Goal: Information Seeking & Learning: Check status

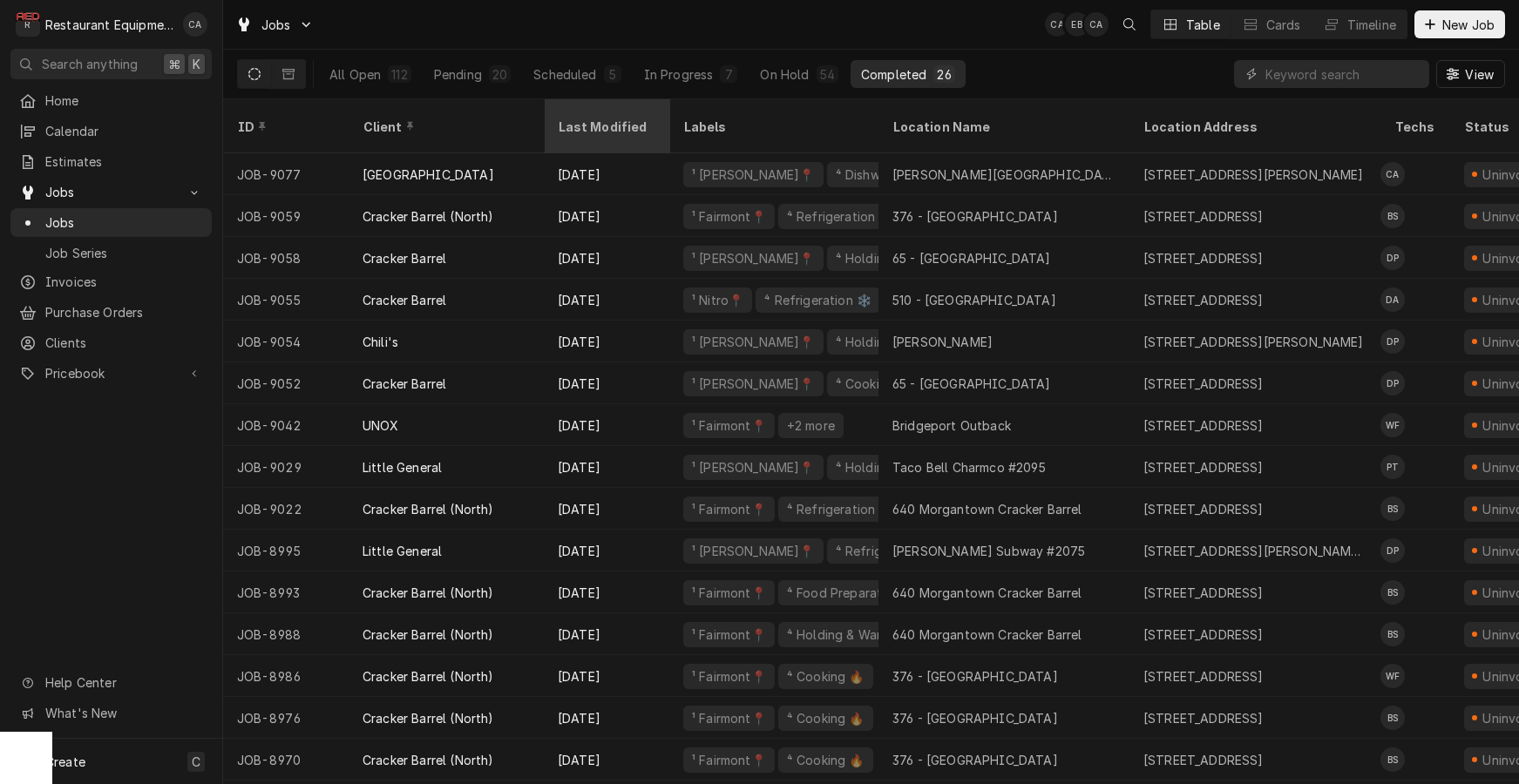
click at [596, 118] on div "Last Modified" at bounding box center [605, 127] width 94 height 19
click at [596, 115] on div "ID Client Last Modified Labels Location Name Location Address Techs Status Serv…" at bounding box center [871, 441] width 1296 height 685
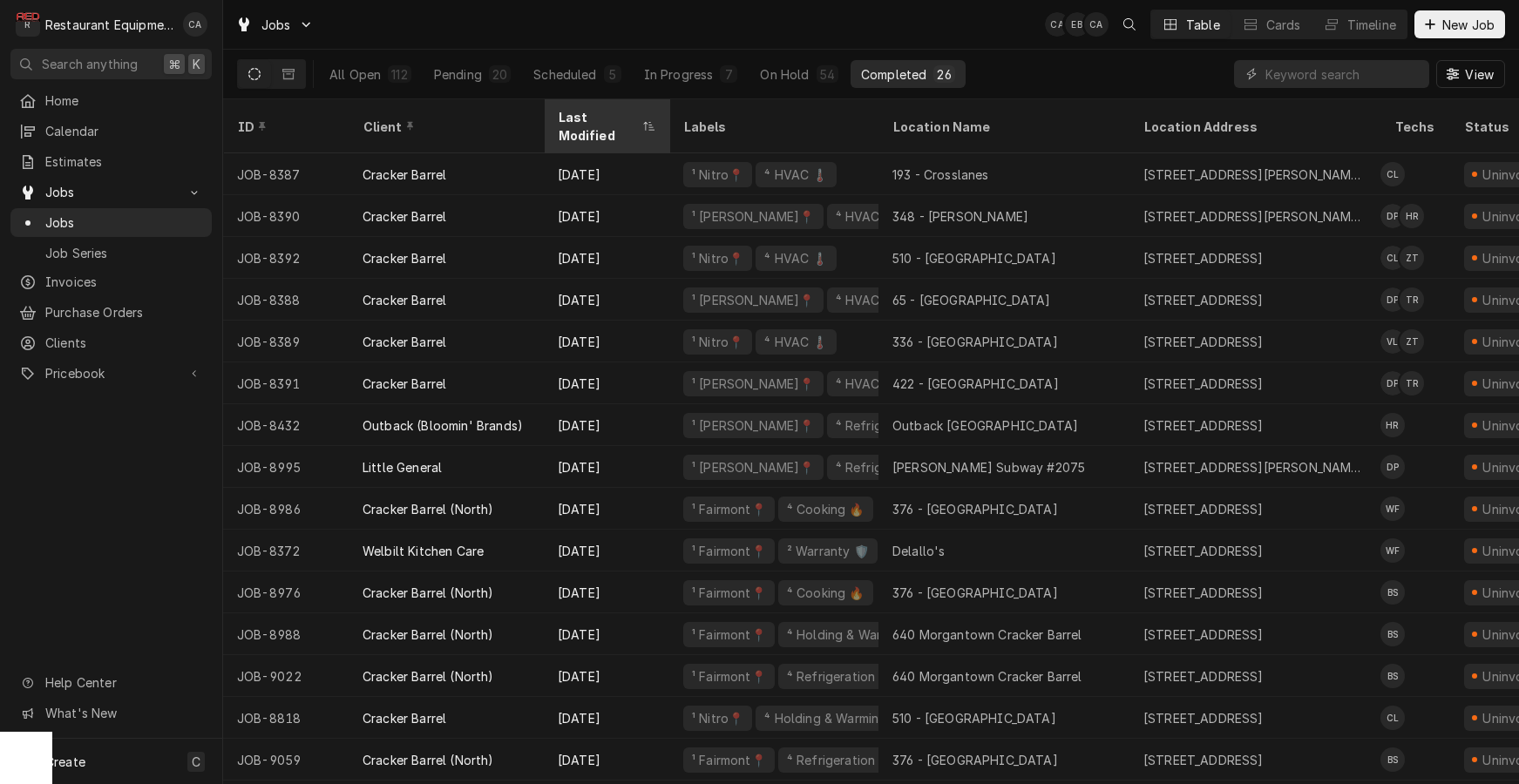
click at [607, 111] on div "Last Modified" at bounding box center [598, 126] width 80 height 36
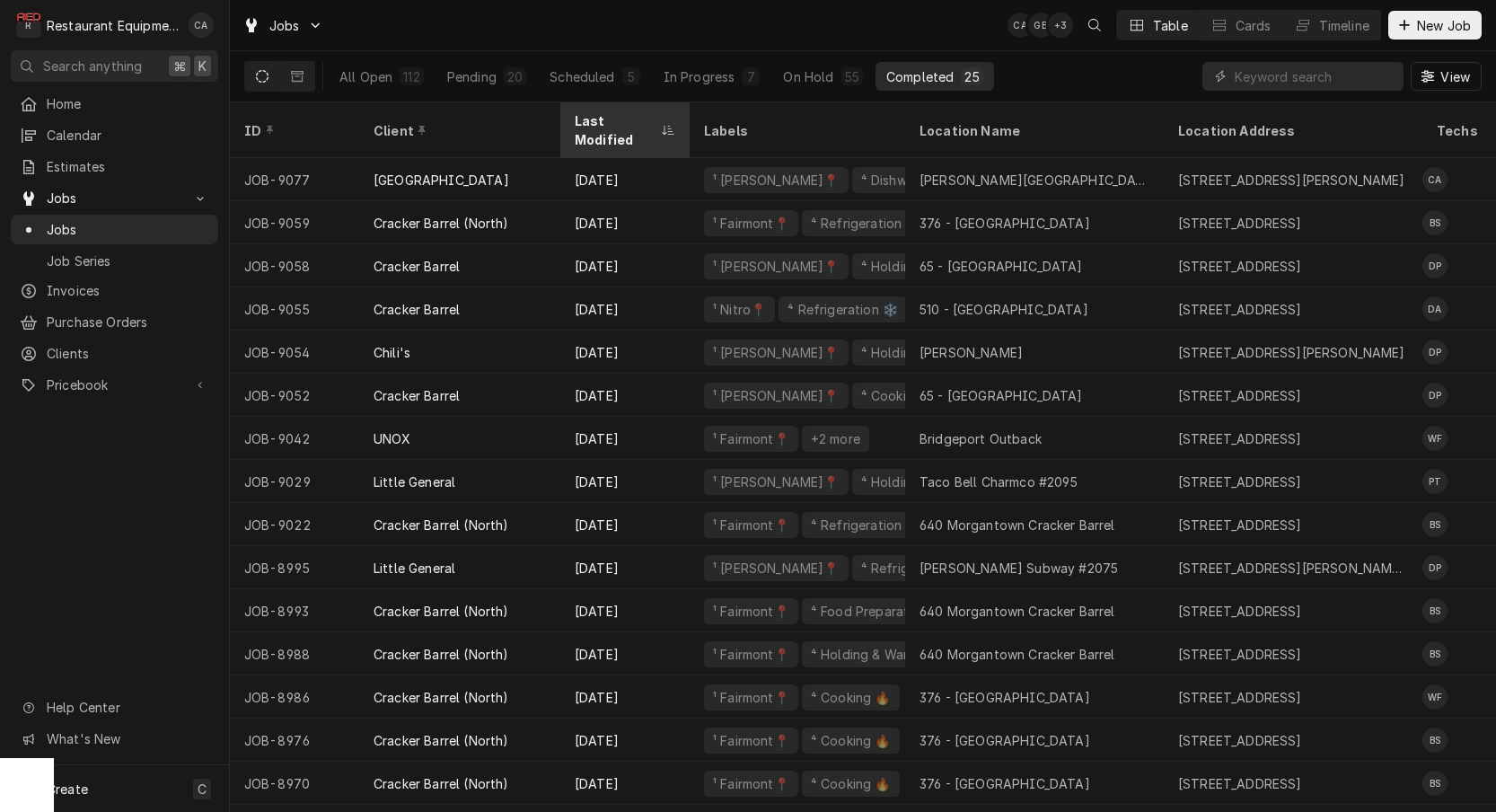
click at [613, 119] on div "Last Modified" at bounding box center [617, 130] width 83 height 38
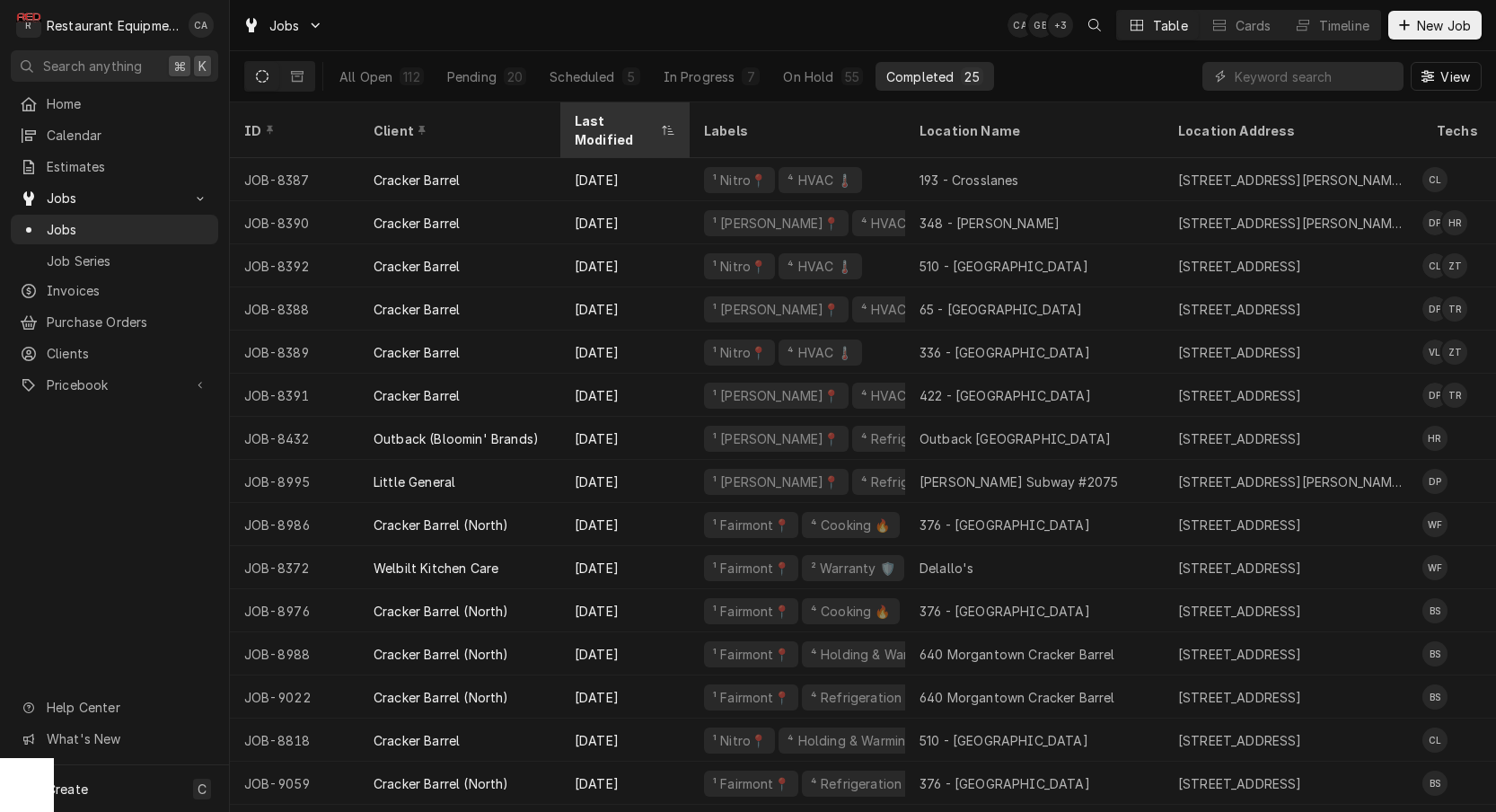
click at [613, 119] on div "Last Modified" at bounding box center [617, 130] width 83 height 38
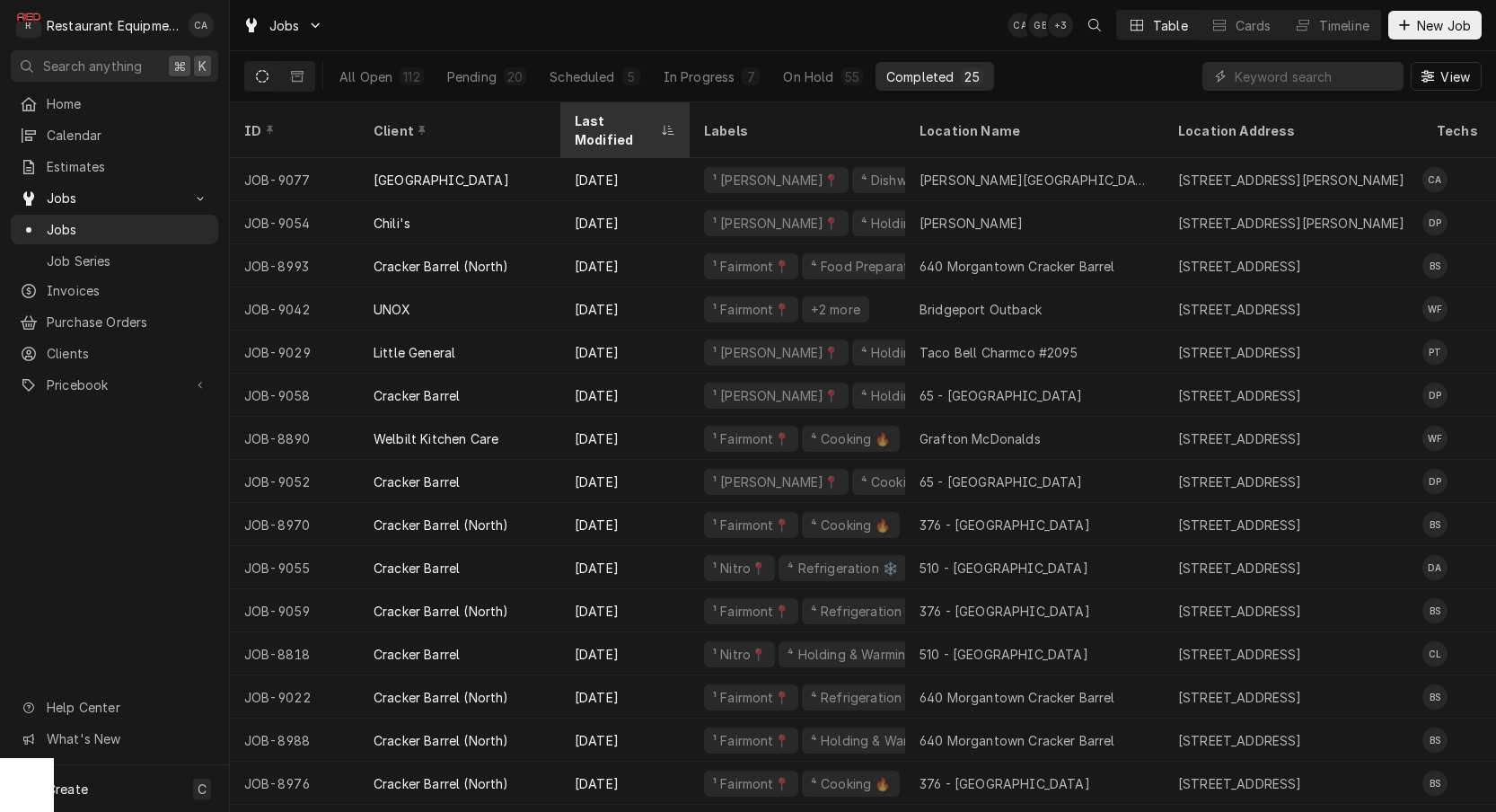
click at [619, 126] on div "Last Modified" at bounding box center [617, 130] width 83 height 38
click at [707, 79] on div "In Progress" at bounding box center [699, 77] width 72 height 19
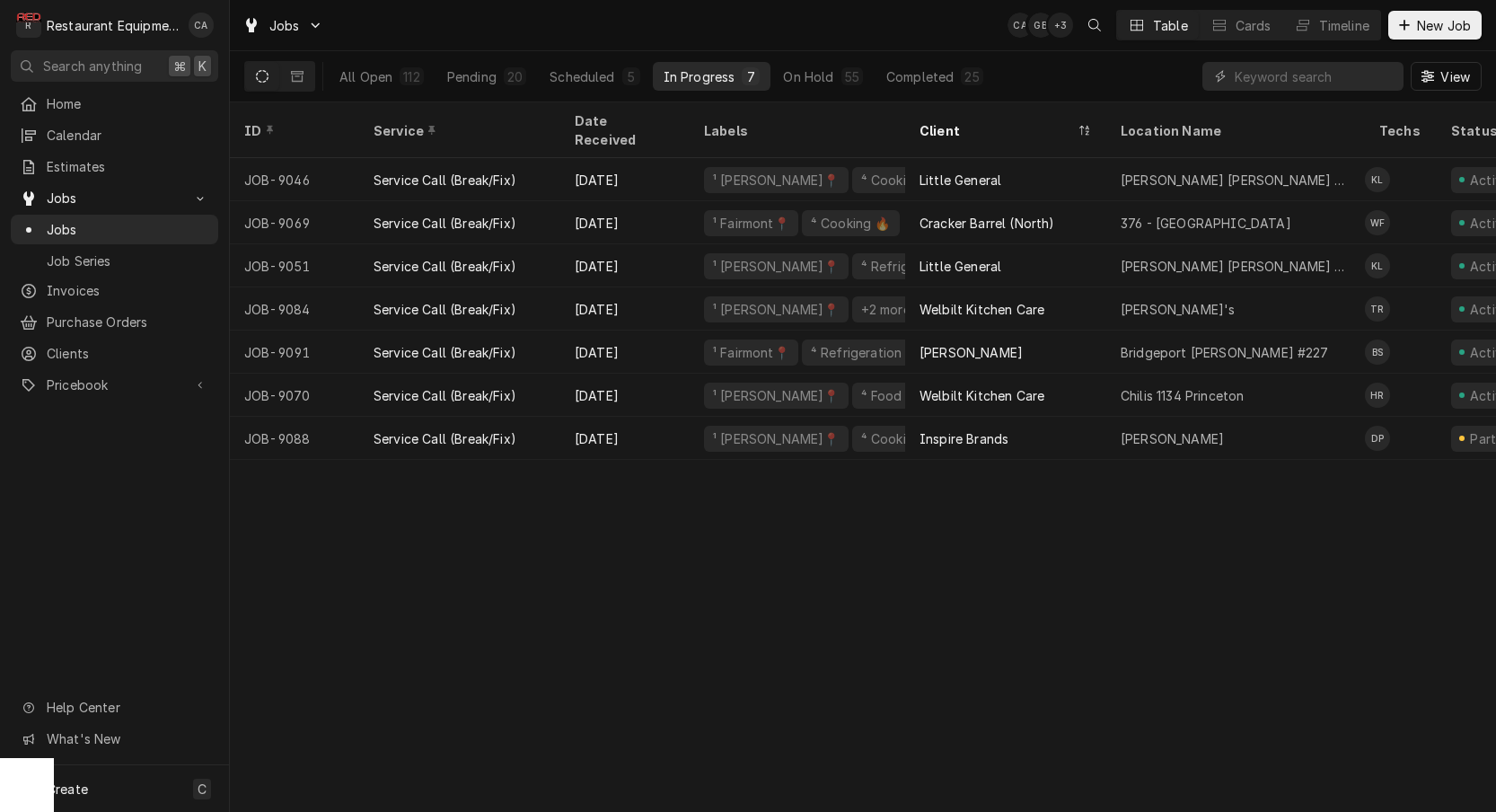
click at [673, 672] on div "ID Service Date Received Labels Client Location Name Techs Status Location Addr…" at bounding box center [863, 457] width 1266 height 709
click at [908, 73] on div "Completed" at bounding box center [921, 77] width 67 height 19
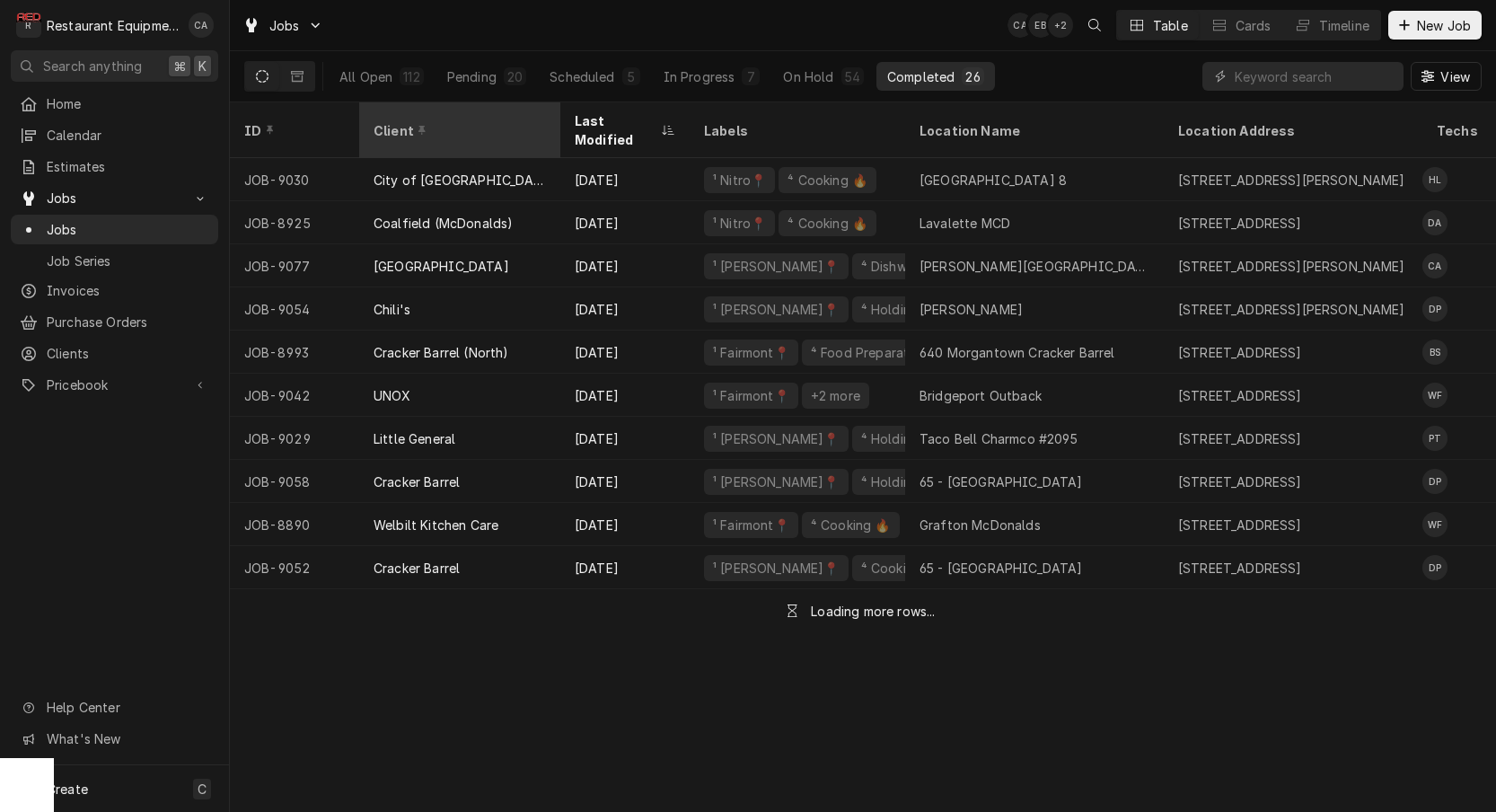
click at [452, 121] on div "Client" at bounding box center [458, 131] width 169 height 19
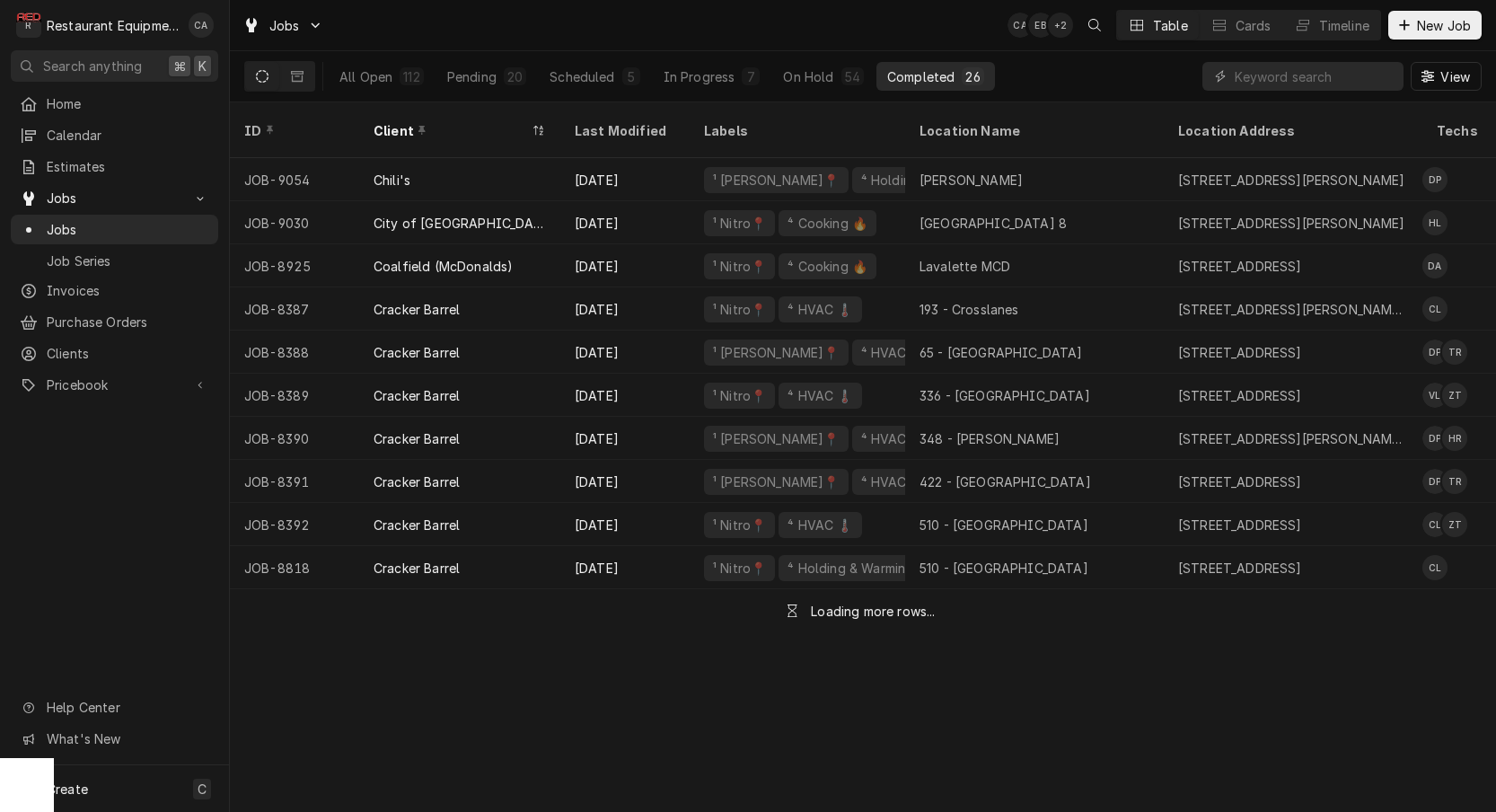
click at [452, 121] on div "Client" at bounding box center [451, 131] width 154 height 19
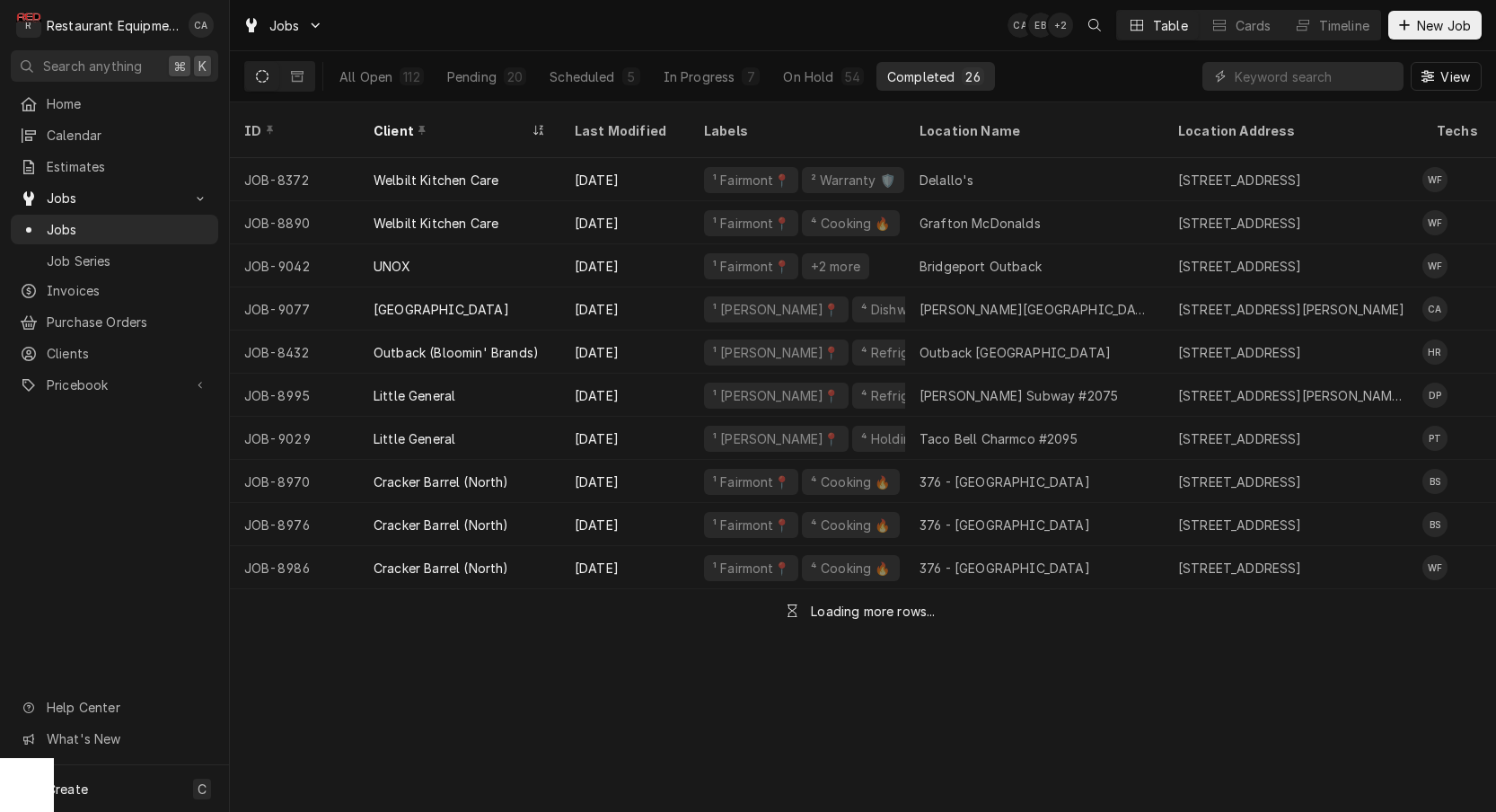
click at [452, 121] on div "Client" at bounding box center [451, 131] width 154 height 19
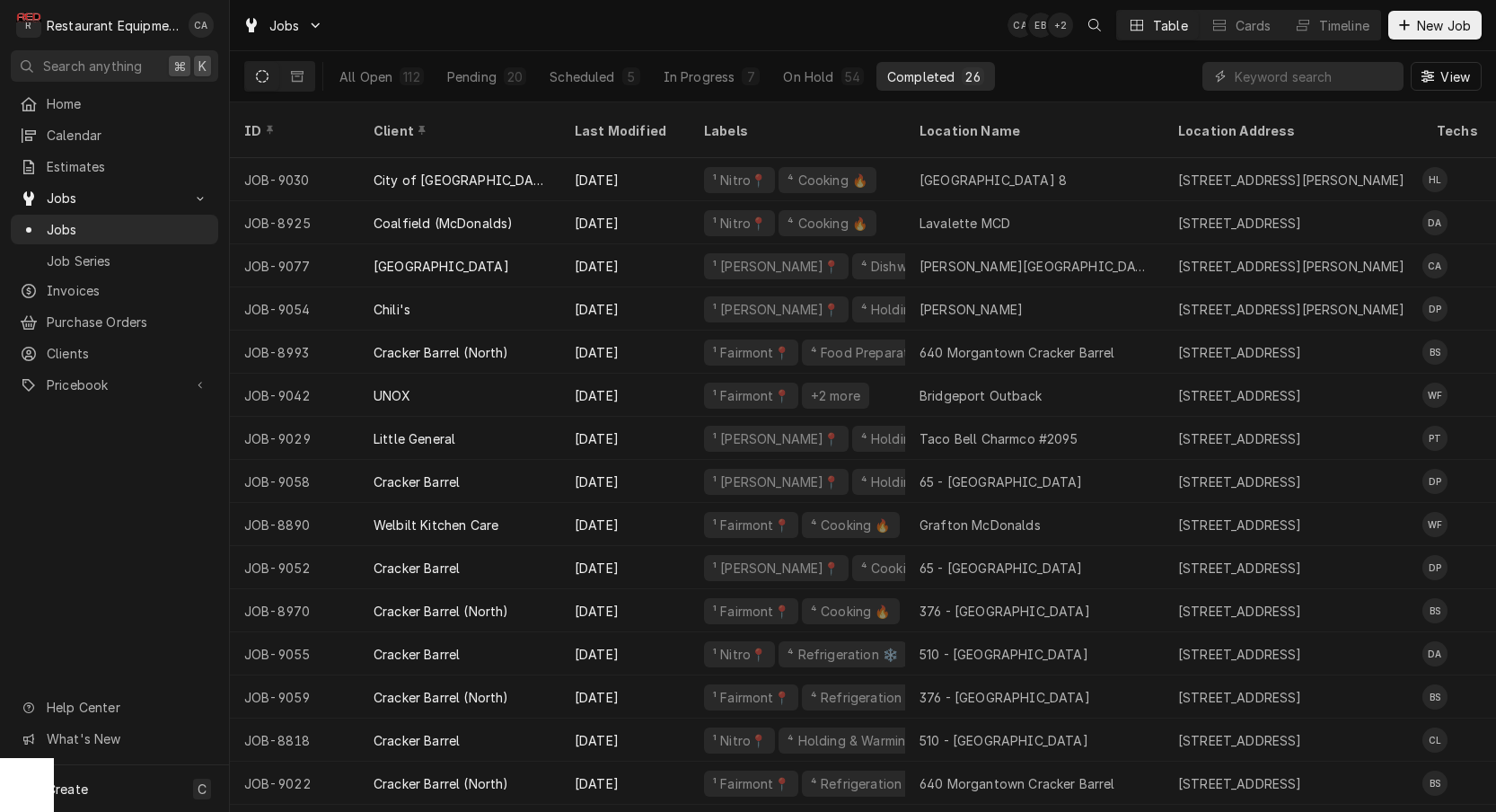
click at [452, 121] on div "Client" at bounding box center [458, 131] width 169 height 19
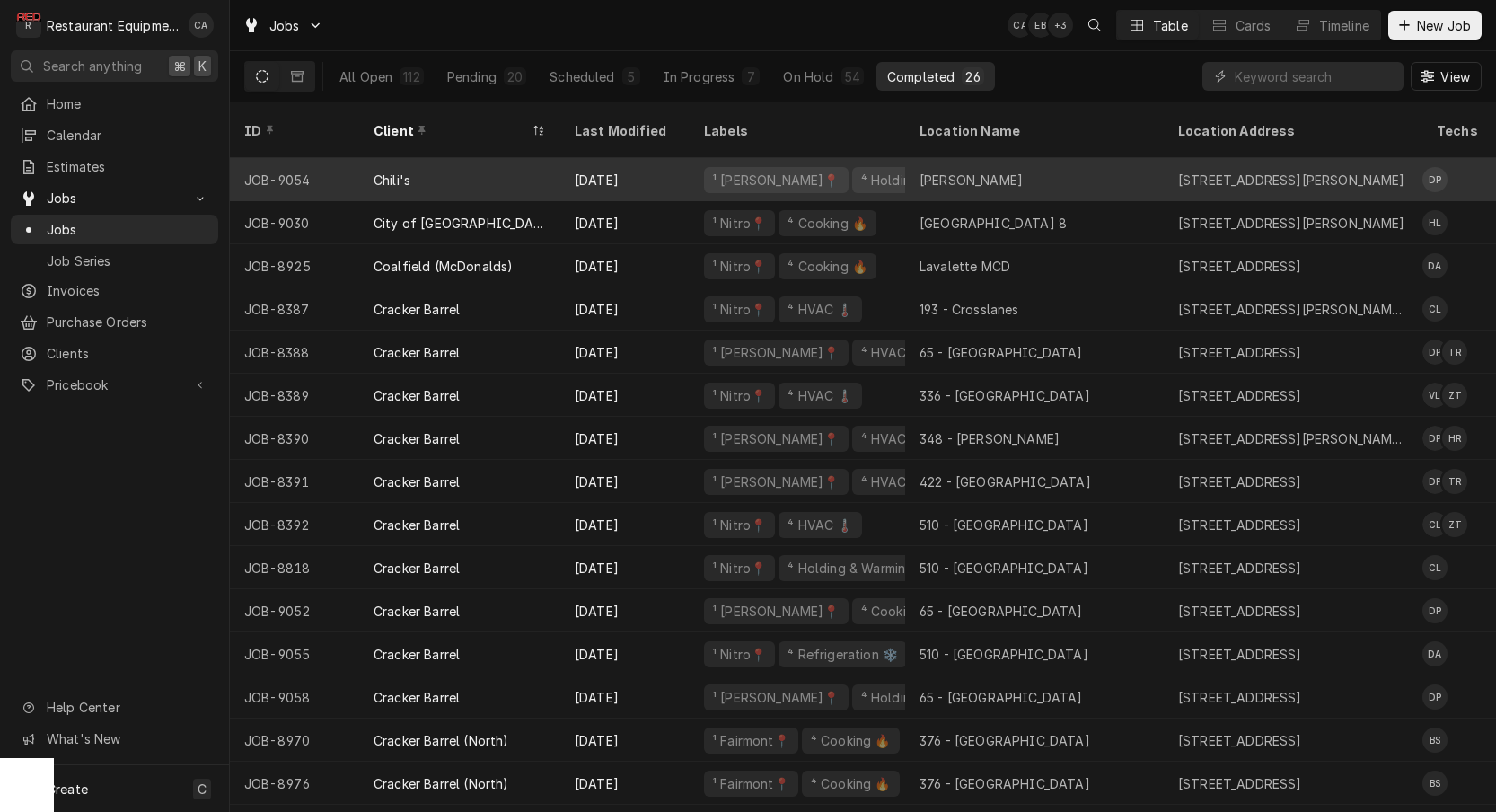
click at [961, 170] on div "[PERSON_NAME]" at bounding box center [971, 180] width 103 height 19
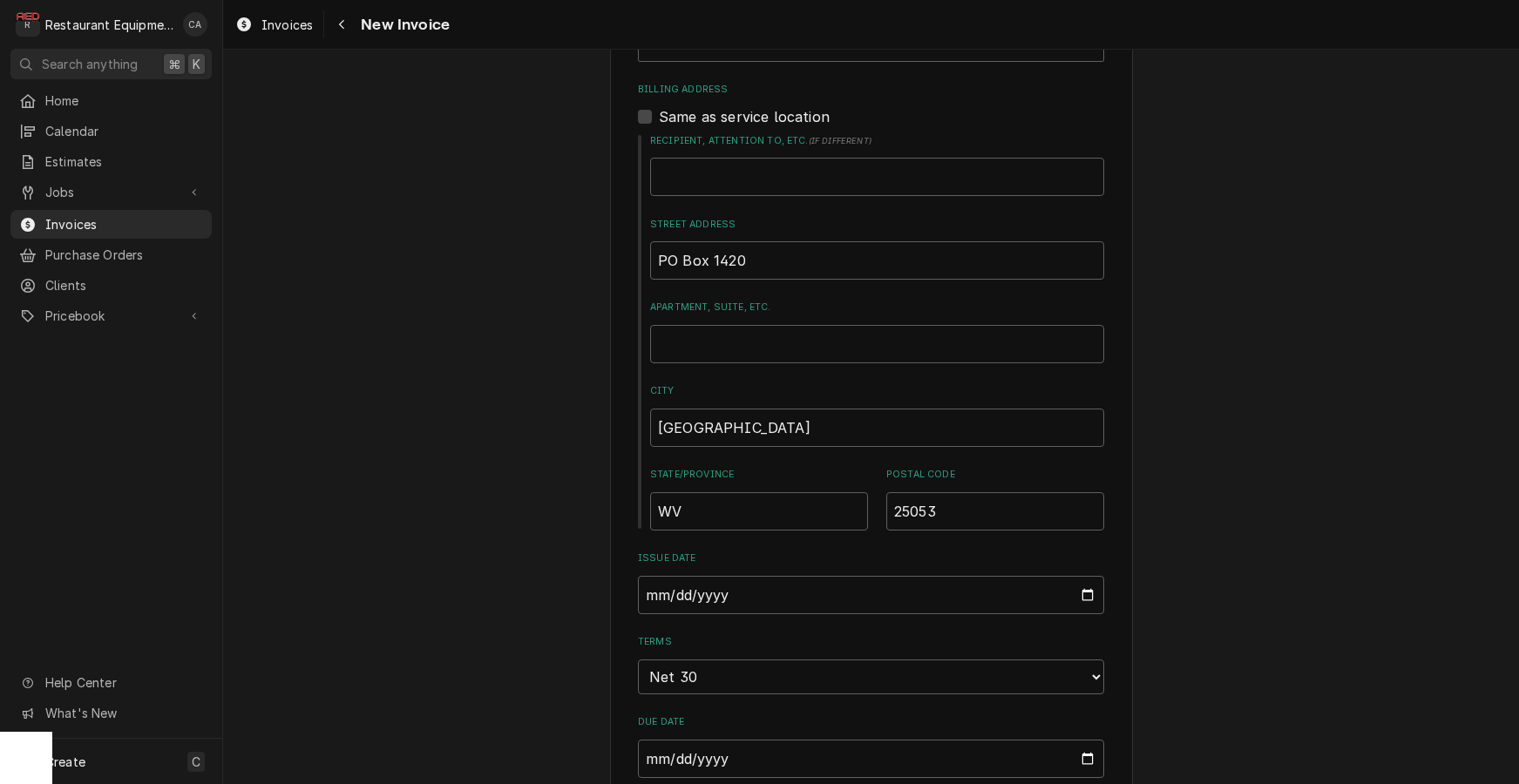
scroll to position [593, 0]
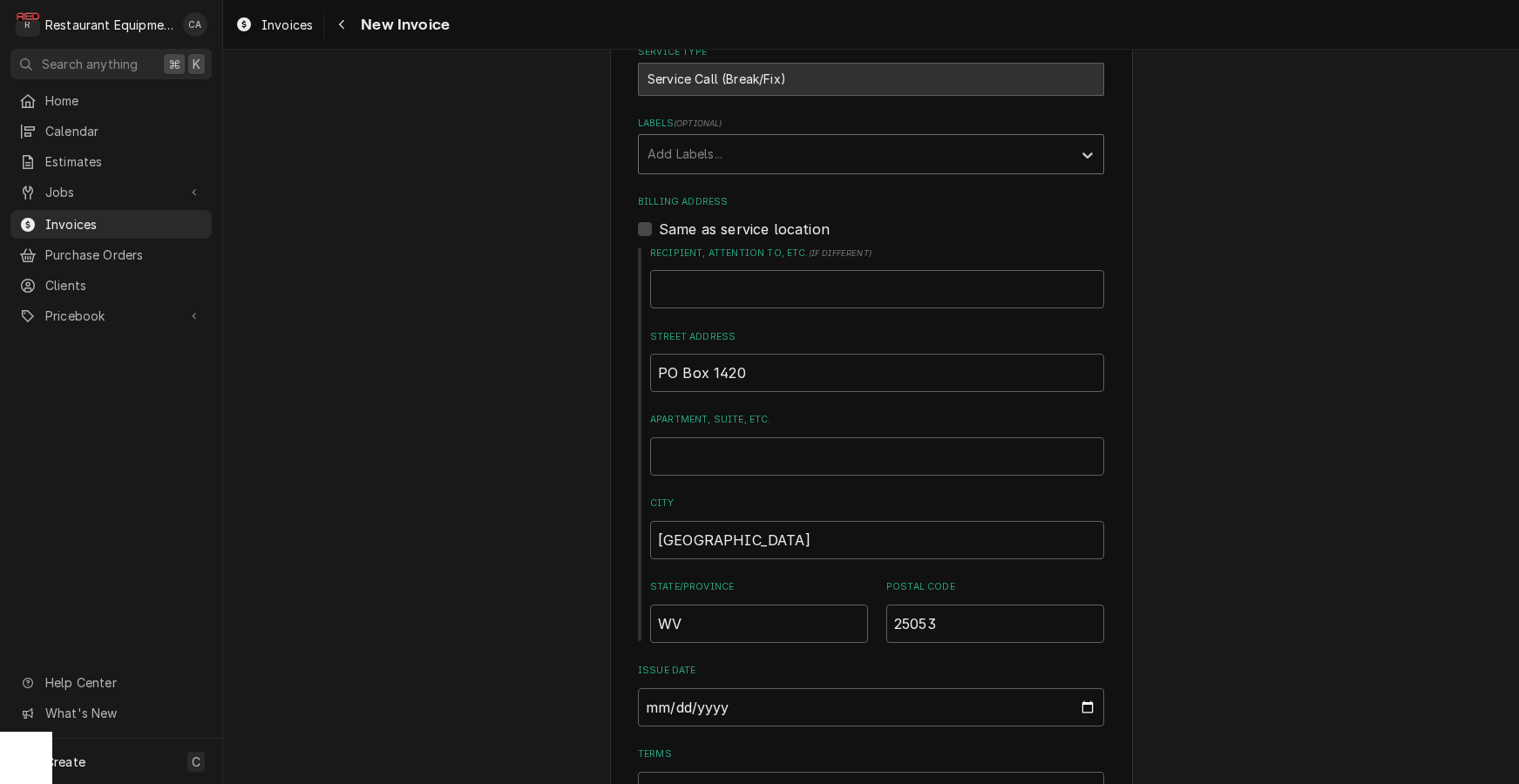
click at [681, 151] on div "Add Labels..." at bounding box center [855, 154] width 416 height 19
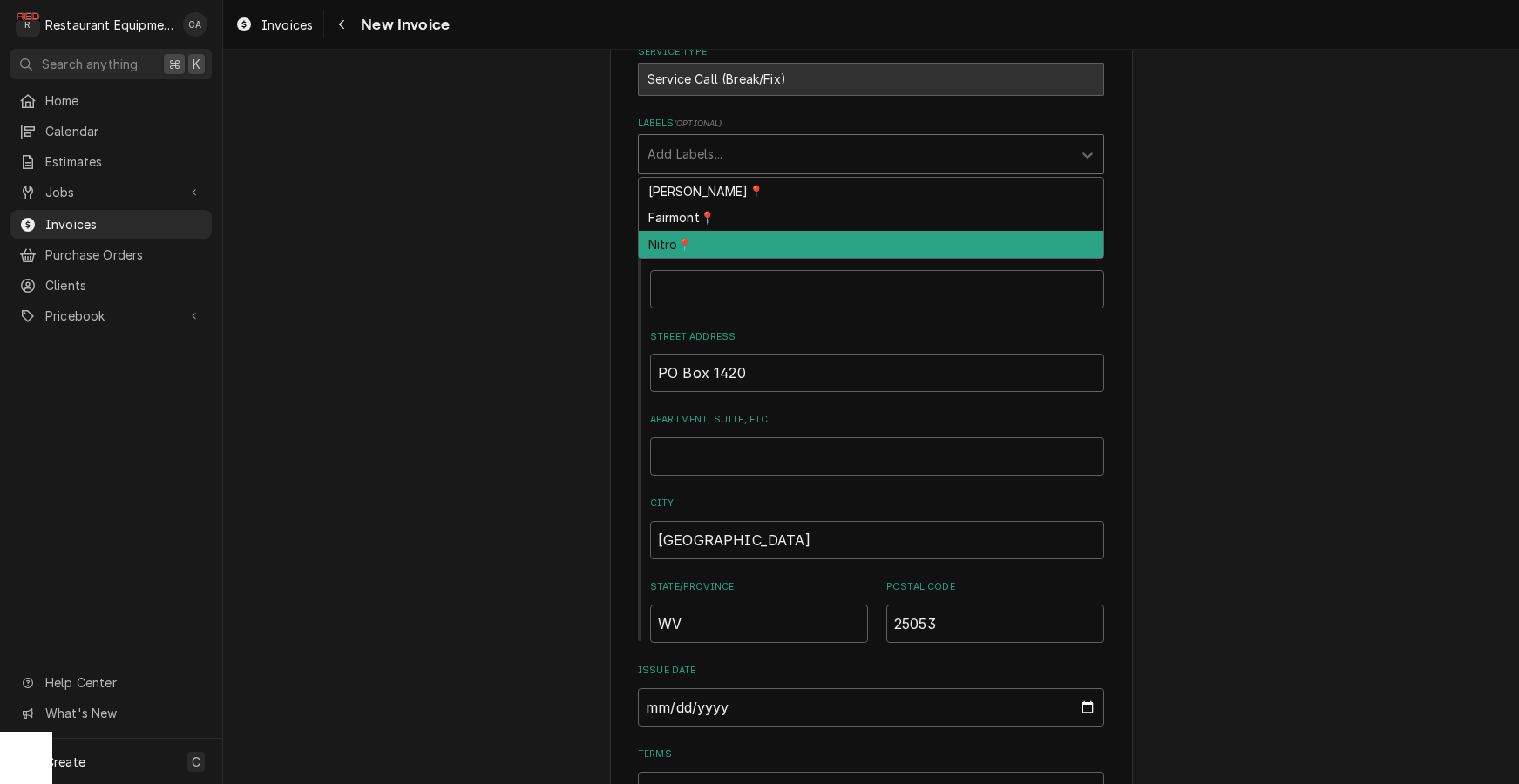
click at [693, 249] on div "Nitro📍" at bounding box center [870, 244] width 465 height 27
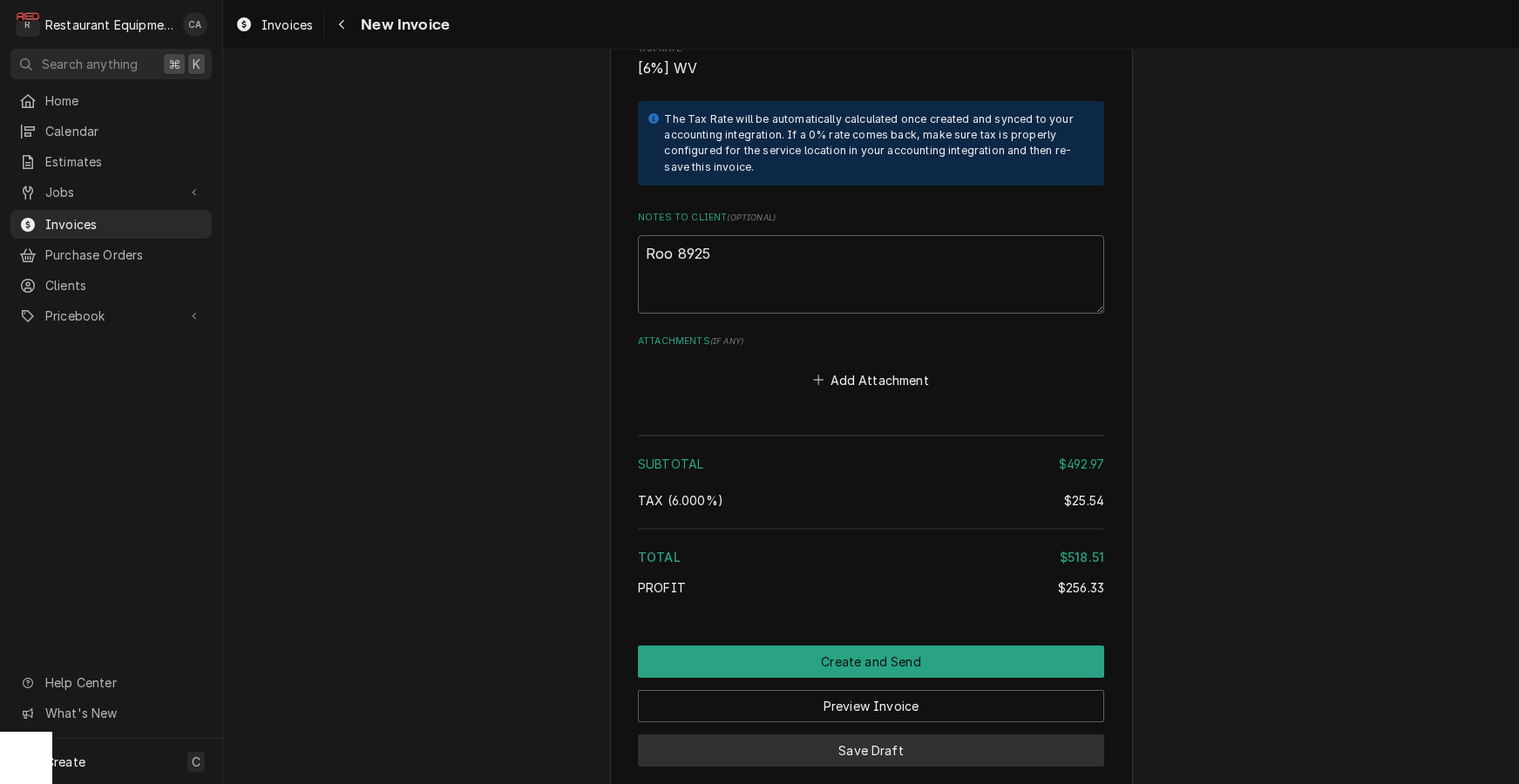
click at [875, 734] on button "Save Draft" at bounding box center [870, 750] width 466 height 32
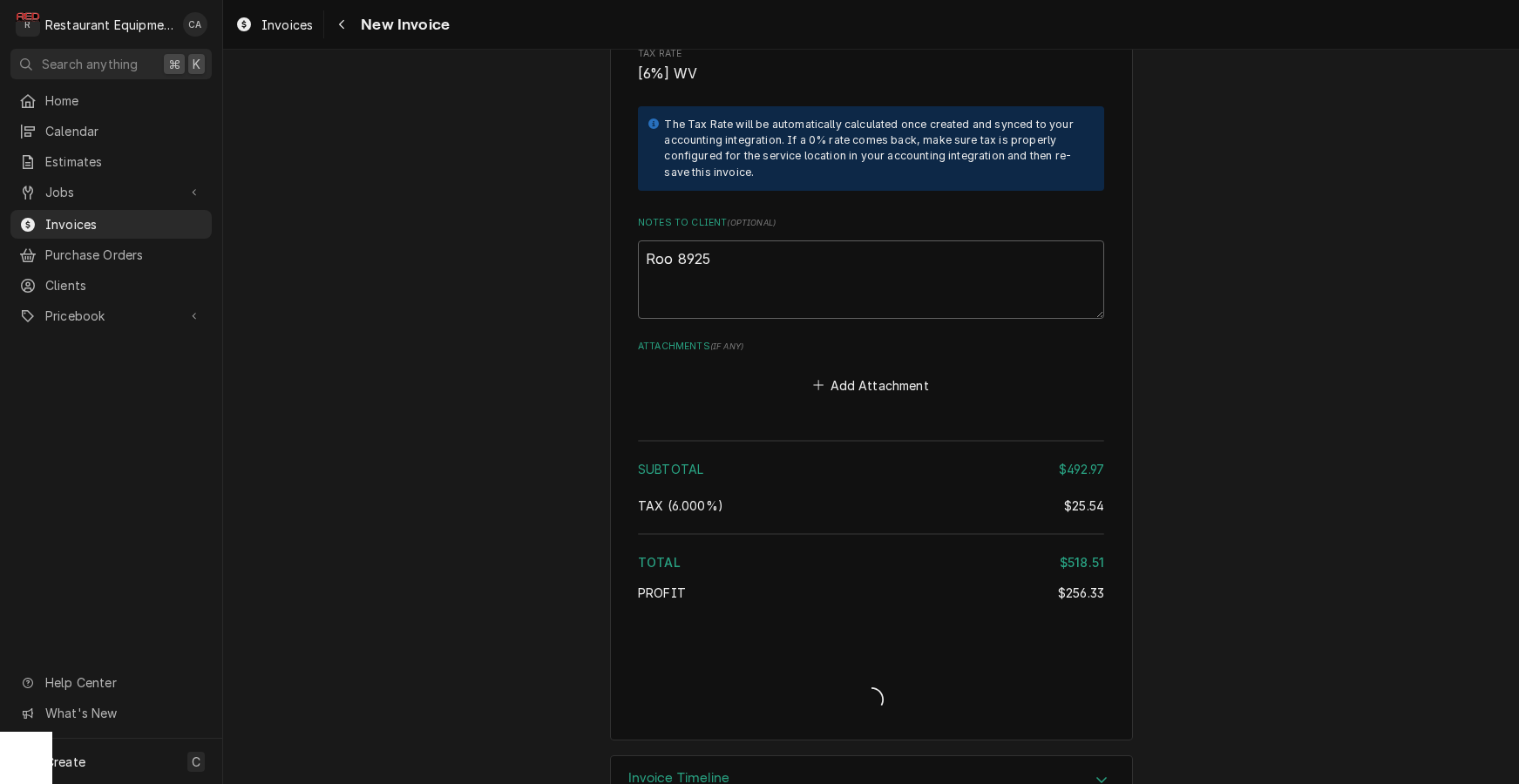
type textarea "x"
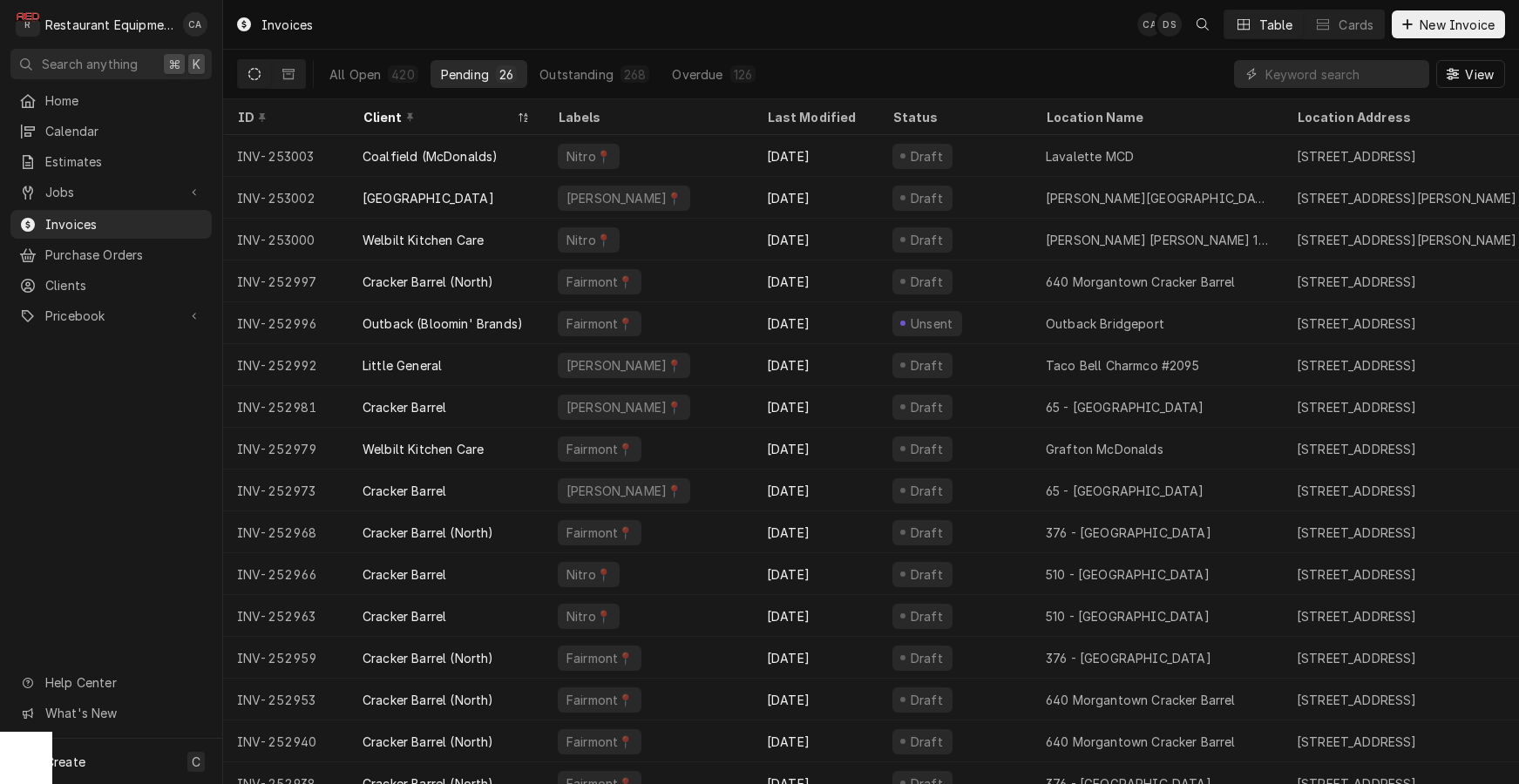
click at [1009, 43] on div "Invoices CA DS Table Cards New Invoice" at bounding box center [871, 24] width 1296 height 49
click at [898, 45] on div "Invoices CA DS Table Cards New Invoice" at bounding box center [871, 24] width 1296 height 49
click at [455, 126] on div "Client" at bounding box center [446, 117] width 188 height 29
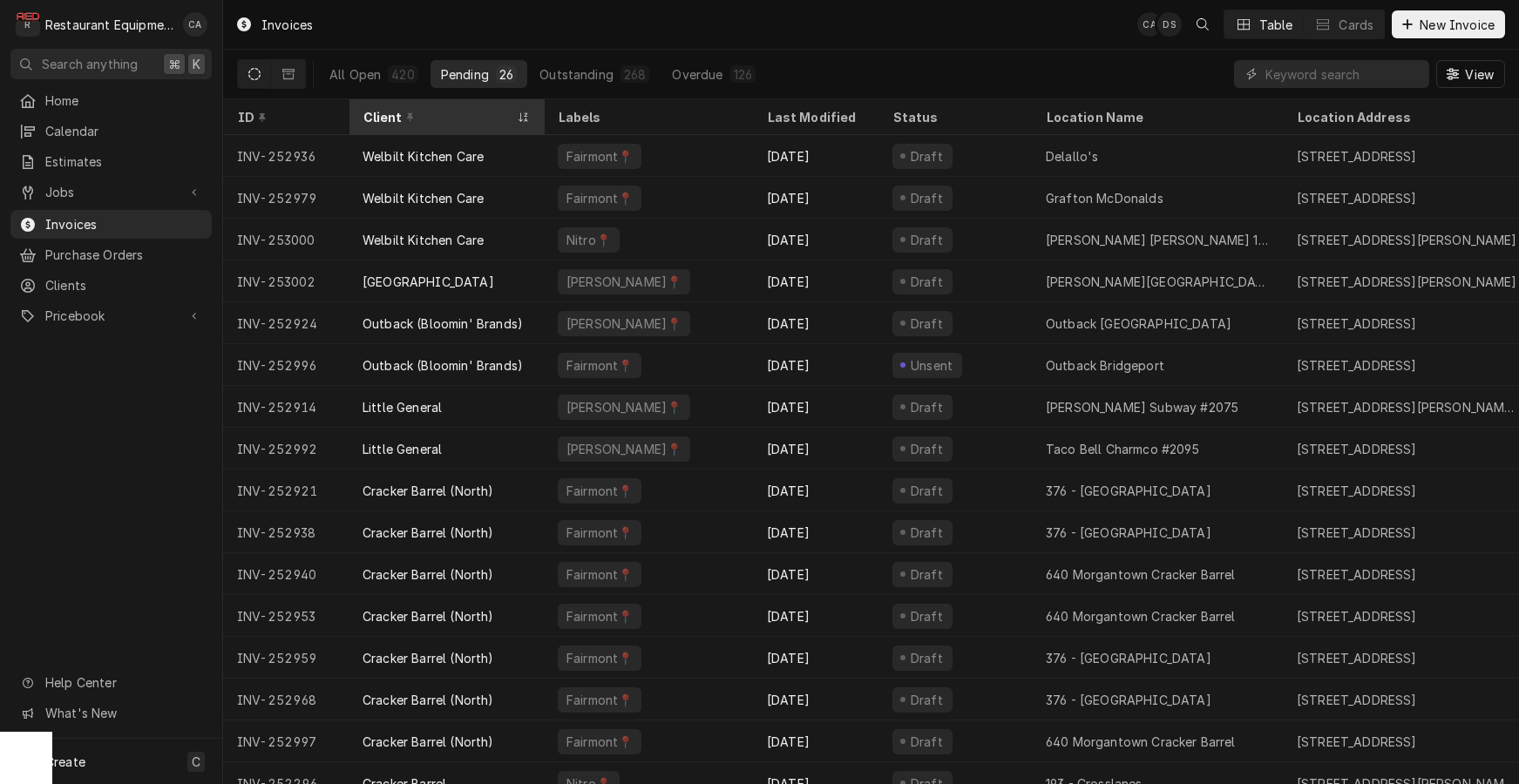
click at [455, 126] on div "Client" at bounding box center [446, 117] width 188 height 29
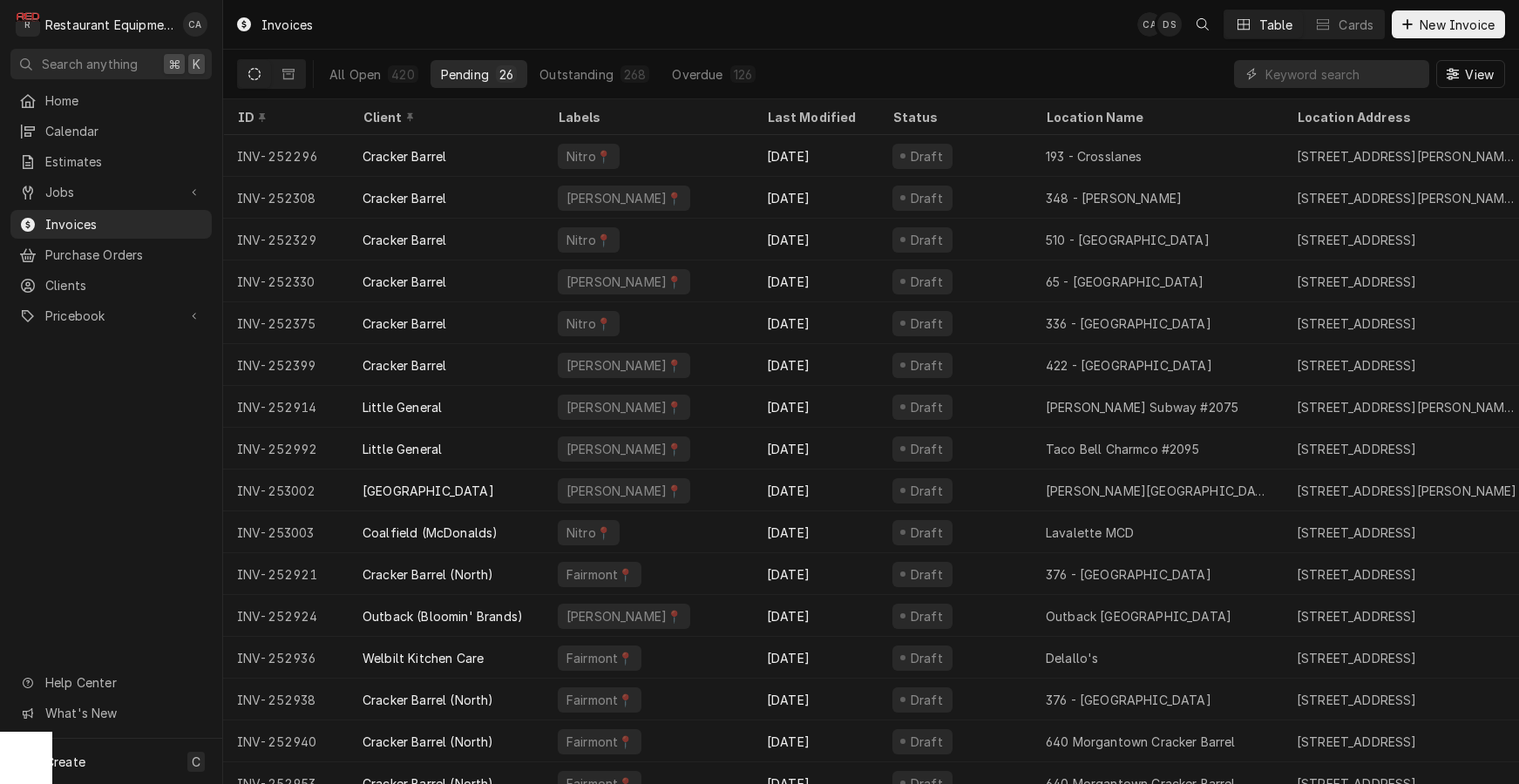
click at [455, 126] on div "Client" at bounding box center [446, 117] width 188 height 29
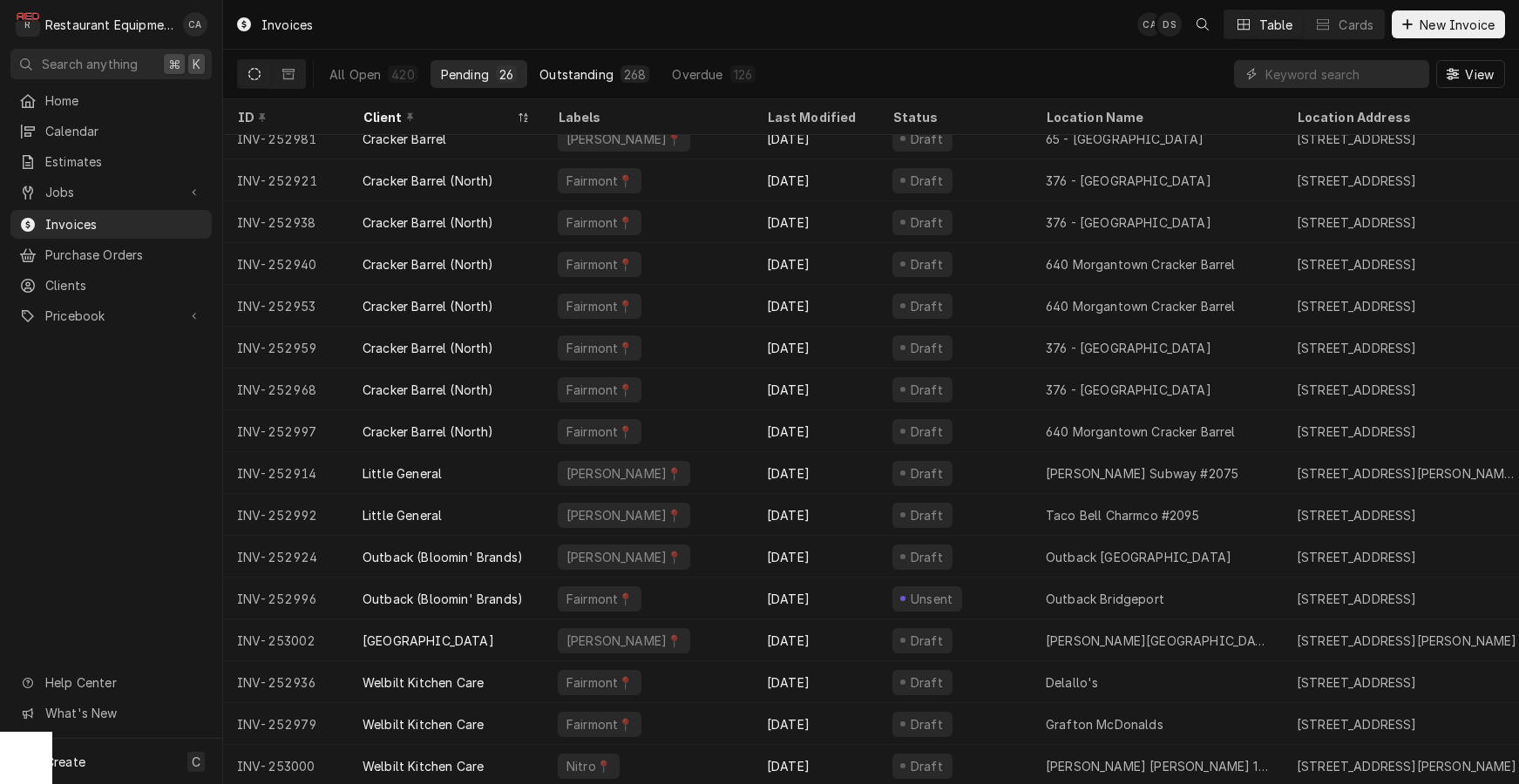
click at [565, 75] on div "Outstanding" at bounding box center [576, 75] width 74 height 19
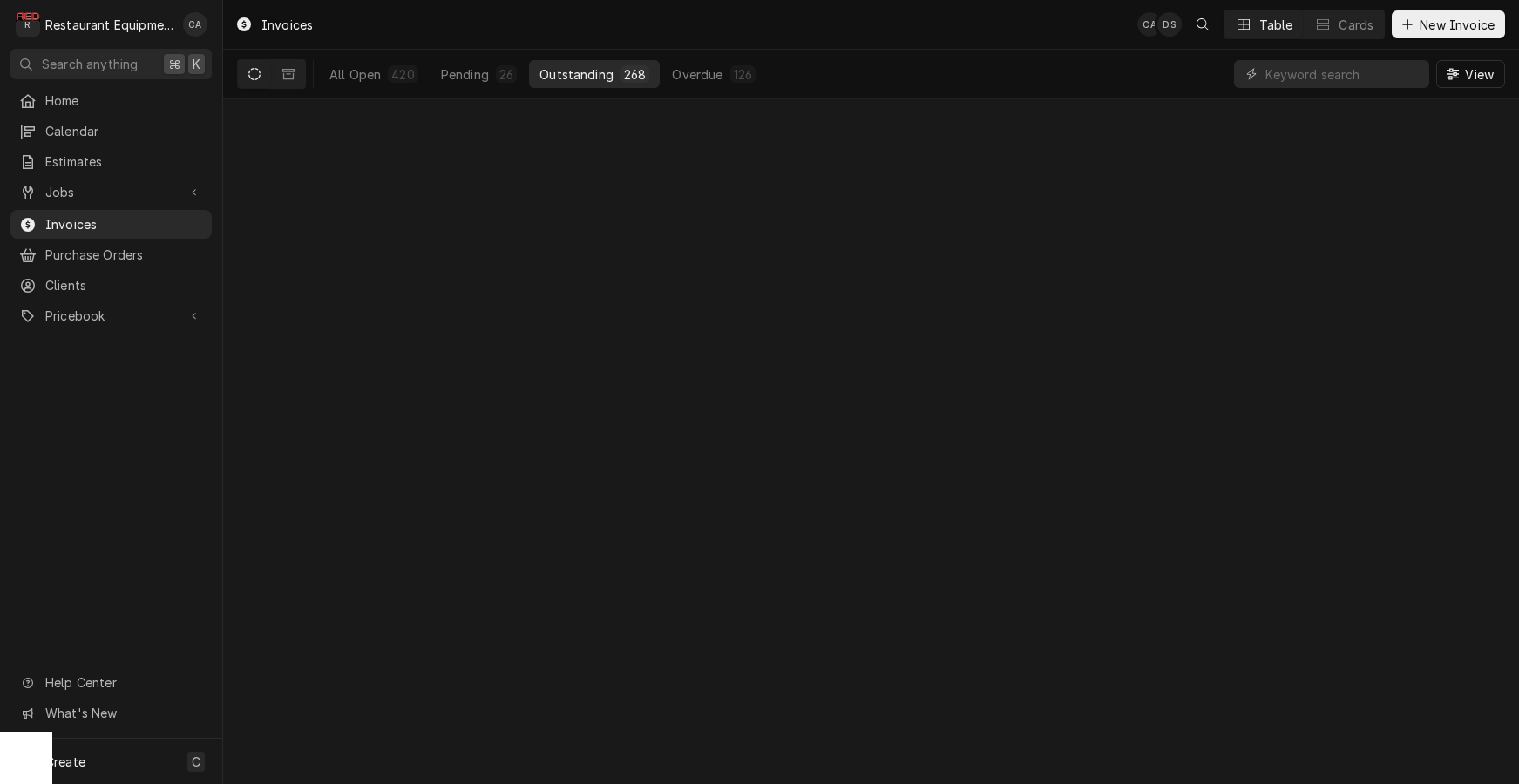
click at [565, 75] on div "Outstanding" at bounding box center [576, 75] width 74 height 19
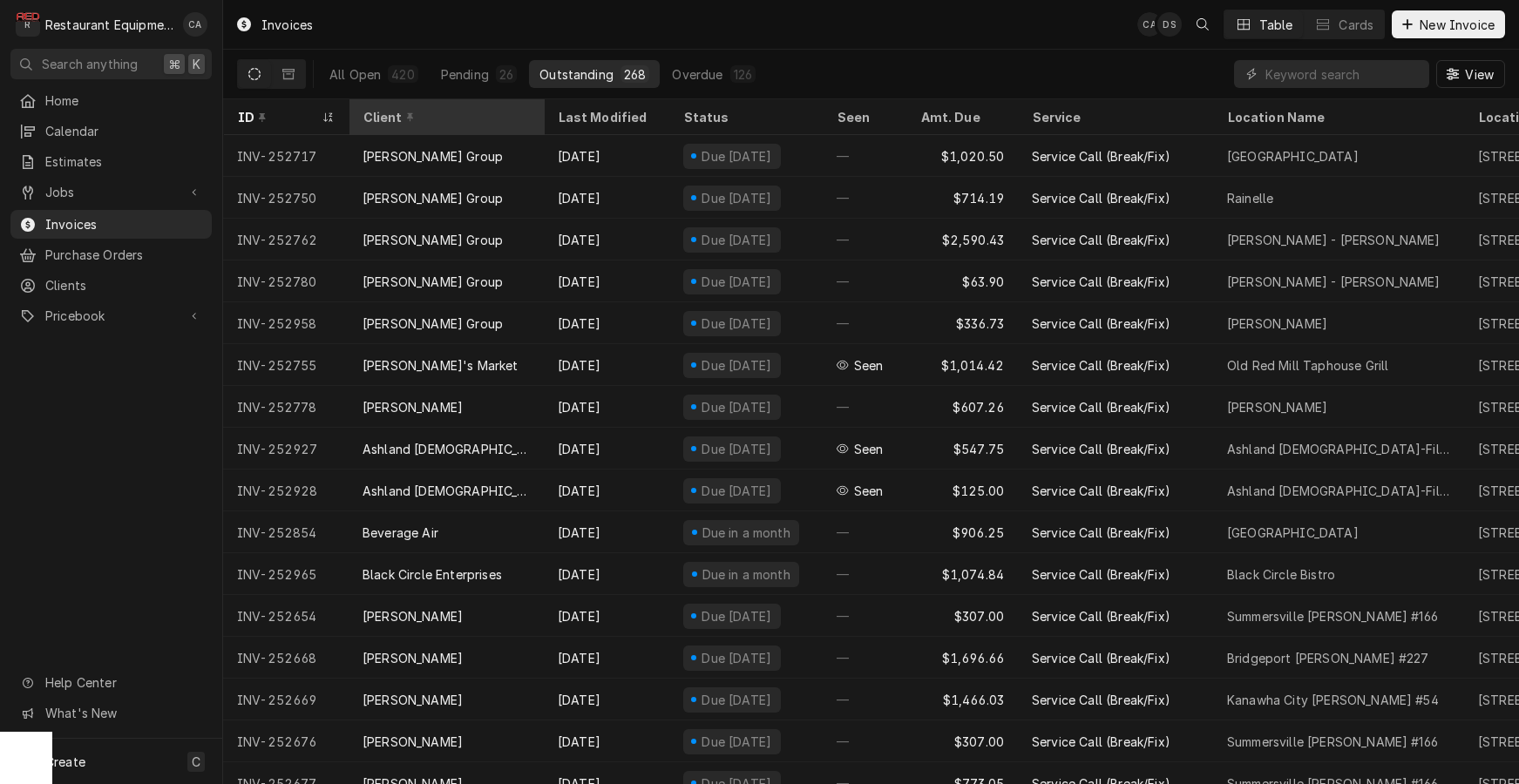
click at [413, 113] on div "Client" at bounding box center [444, 118] width 164 height 19
click at [299, 120] on div "ID" at bounding box center [284, 118] width 94 height 19
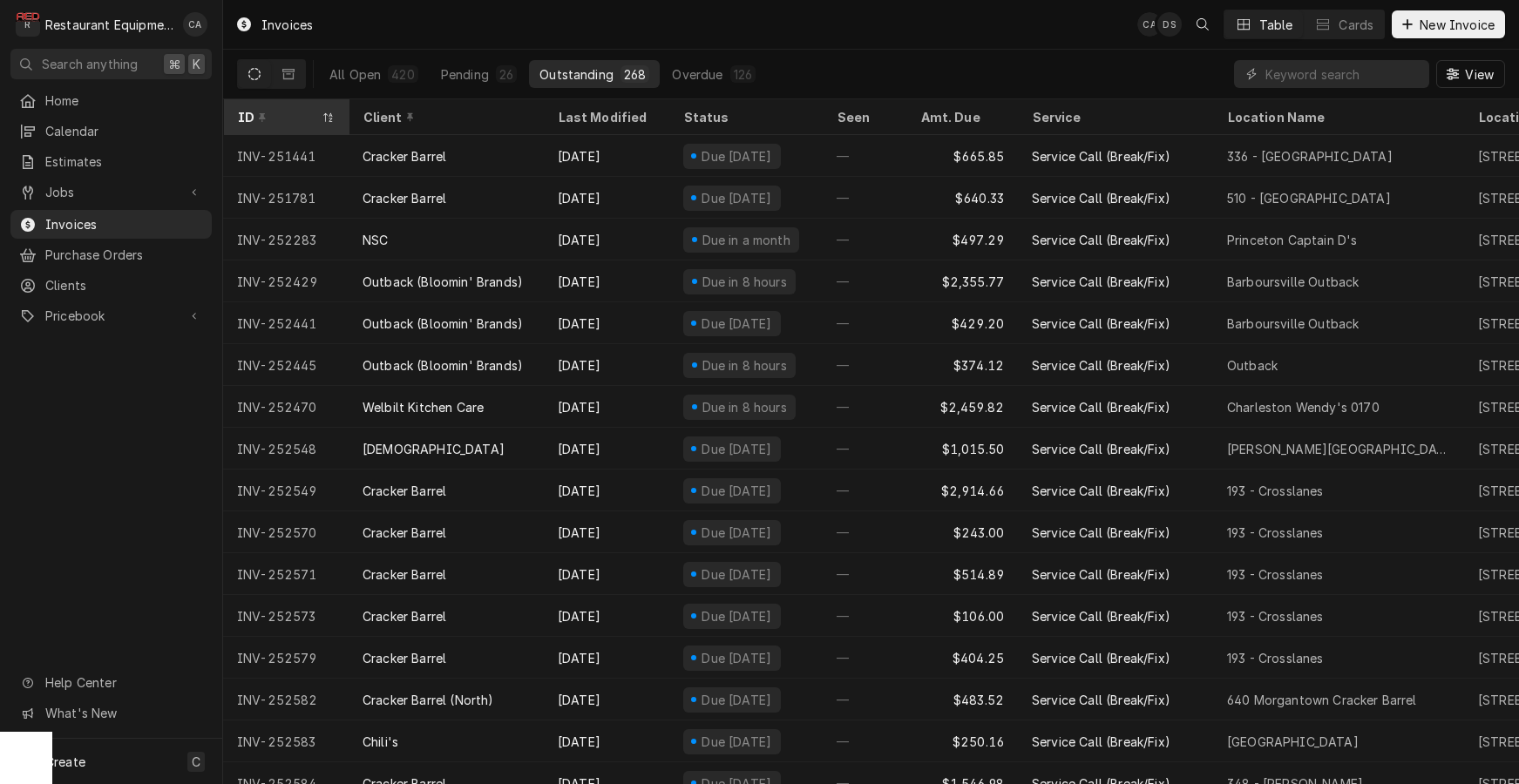
click at [310, 120] on div "ID" at bounding box center [278, 118] width 80 height 19
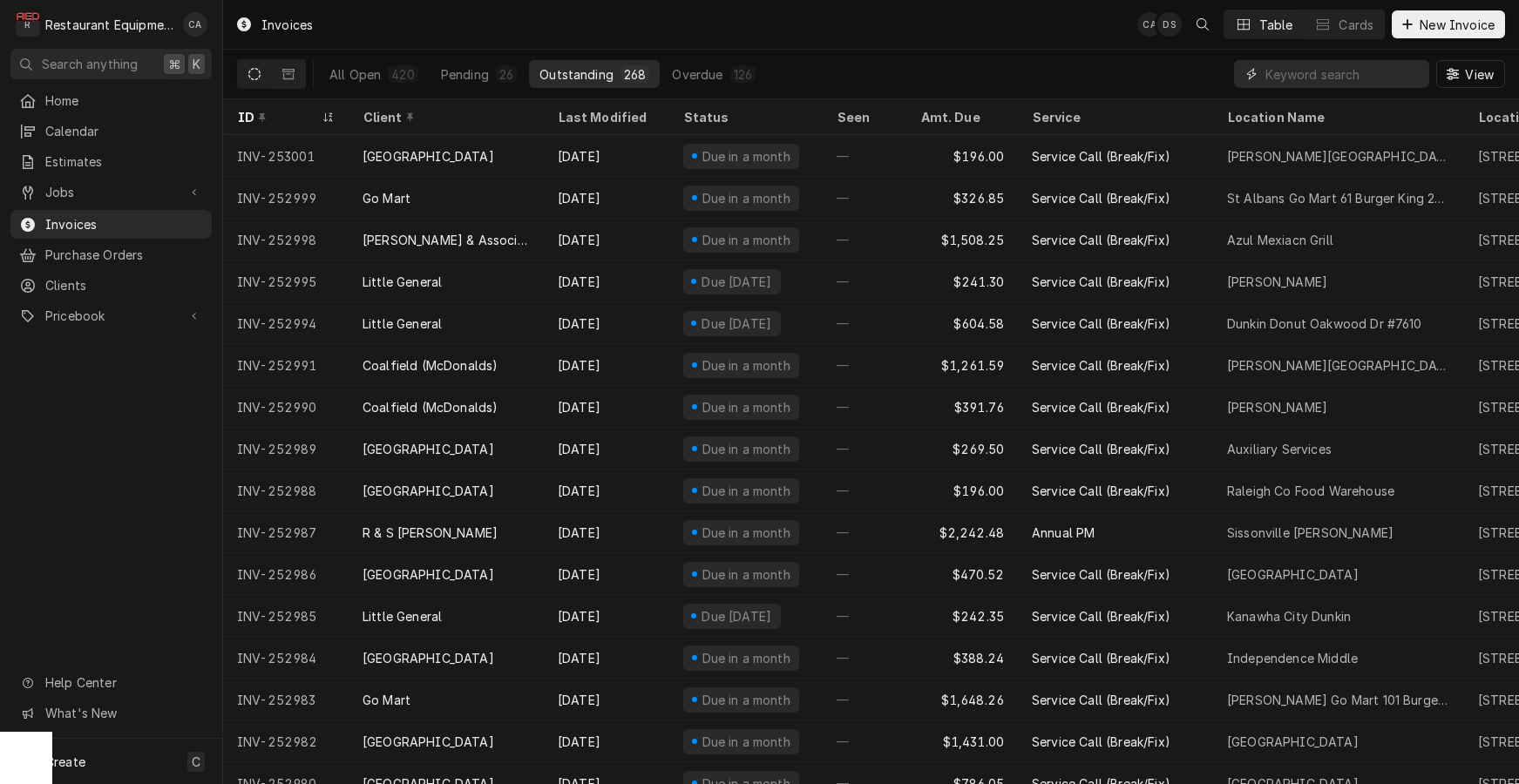
click at [1286, 77] on input "Dynamic Content Wrapper" at bounding box center [1343, 74] width 155 height 28
type input "chili"
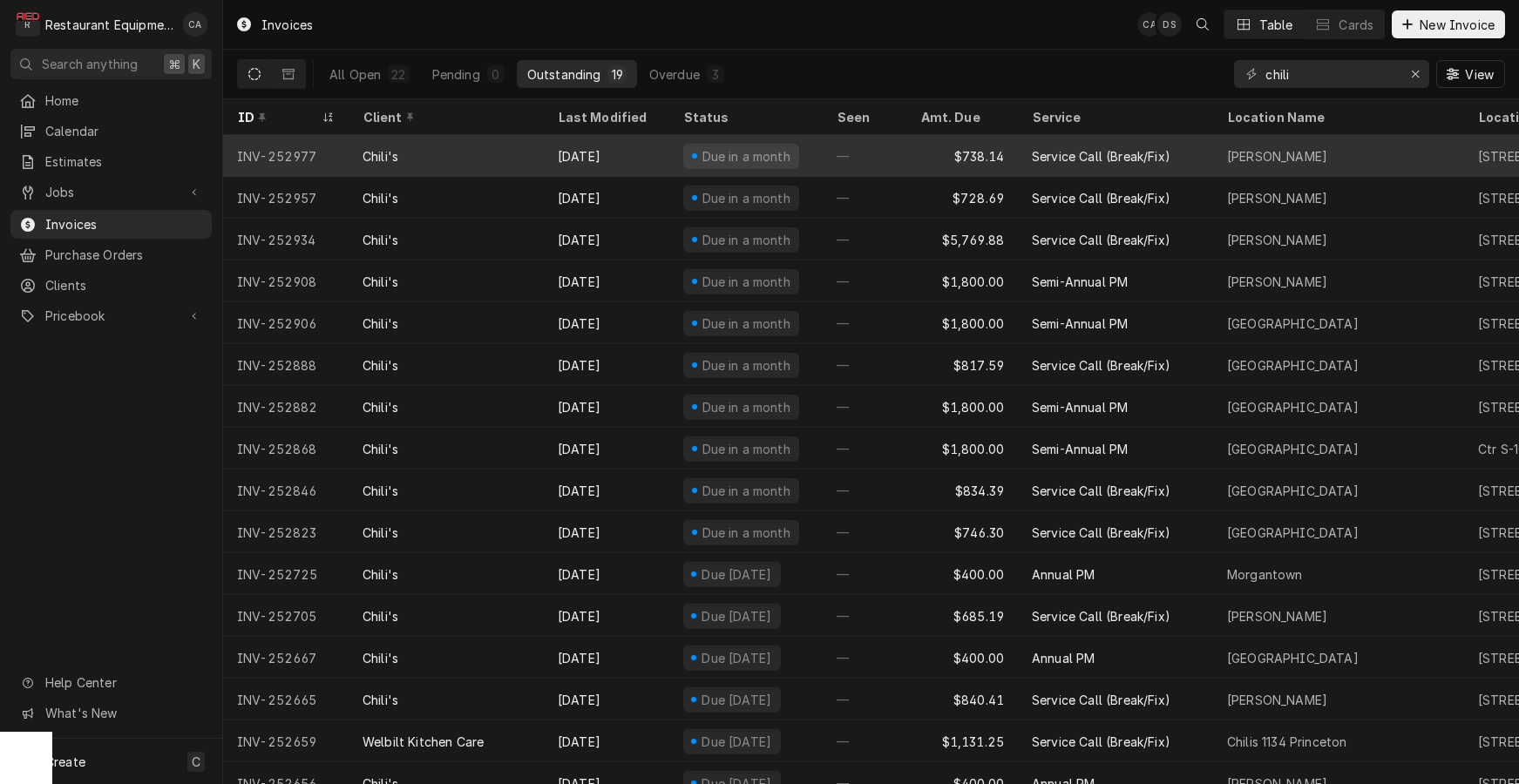
click at [613, 158] on div "Oct 1" at bounding box center [607, 155] width 125 height 42
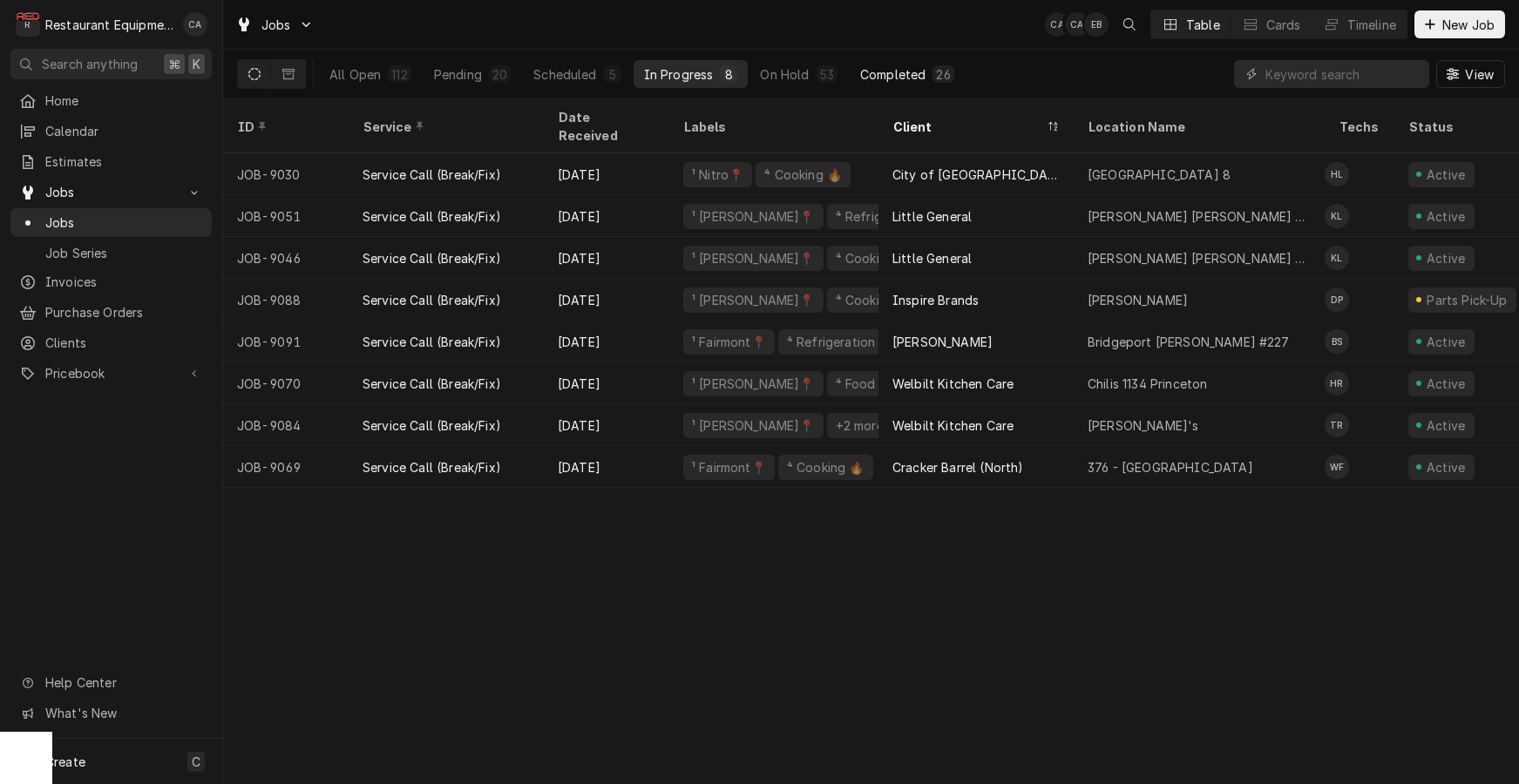
click at [899, 76] on div "Completed" at bounding box center [893, 75] width 65 height 19
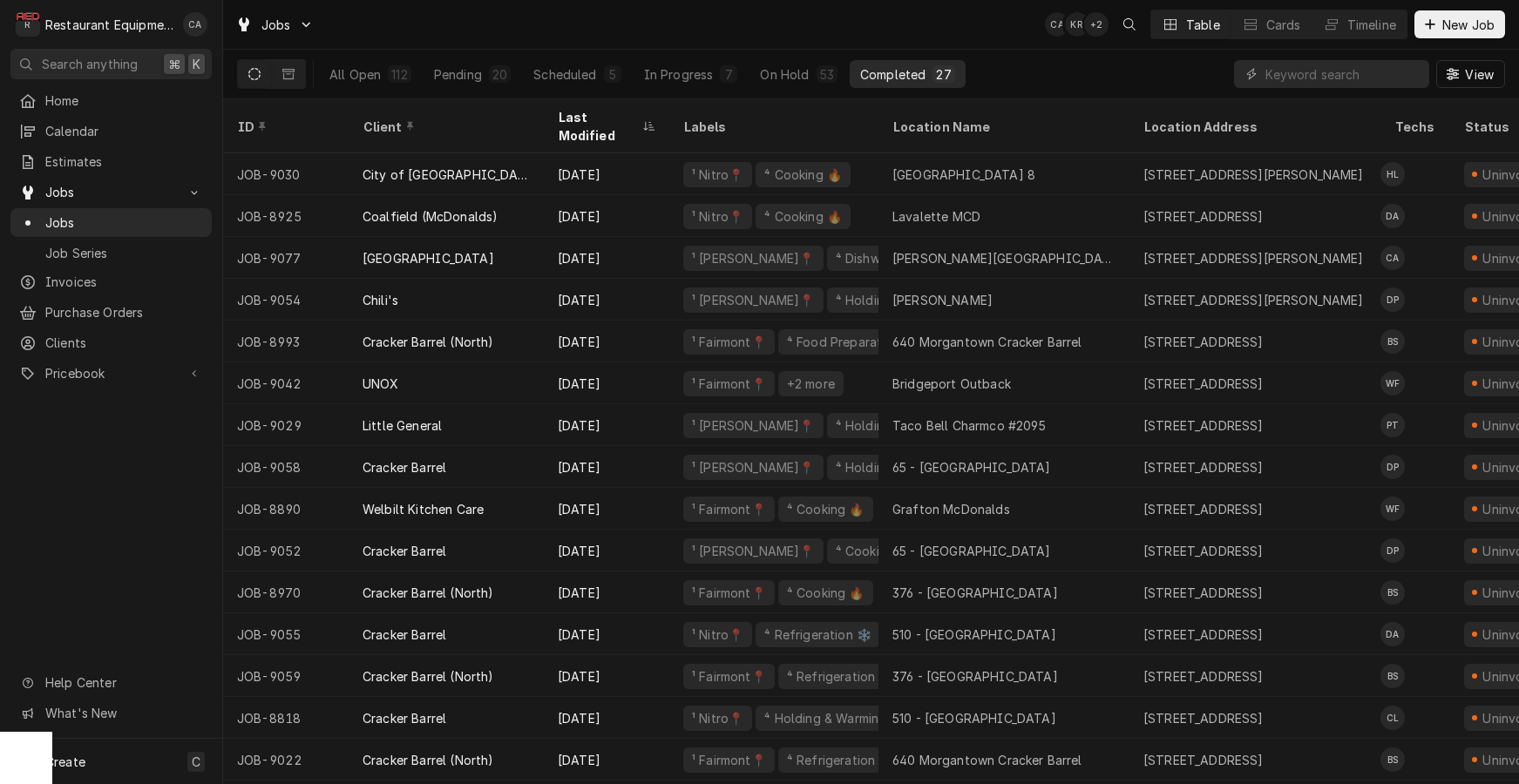
click at [618, 1] on div "Jobs CA KR + 2 Table Cards Timeline New Job" at bounding box center [871, 24] width 1296 height 49
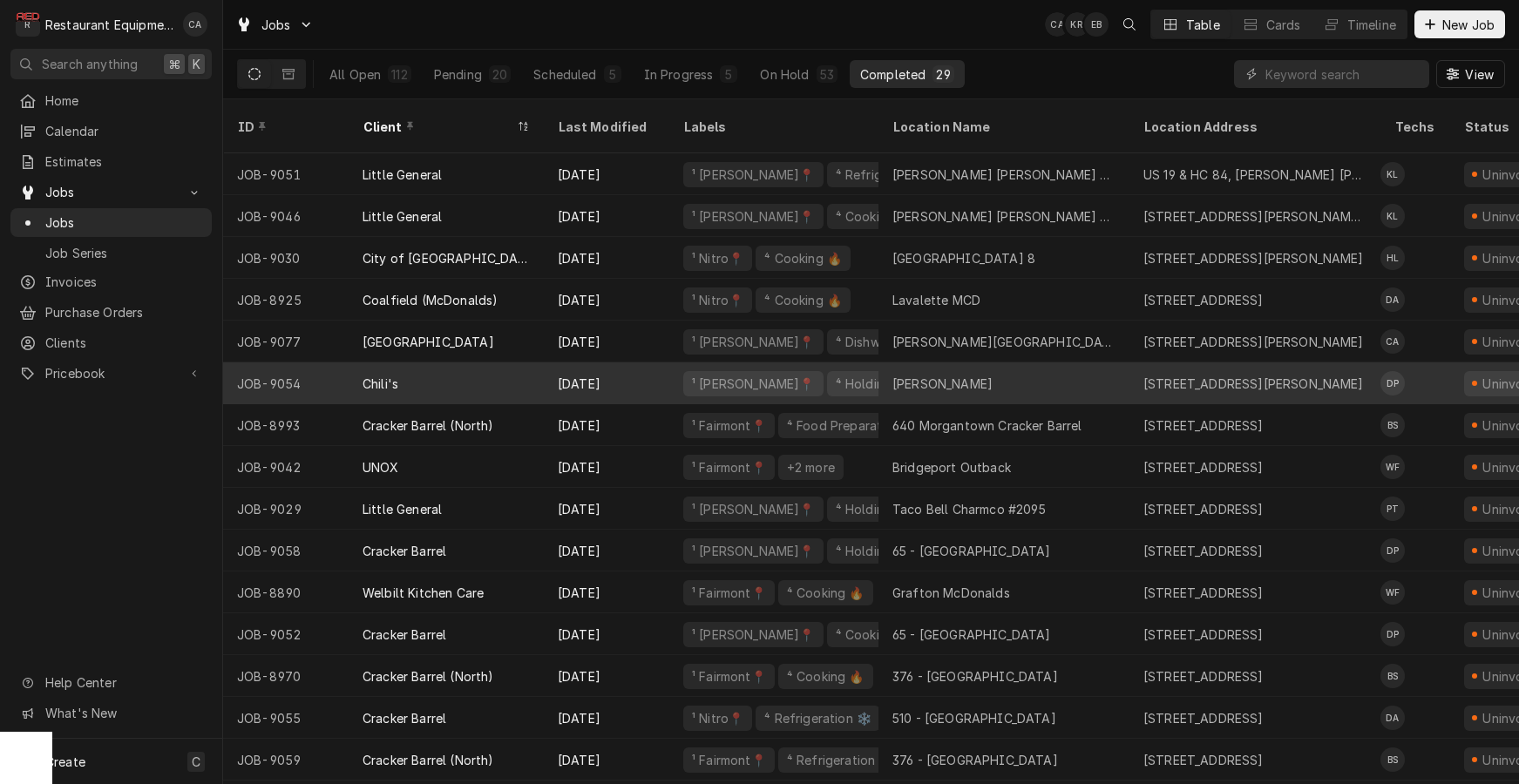
click at [1047, 378] on div "Beckley" at bounding box center [1004, 383] width 251 height 42
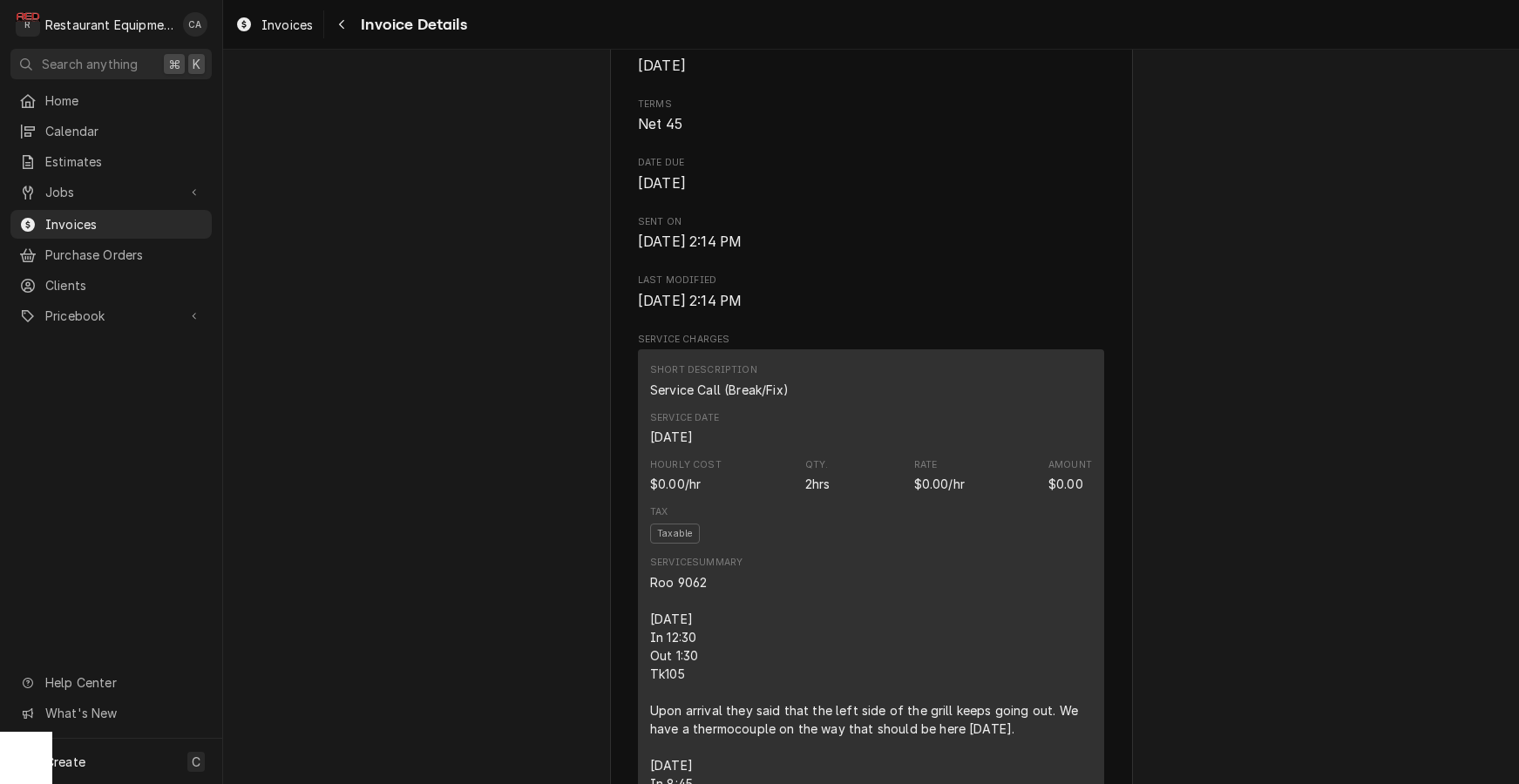
scroll to position [1035, 0]
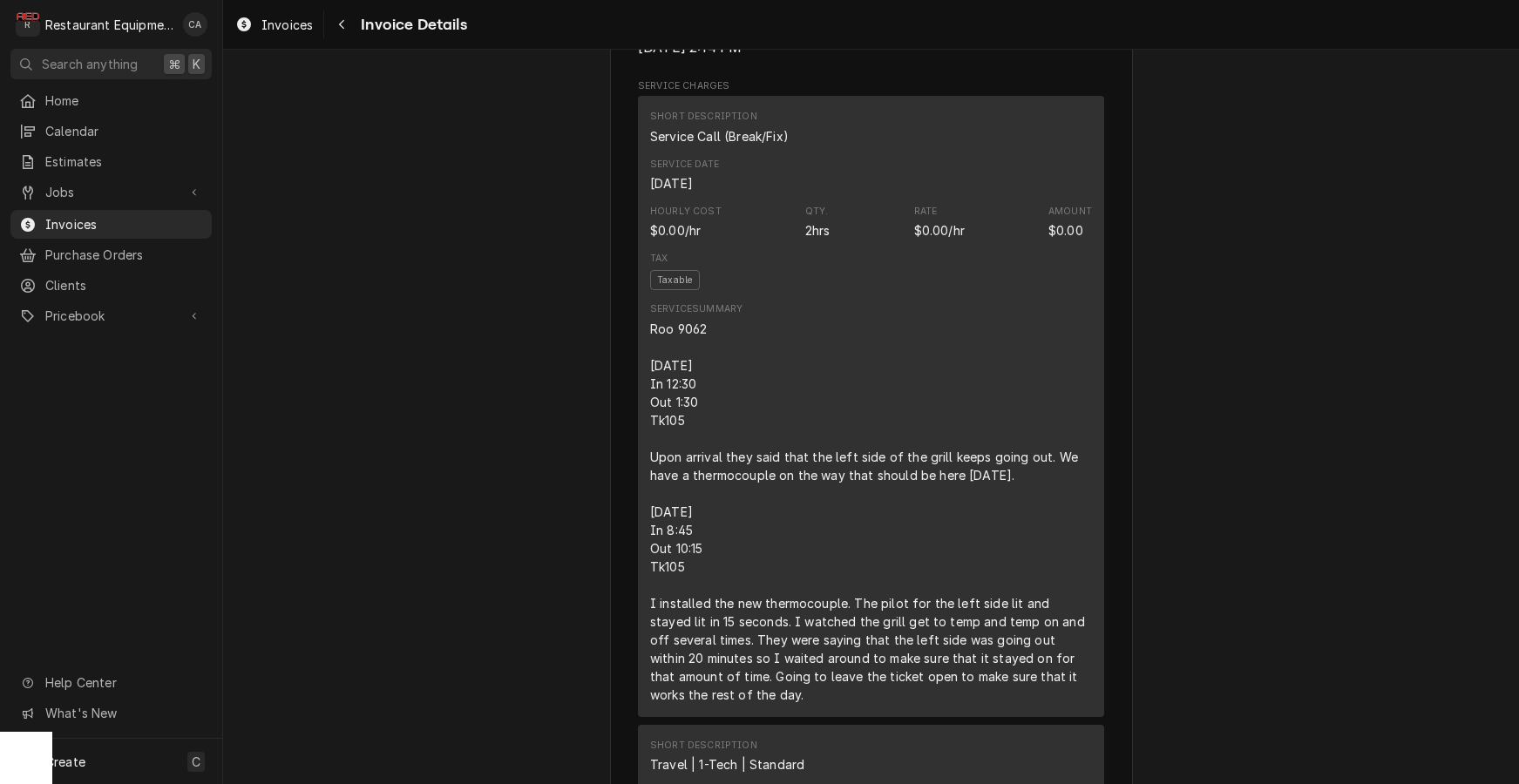
drag, startPoint x: 392, startPoint y: 155, endPoint x: 383, endPoint y: 142, distance: 15.8
click at [279, 26] on span "Invoices" at bounding box center [287, 25] width 51 height 19
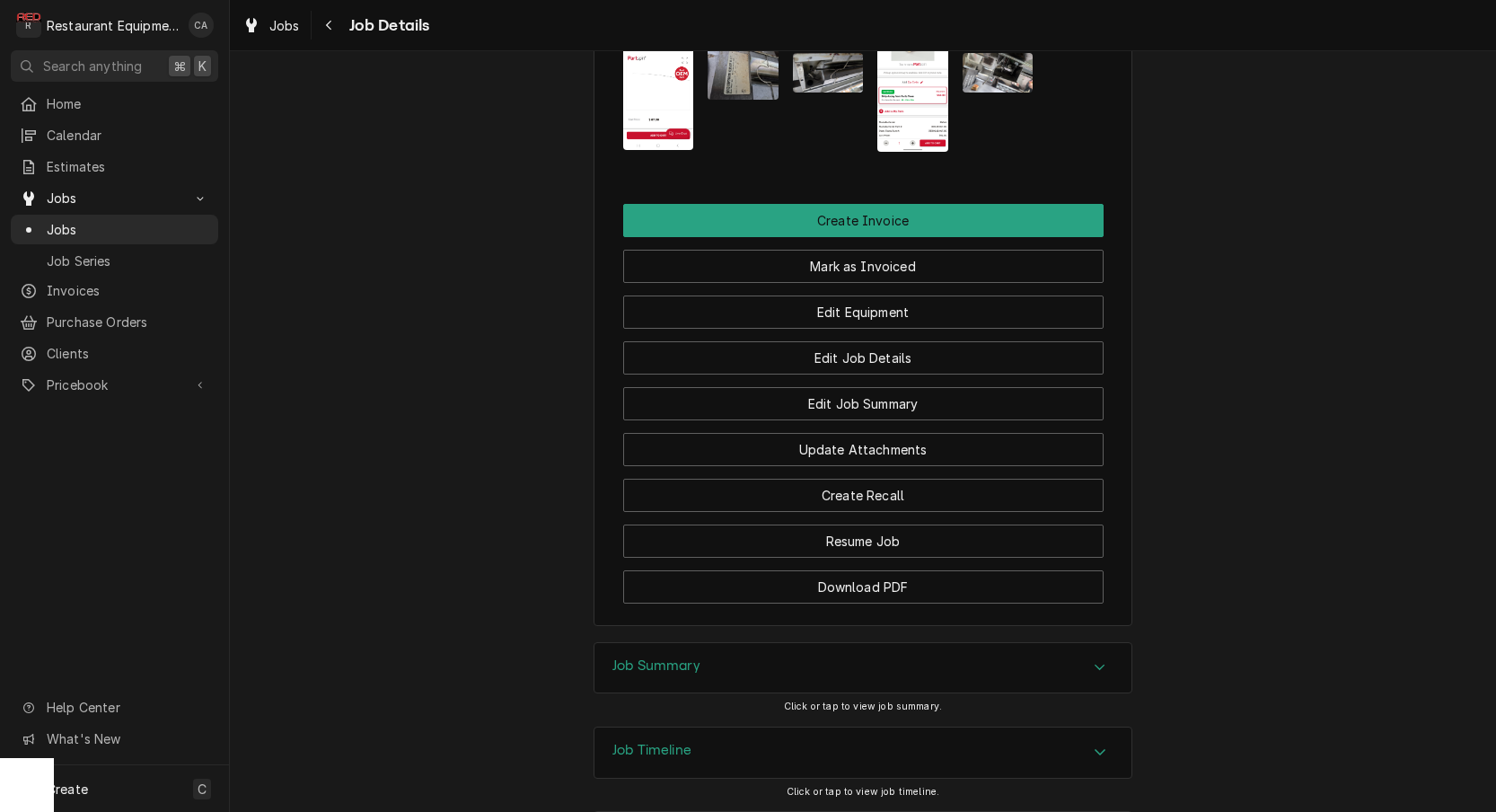
click at [663, 742] on h3 "Job Timeline" at bounding box center [652, 750] width 79 height 17
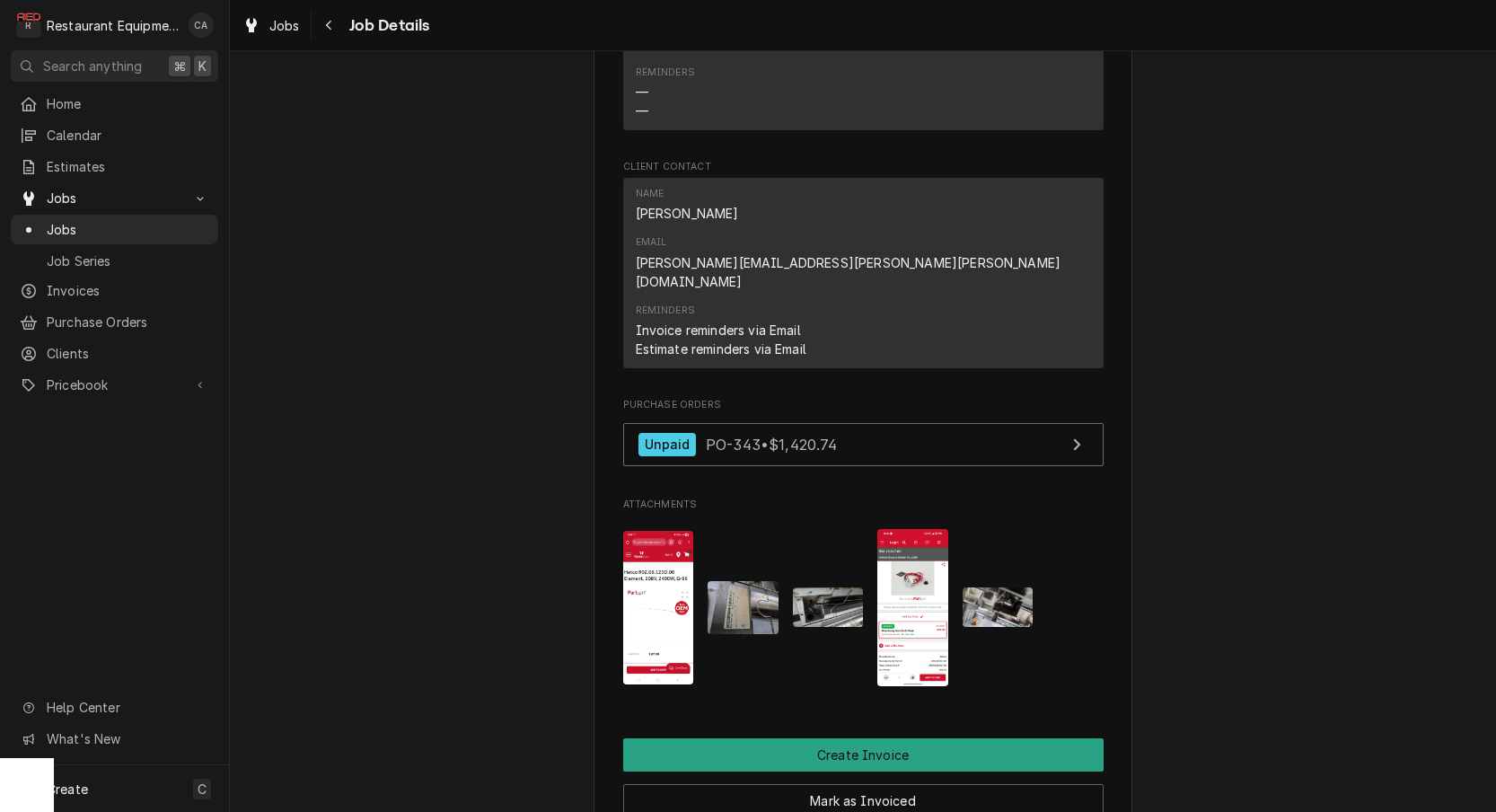
scroll to position [1449, 0]
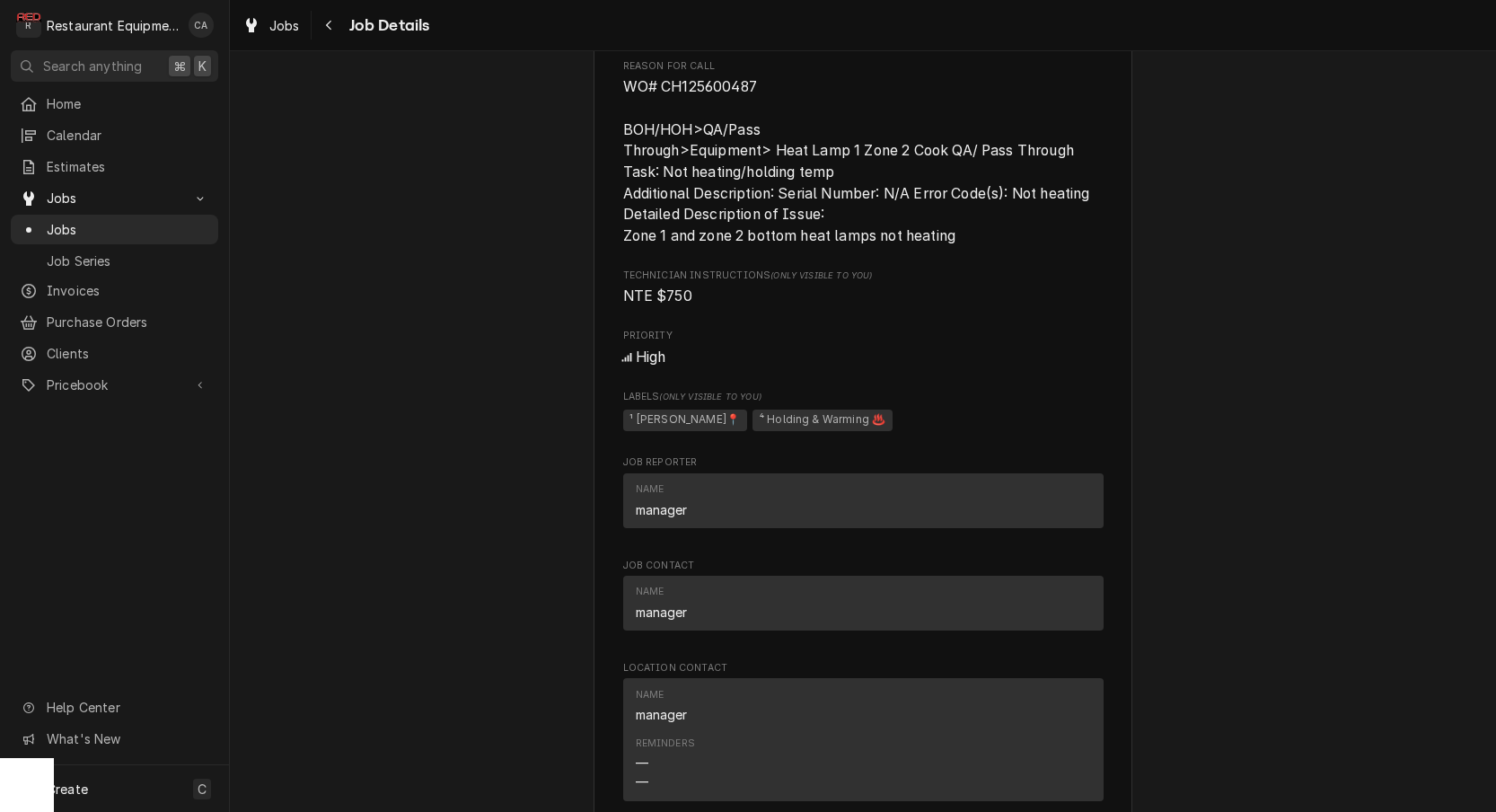
scroll to position [679, 0]
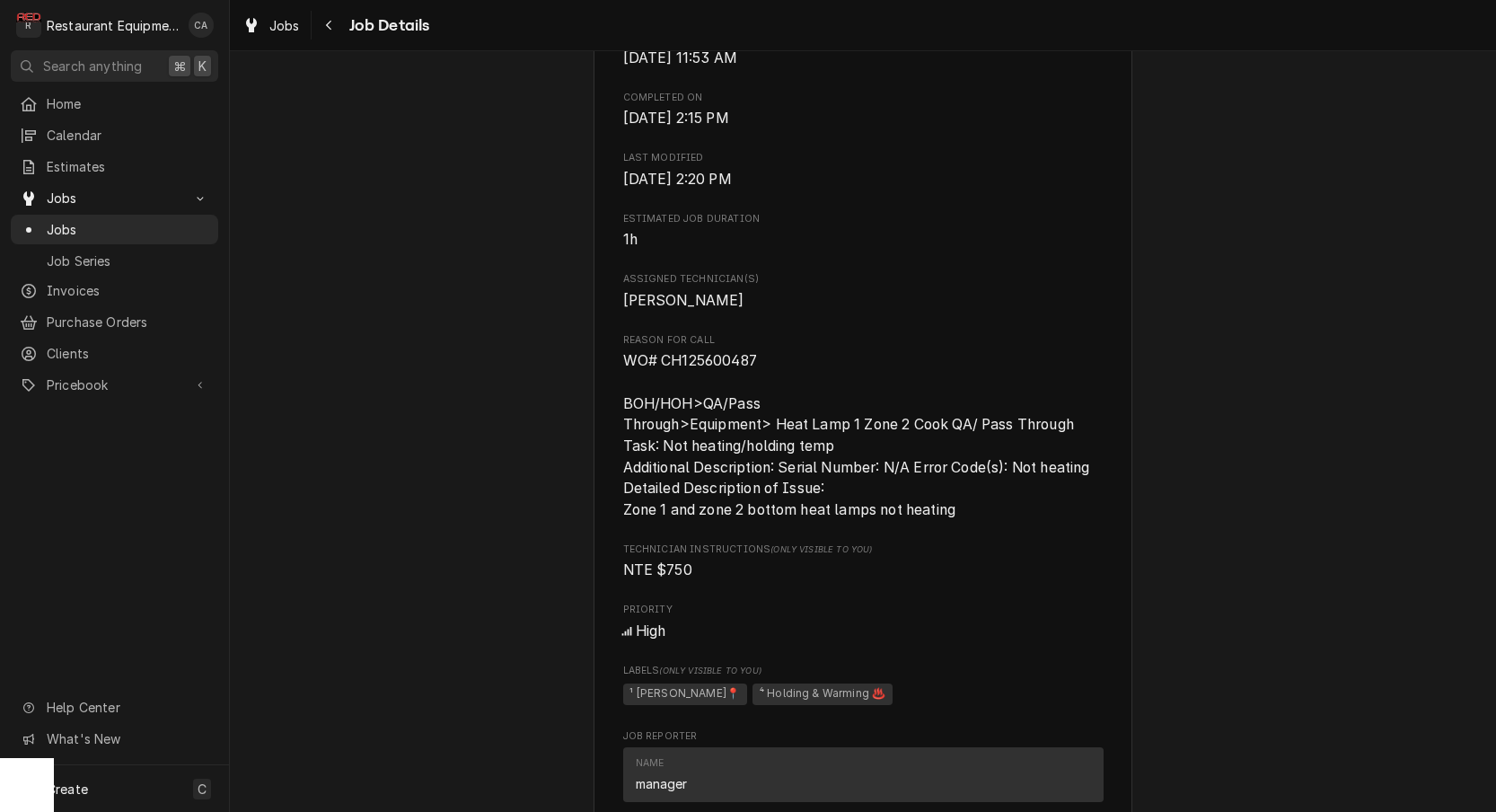
drag, startPoint x: 715, startPoint y: 343, endPoint x: 746, endPoint y: 366, distance: 38.6
click at [715, 343] on span "Reason For Call" at bounding box center [863, 340] width 481 height 14
drag, startPoint x: 768, startPoint y: 365, endPoint x: 619, endPoint y: 363, distance: 149.0
click at [619, 363] on div "Chili's Beckley / 1106 N Eisenhower Dr, Beckley, WV 25801 Open in Maps Roopairs…" at bounding box center [862, 771] width 538 height 2668
copy span "WO# CH125600487"
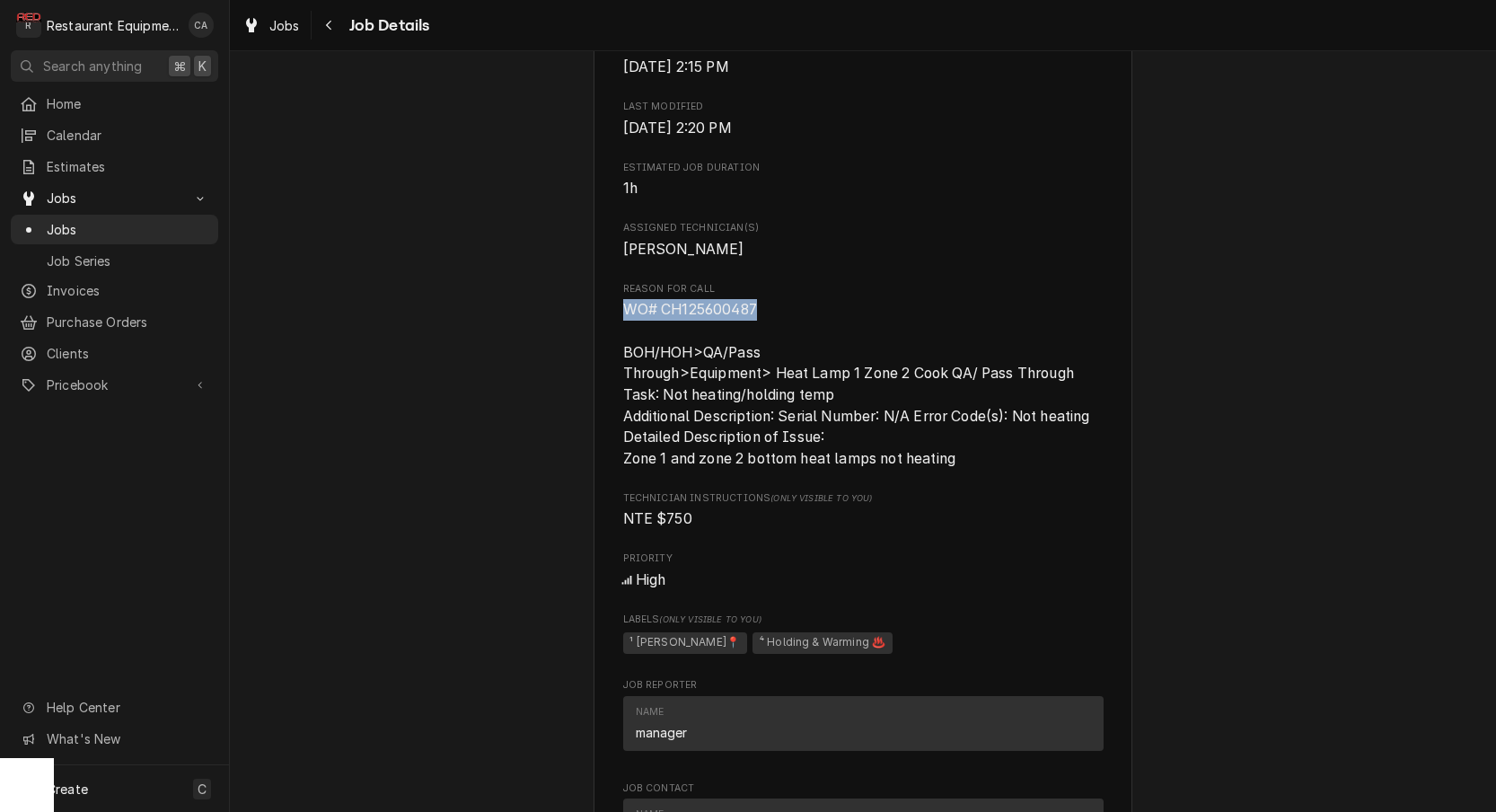
scroll to position [812, 0]
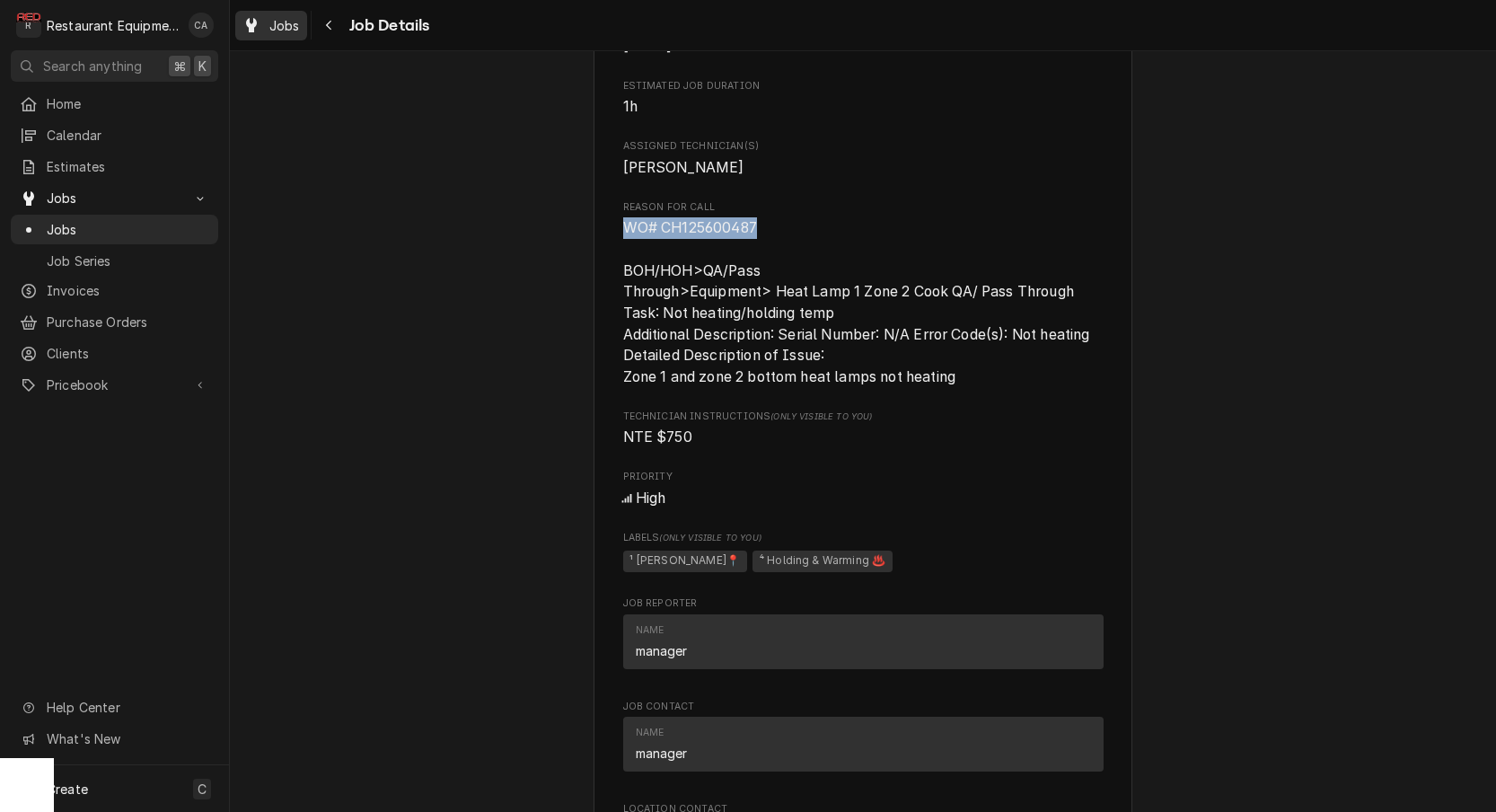
click at [285, 37] on link "Jobs" at bounding box center [271, 25] width 72 height 30
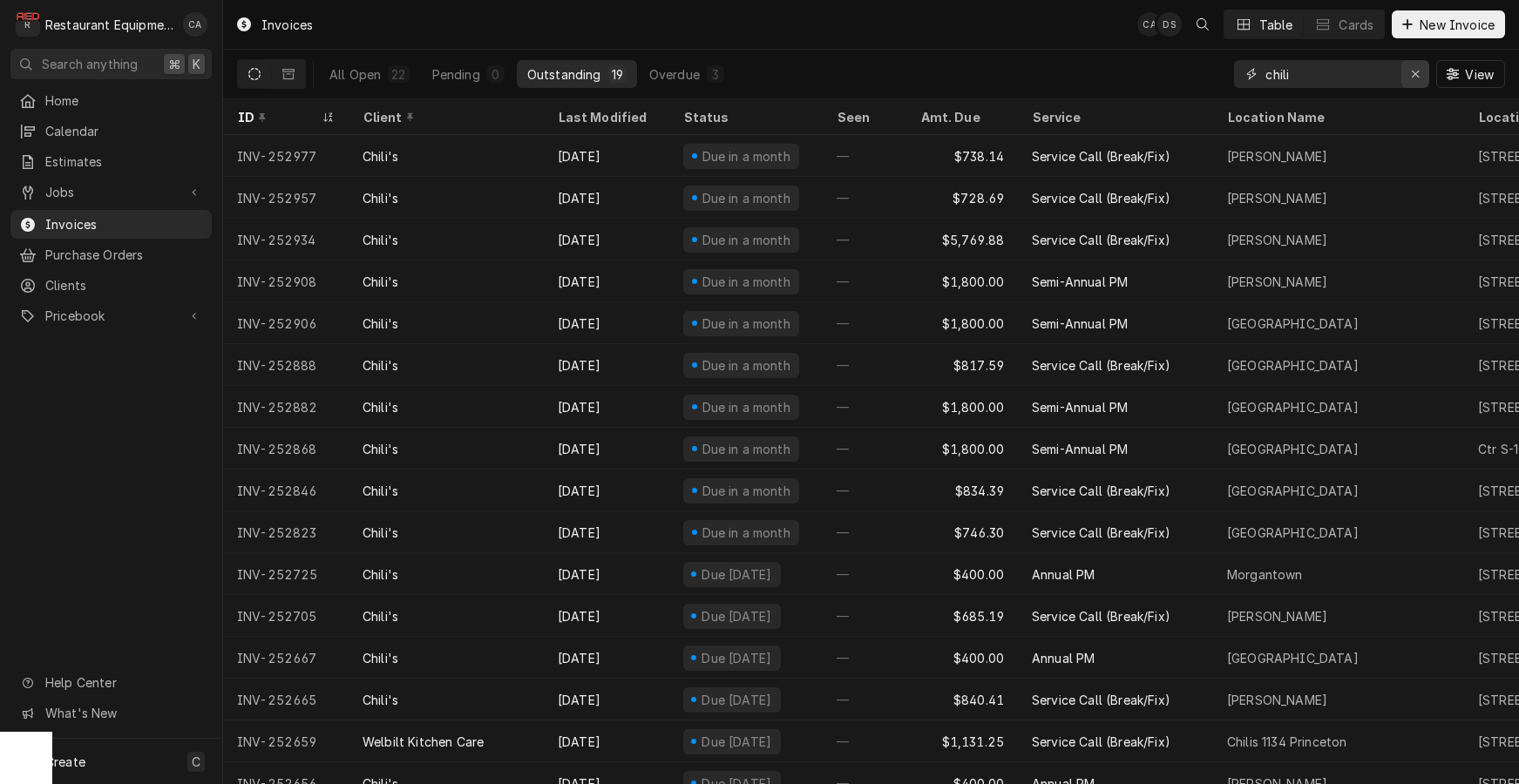
click at [1415, 69] on icon "Erase input" at bounding box center [1415, 74] width 9 height 12
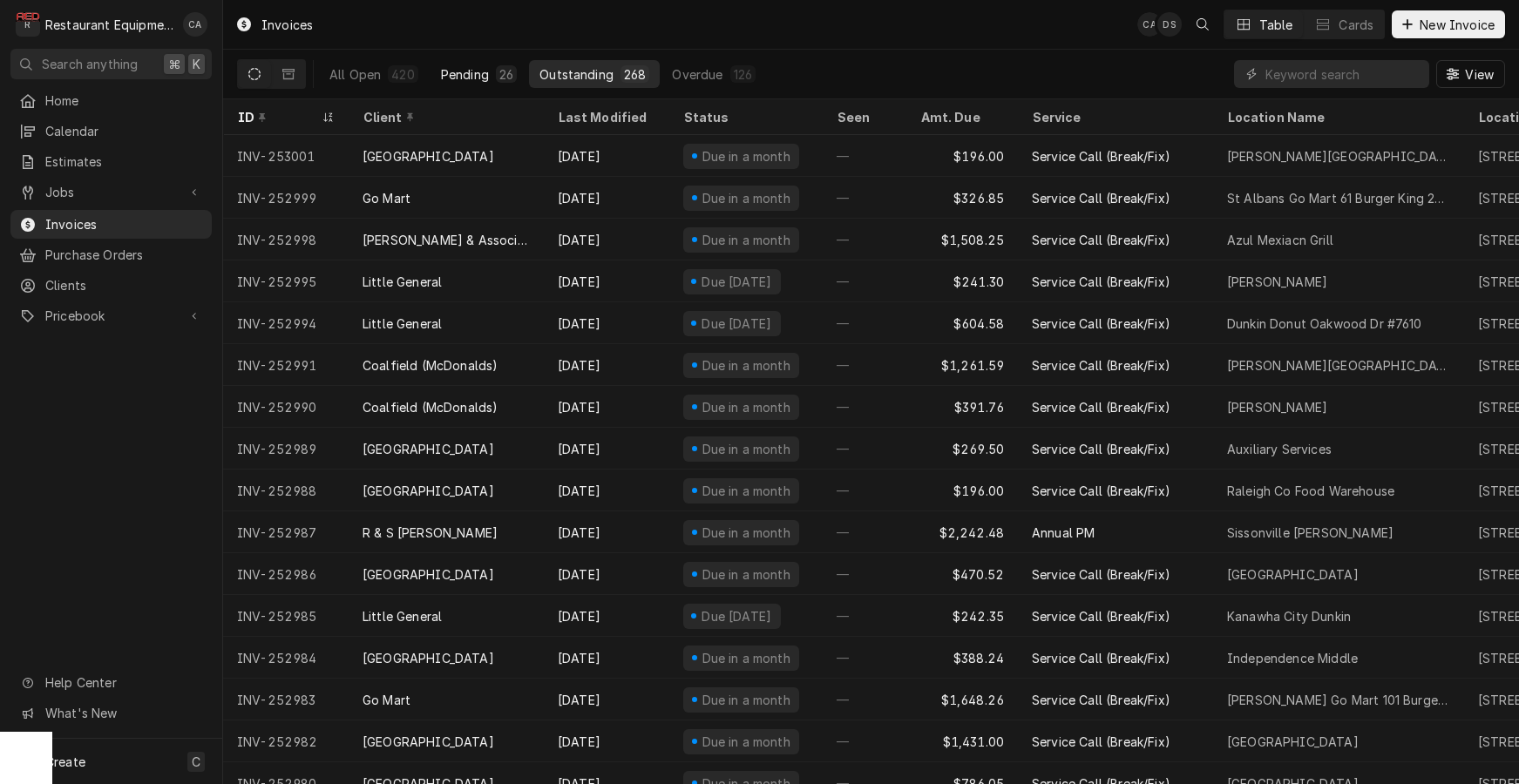
click at [471, 71] on div "Pending" at bounding box center [465, 75] width 48 height 19
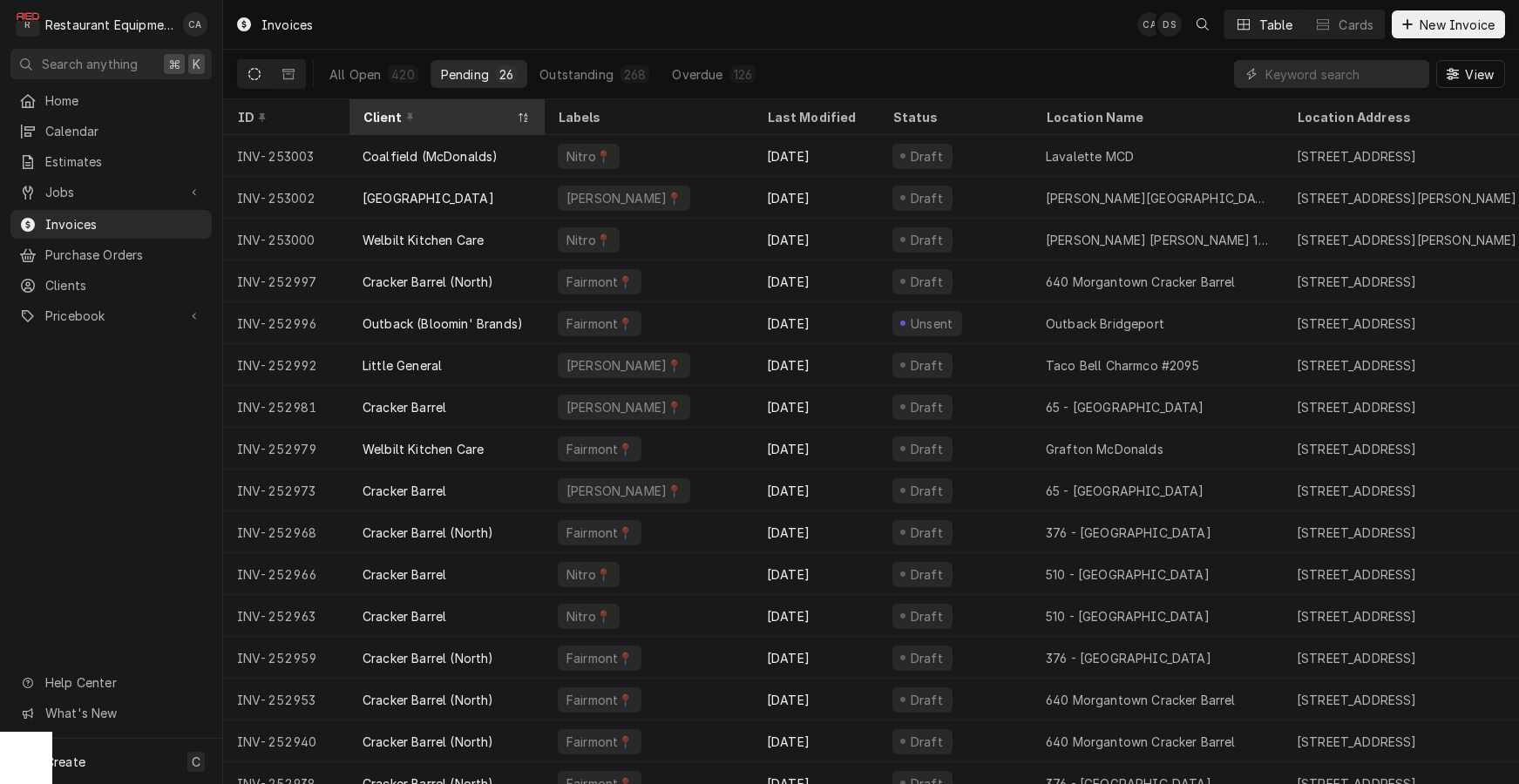
click at [428, 120] on div "Client" at bounding box center [437, 118] width 150 height 19
click at [428, 120] on div "Invoices CA DS Table Cards New Invoice All Open 420 Pending 26 Outstanding 268 …" at bounding box center [871, 392] width 1296 height 784
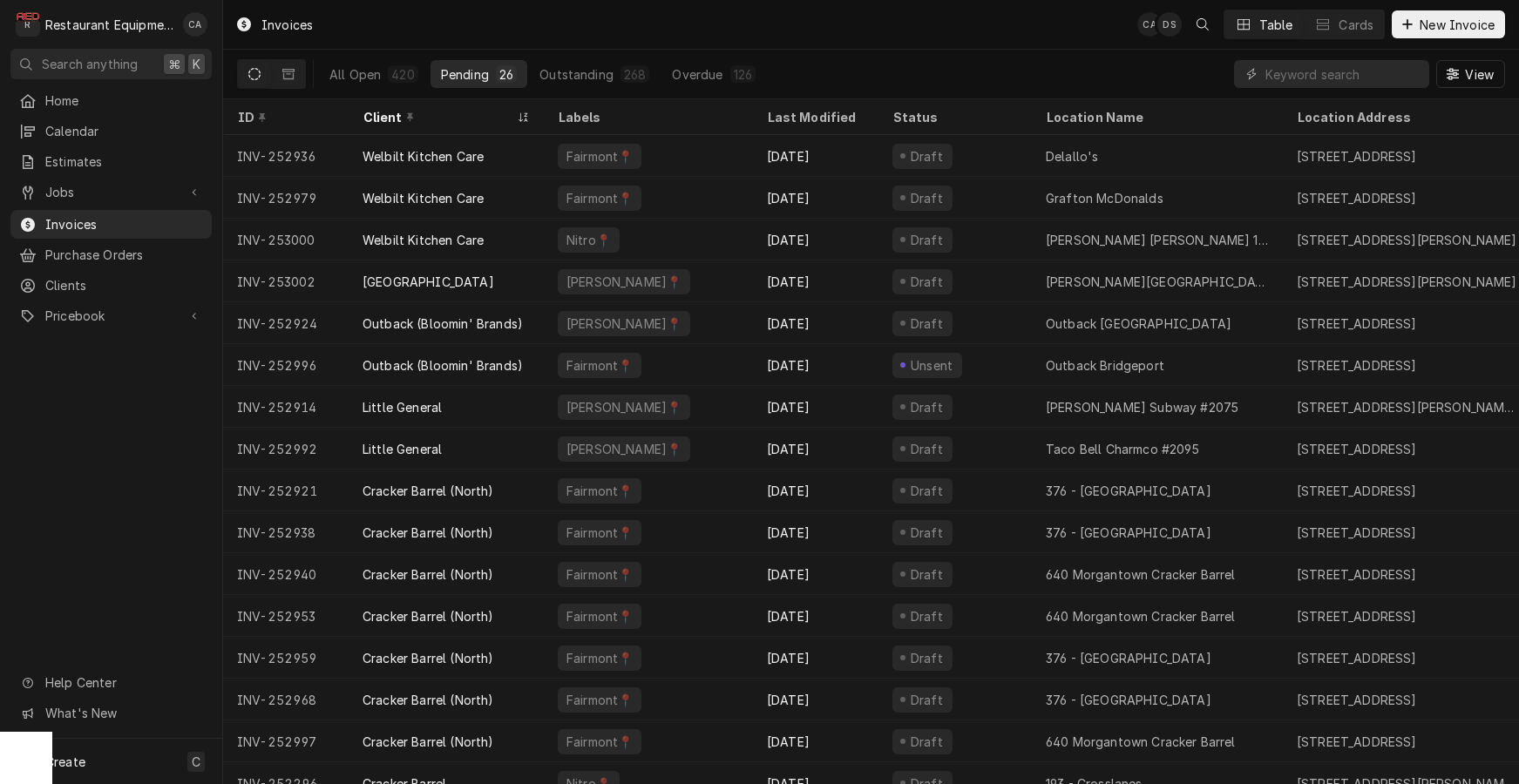
click at [428, 120] on div "Client" at bounding box center [437, 118] width 150 height 19
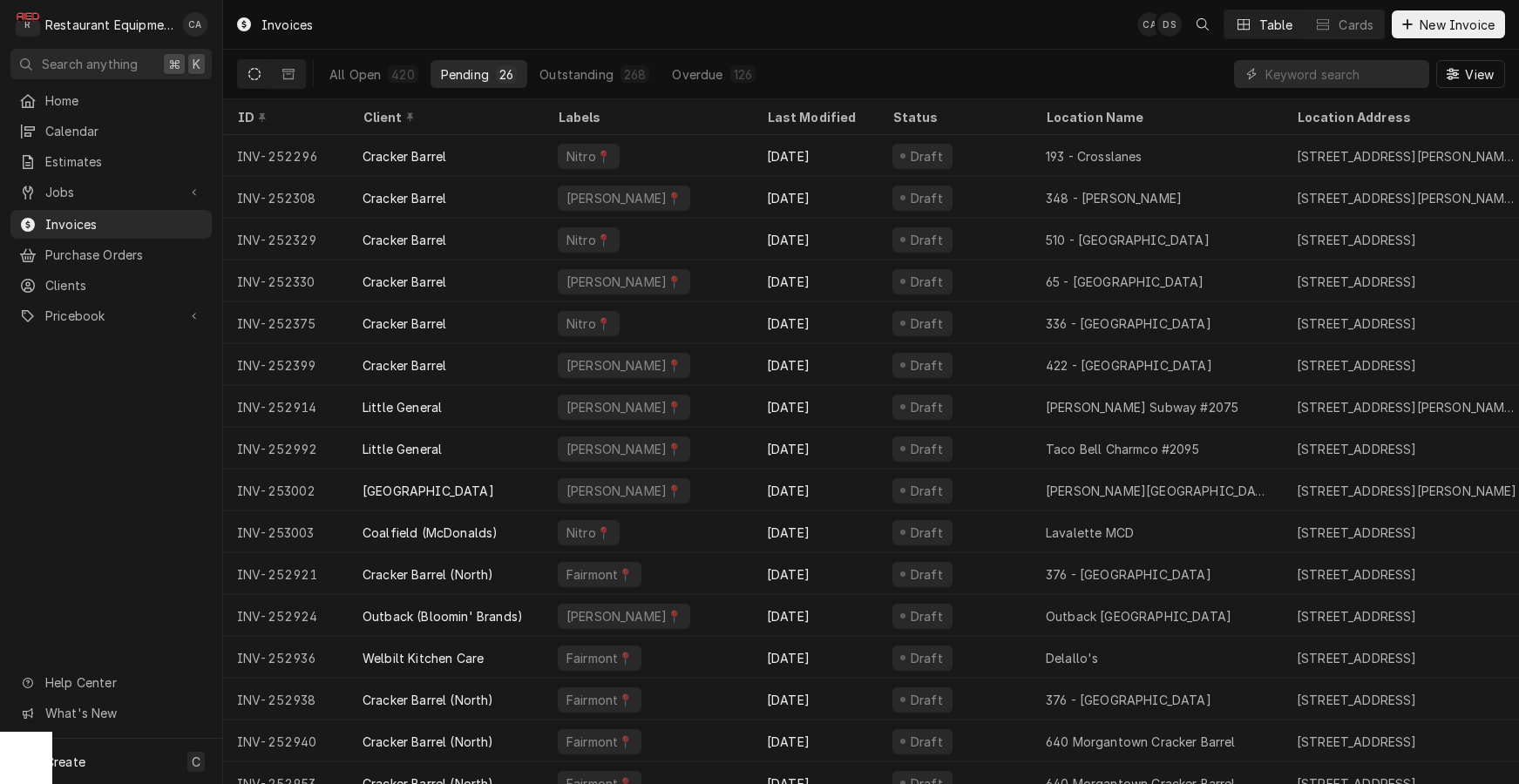
click at [428, 120] on div "Client" at bounding box center [444, 118] width 164 height 19
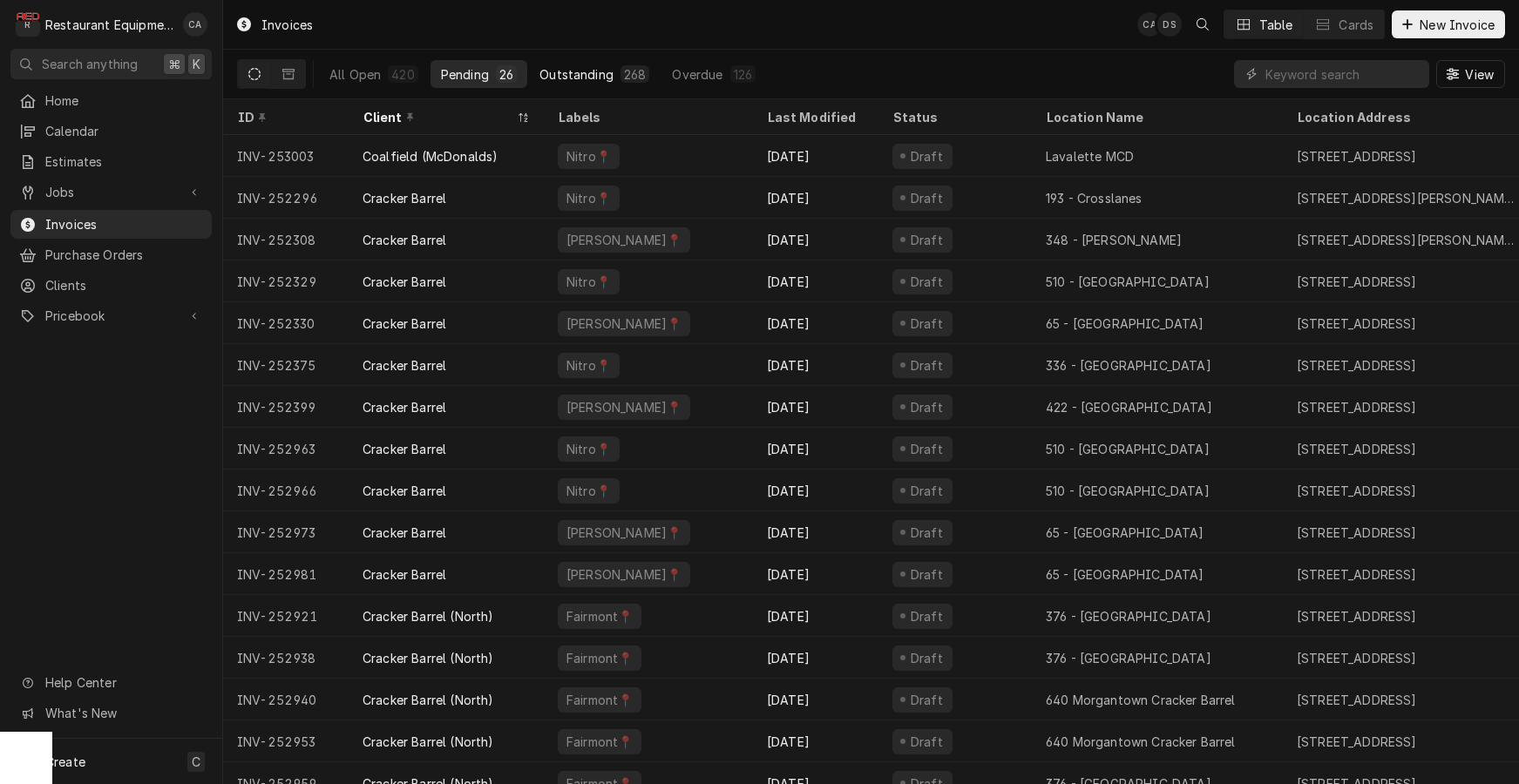
click at [565, 76] on div "Outstanding" at bounding box center [576, 75] width 74 height 19
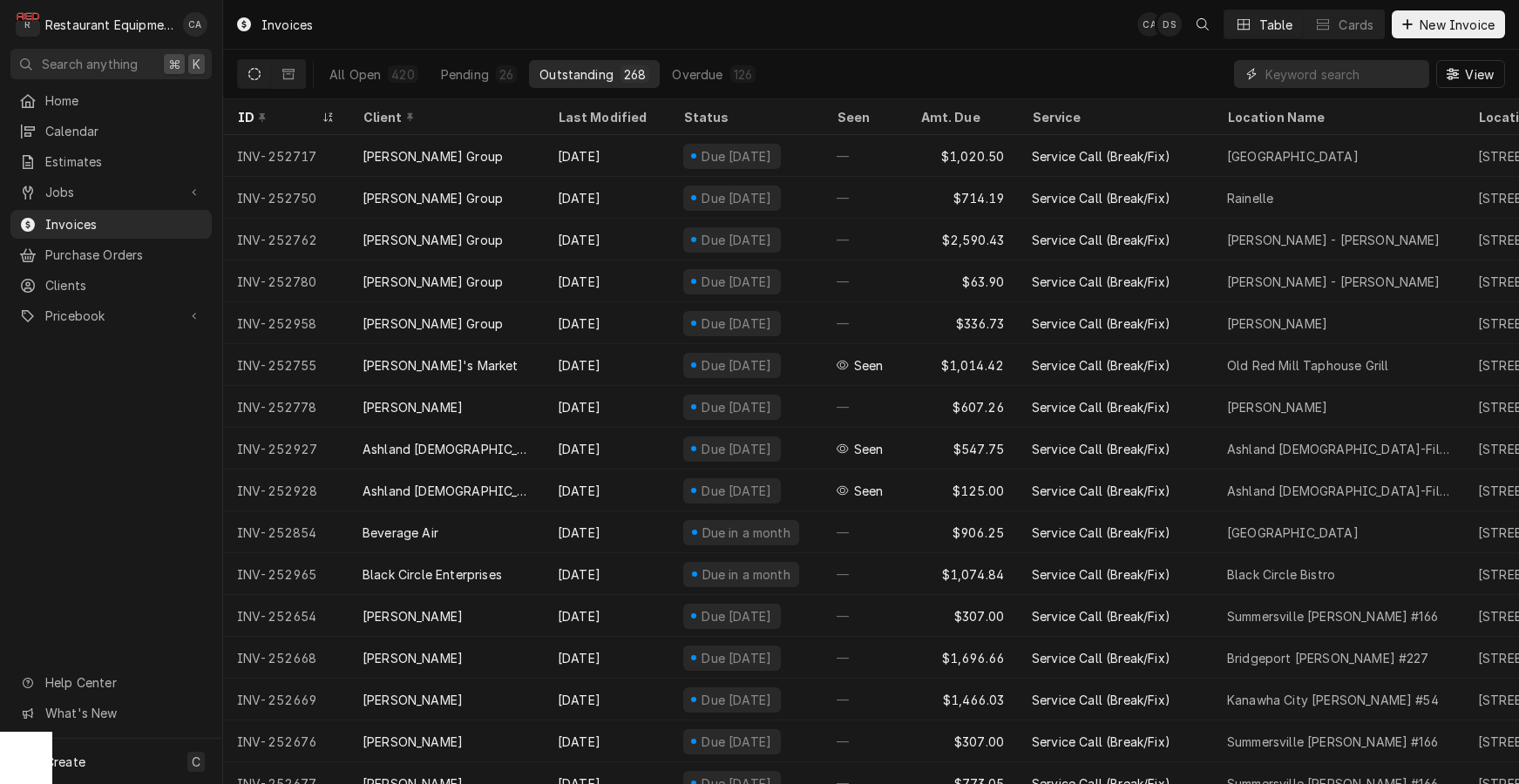
click at [1297, 71] on input "Dynamic Content Wrapper" at bounding box center [1343, 74] width 155 height 28
type input "chili"
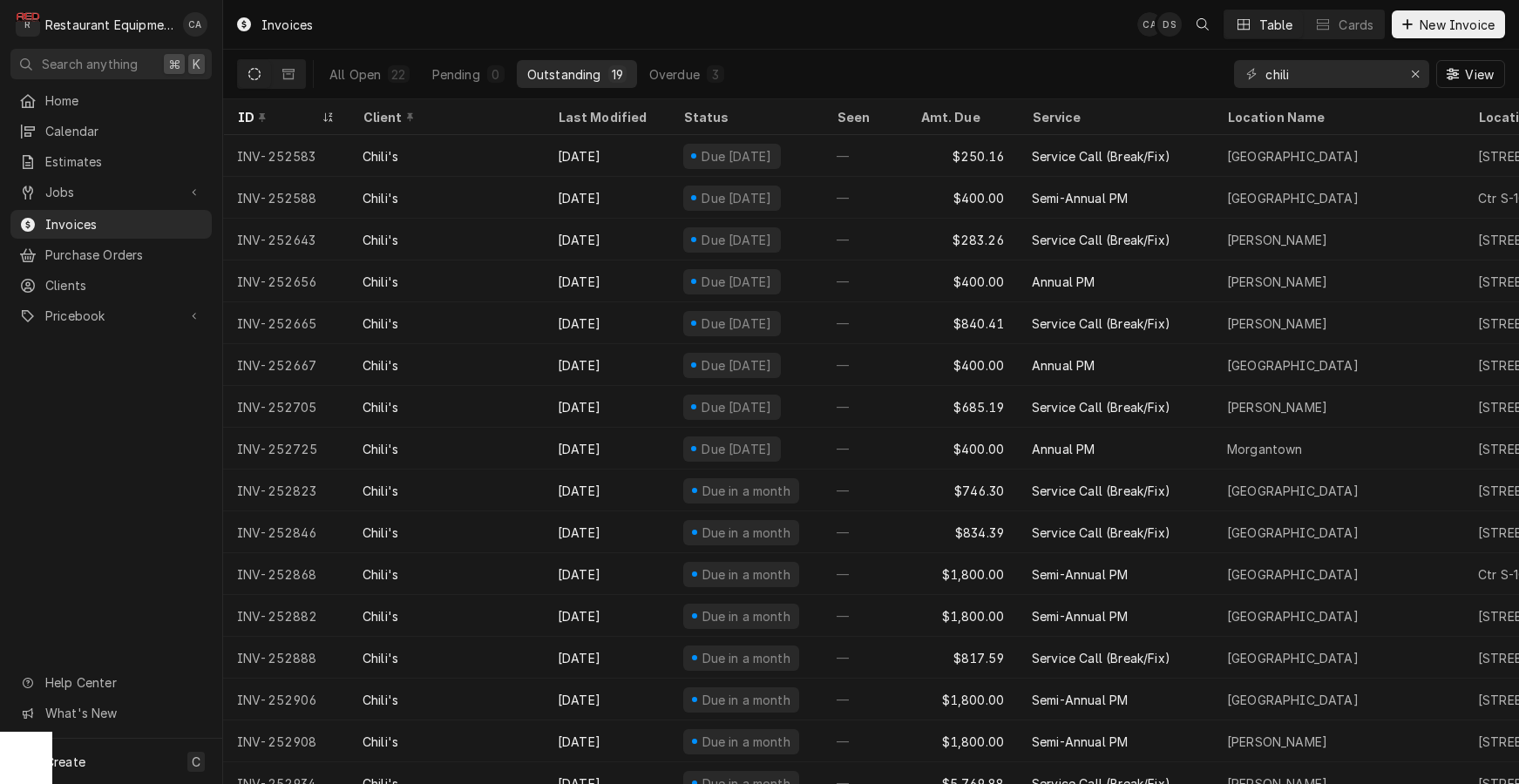
click at [626, 114] on div "Last Modified" at bounding box center [605, 118] width 94 height 19
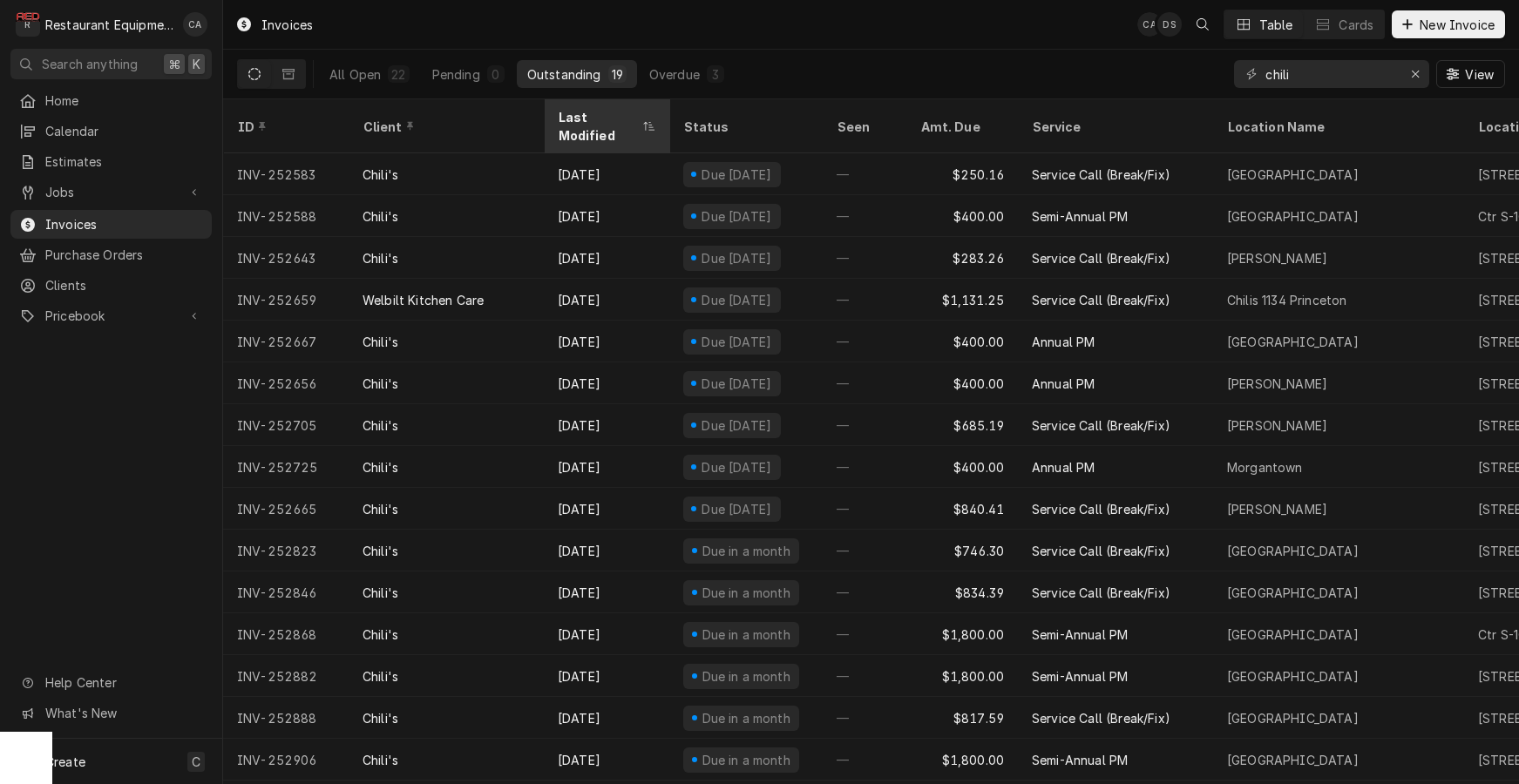
click at [626, 114] on div "Last Modified" at bounding box center [598, 126] width 80 height 36
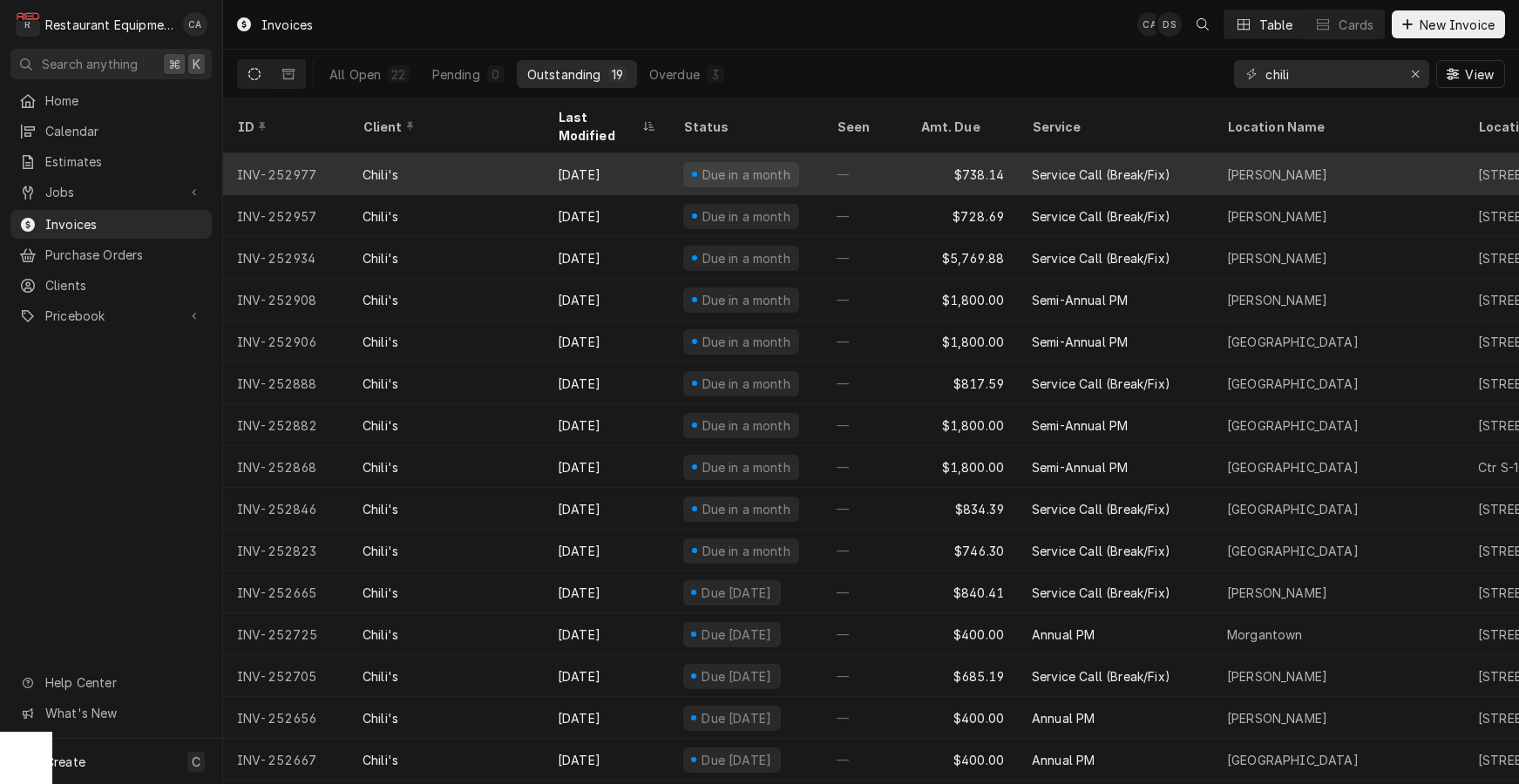
click at [627, 161] on div "[DATE]" at bounding box center [607, 174] width 125 height 42
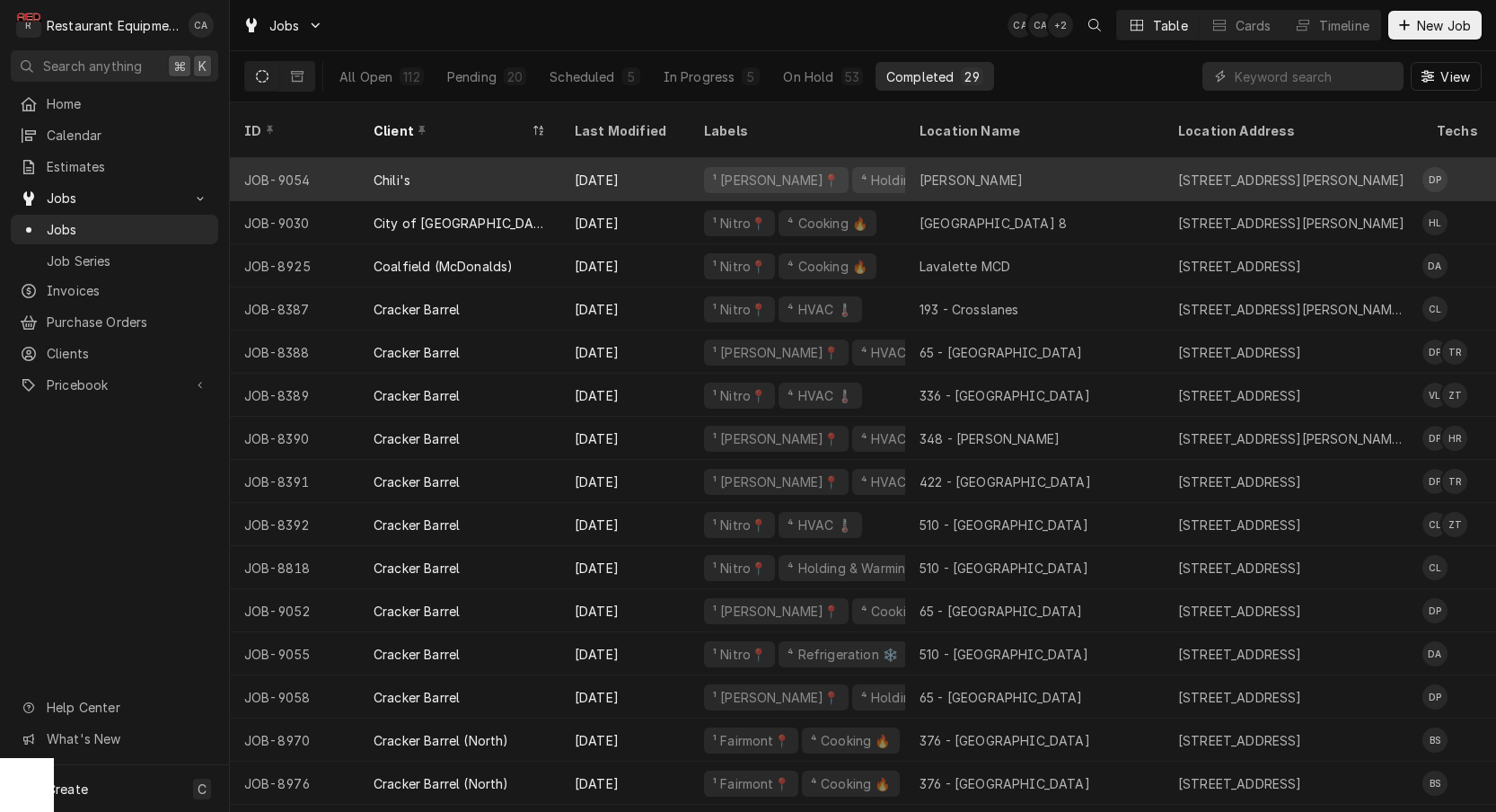
click at [925, 170] on div "Beckley" at bounding box center [971, 180] width 103 height 19
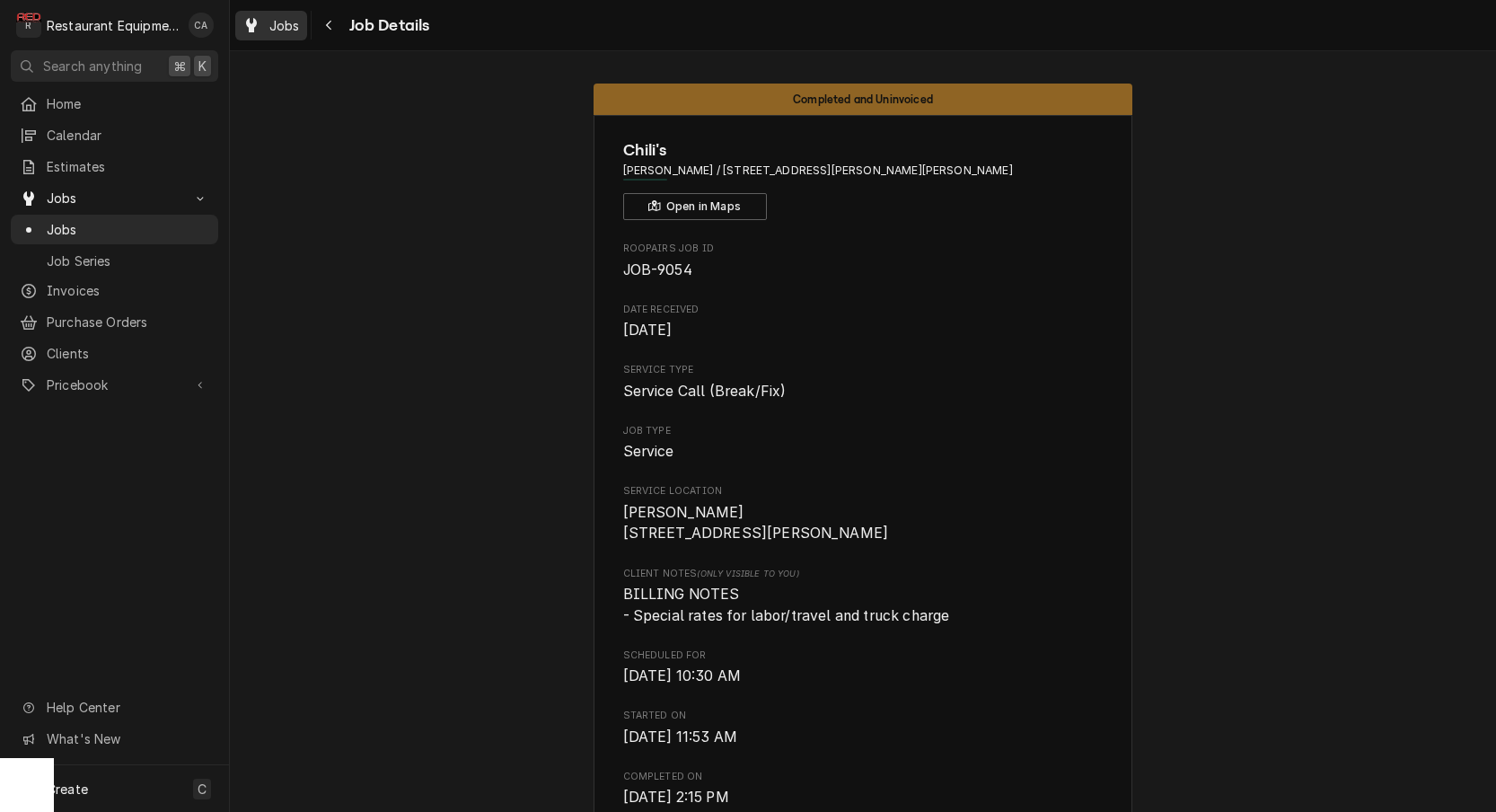
click at [275, 20] on span "Jobs" at bounding box center [285, 26] width 31 height 19
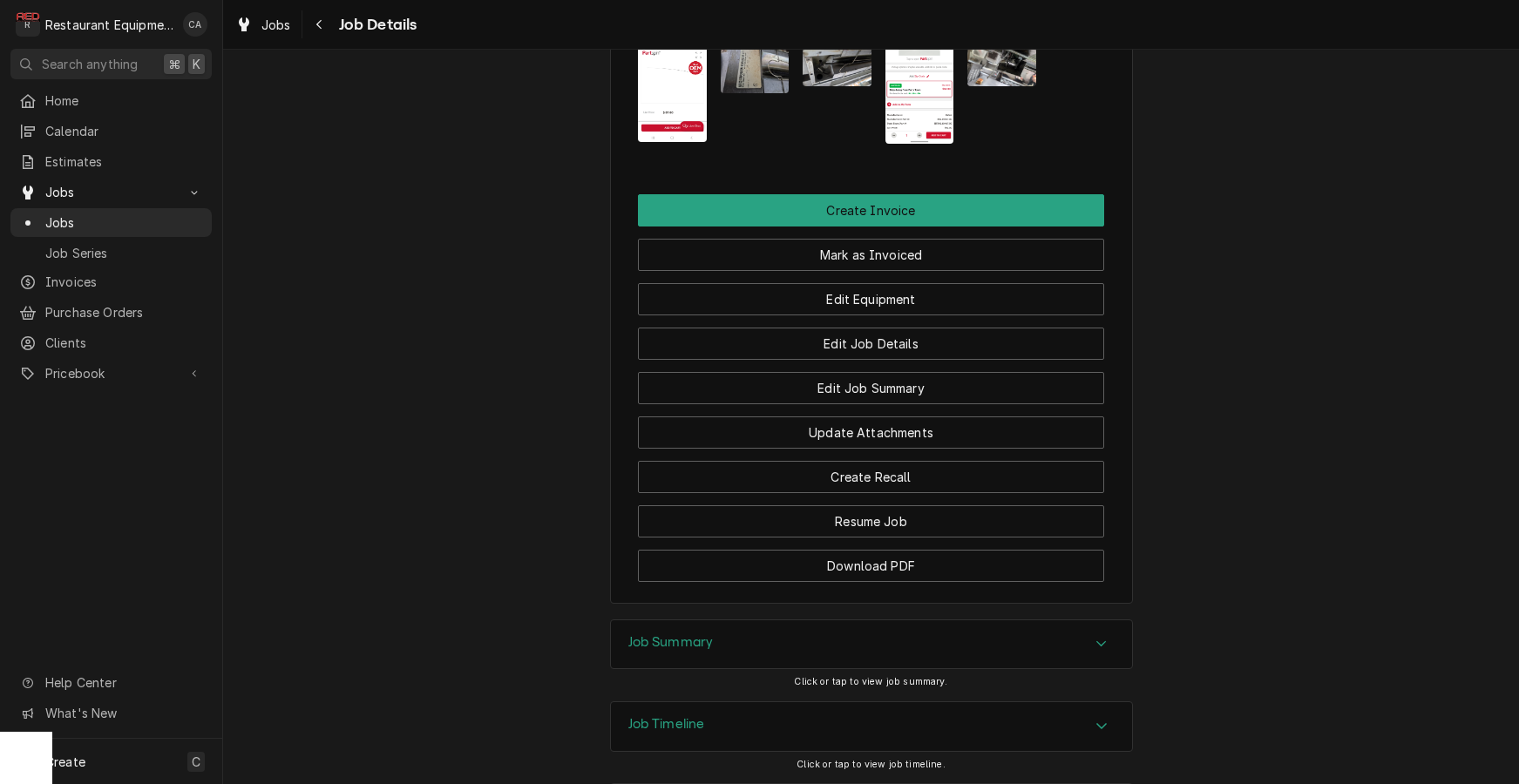
click at [666, 620] on div "Job Summary" at bounding box center [870, 645] width 521 height 49
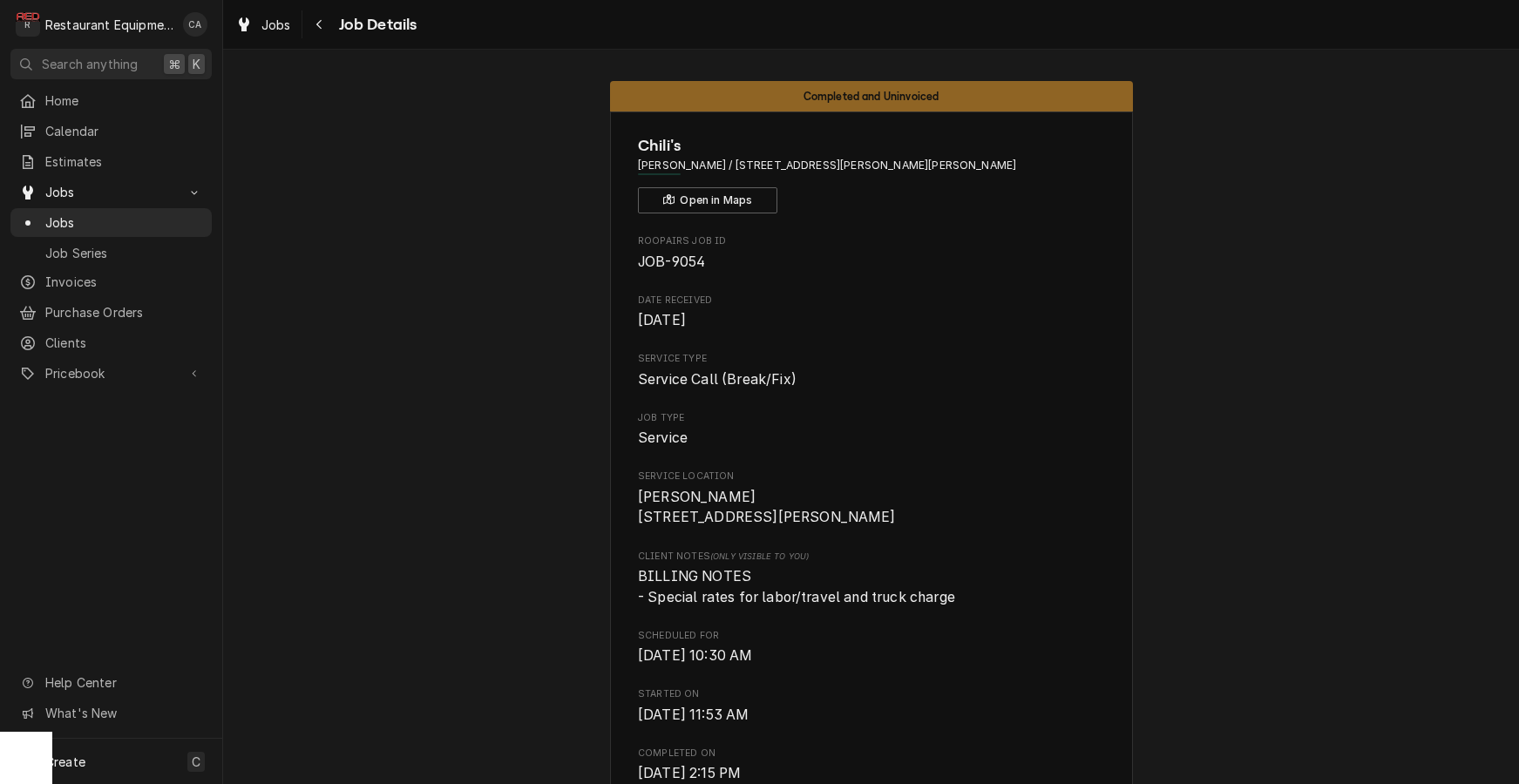
scroll to position [13, 0]
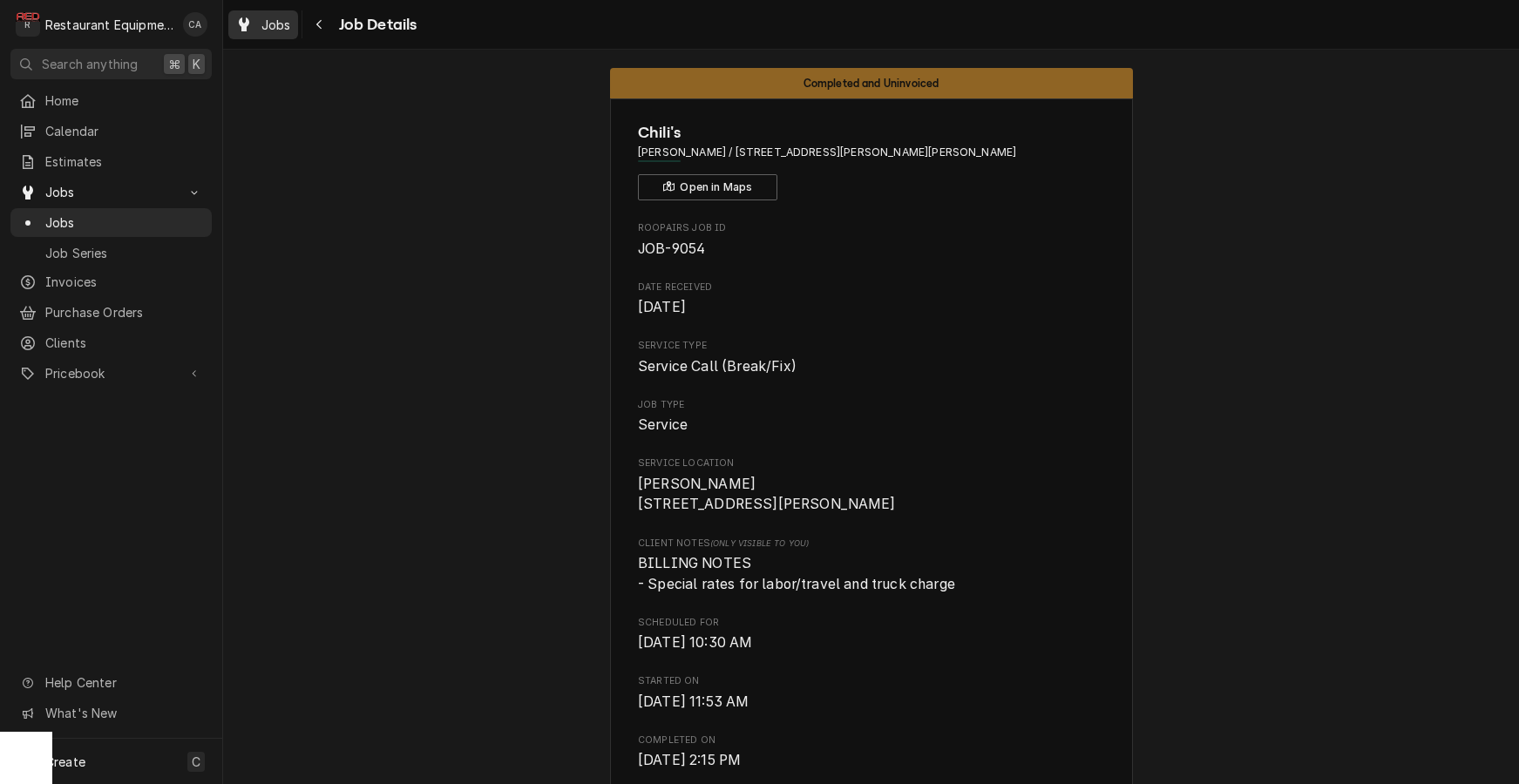
click at [269, 29] on span "Jobs" at bounding box center [277, 25] width 30 height 19
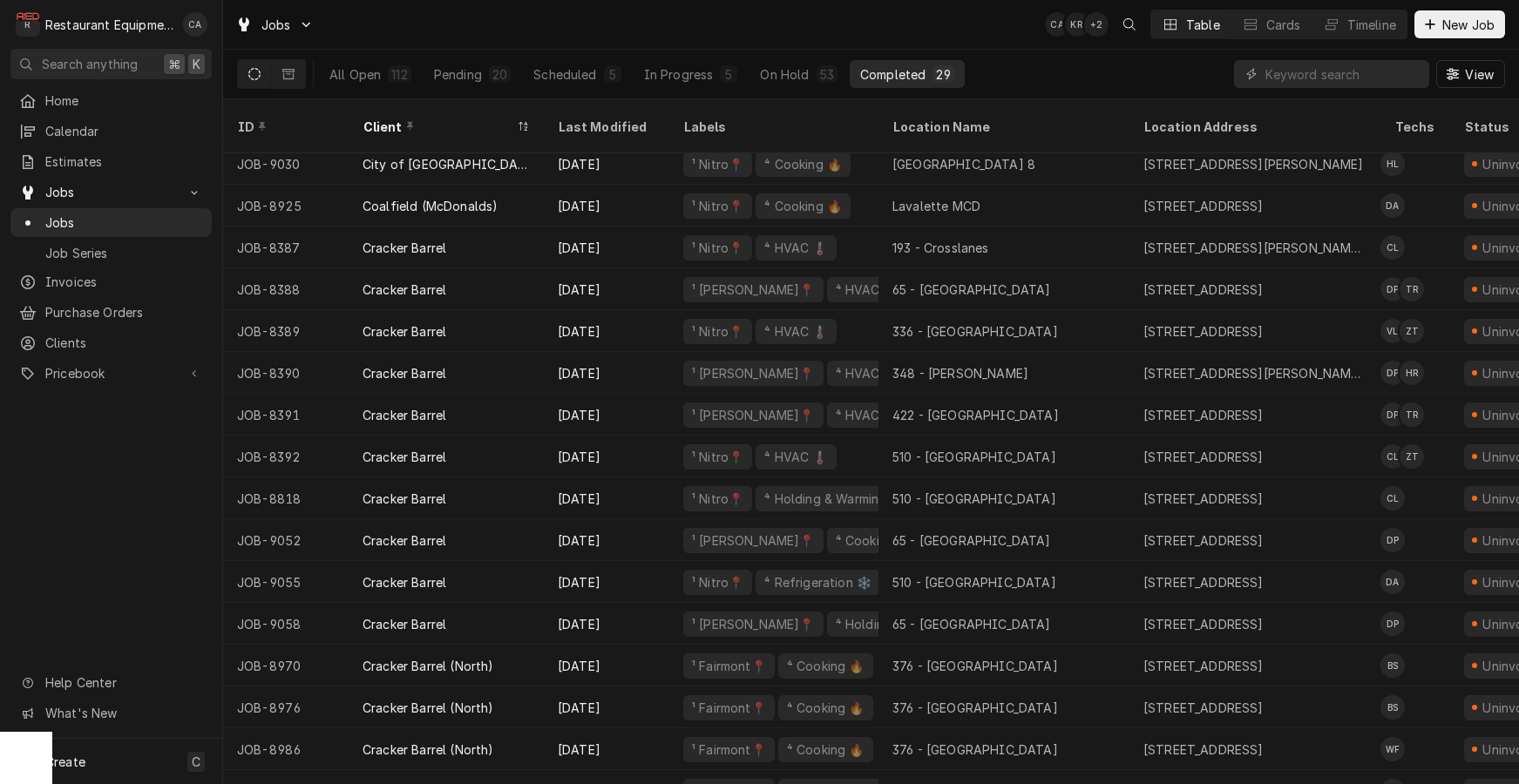
scroll to position [58, 0]
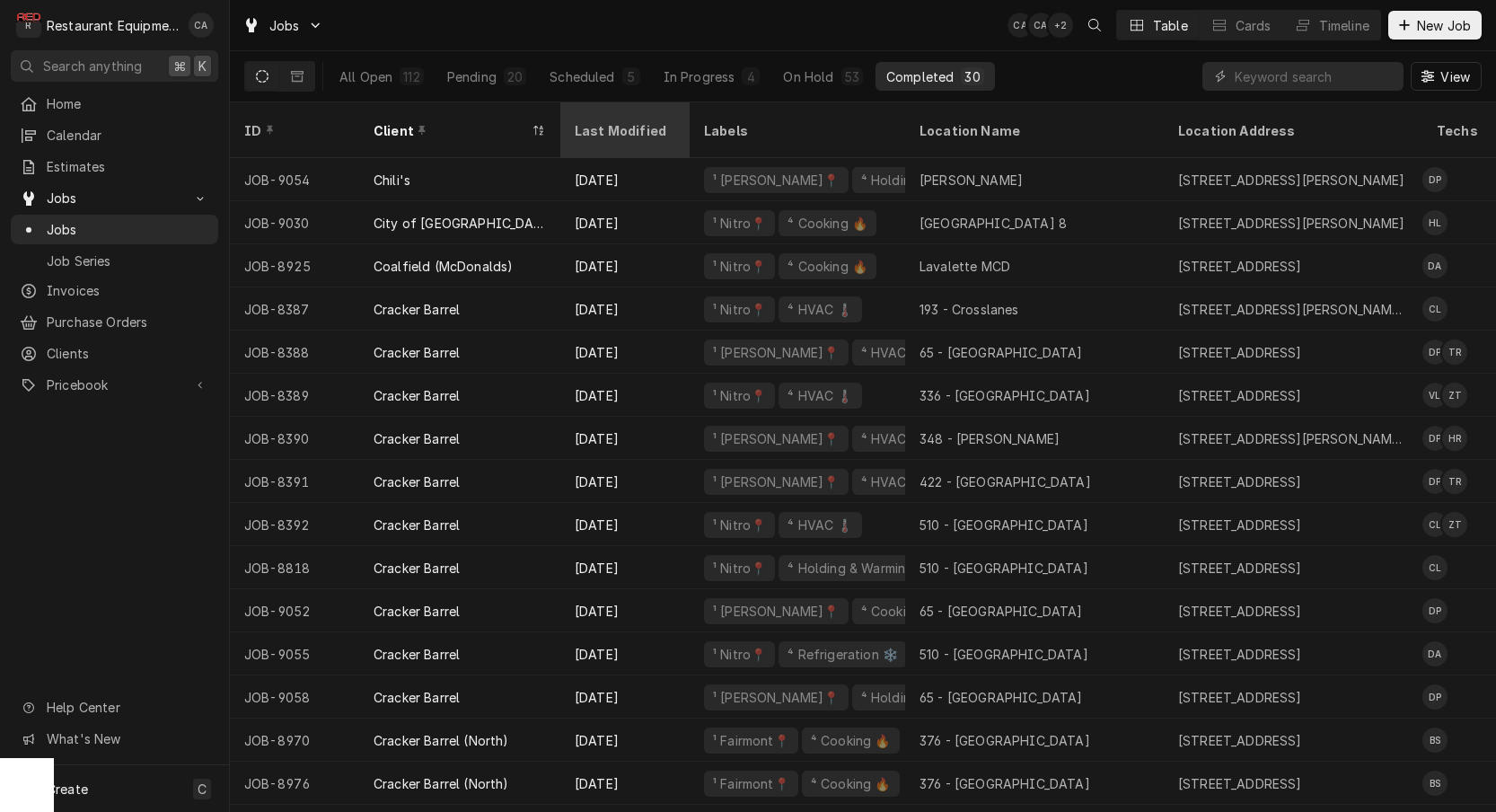
click at [629, 121] on div "Last Modified" at bounding box center [623, 131] width 97 height 19
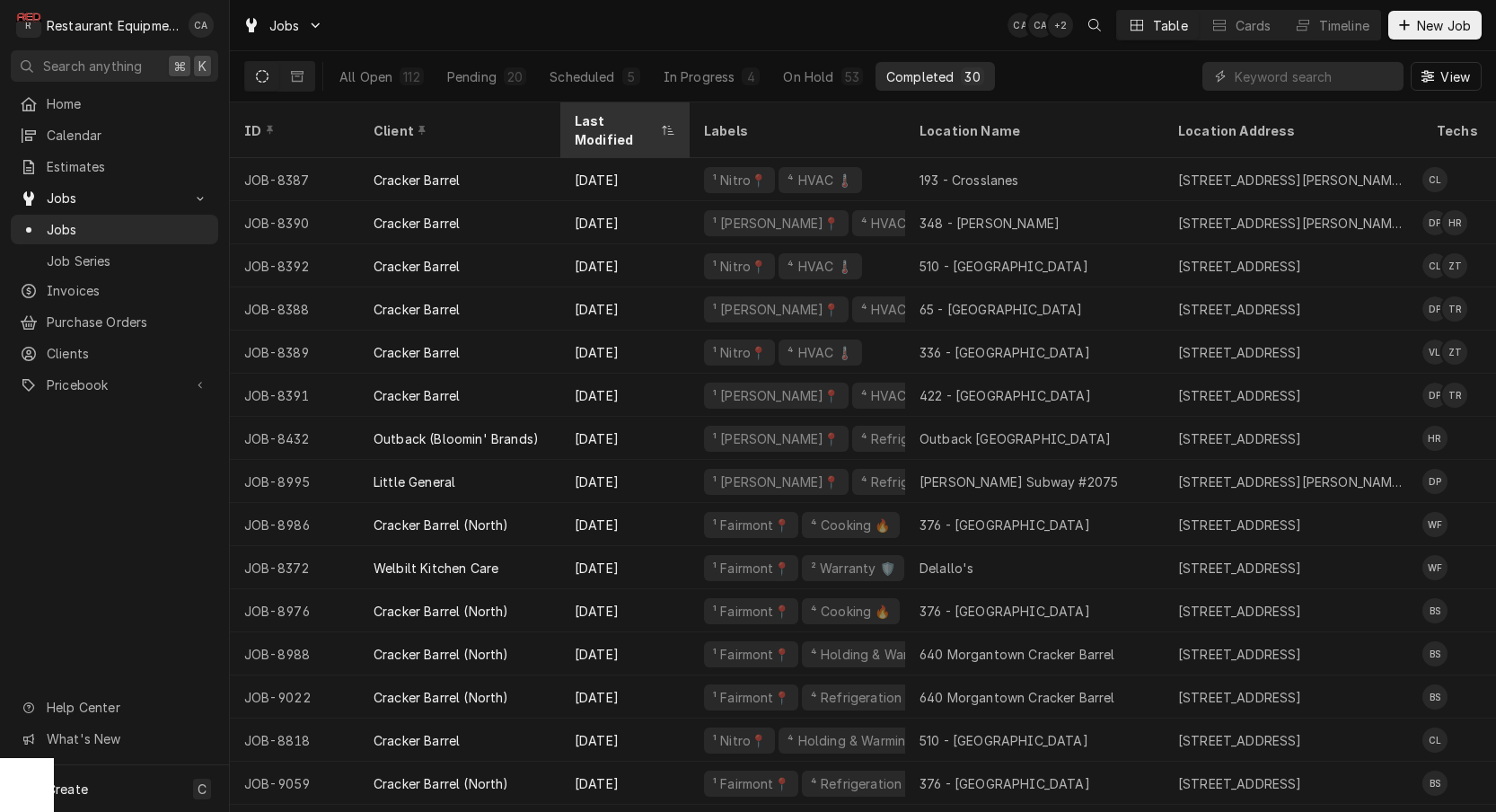
click at [629, 118] on div "Last Modified" at bounding box center [617, 130] width 83 height 38
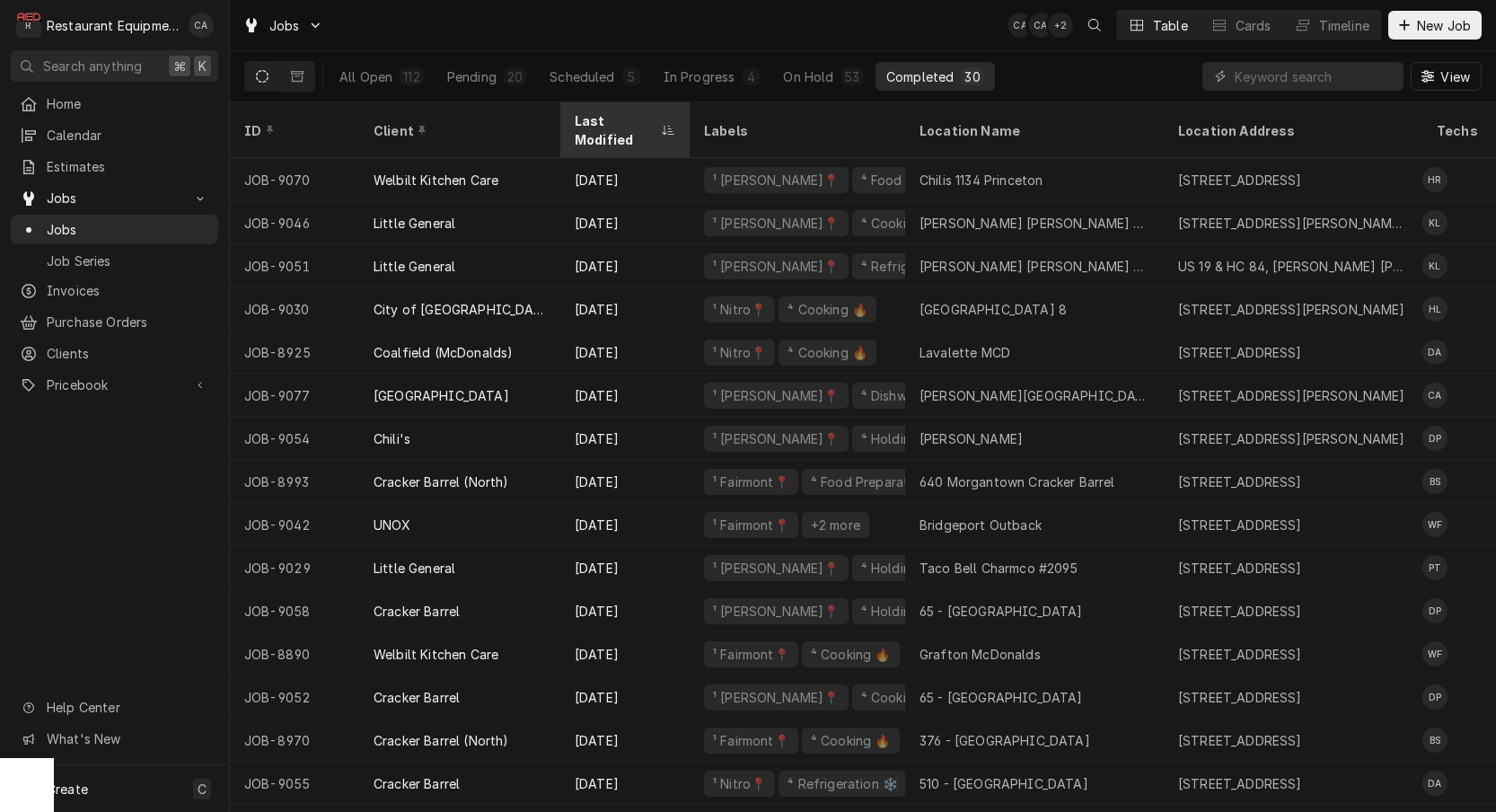
click at [629, 118] on div "Last Modified" at bounding box center [617, 130] width 83 height 38
click at [1352, 74] on input "Dynamic Content Wrapper" at bounding box center [1315, 76] width 160 height 29
type input "9062"
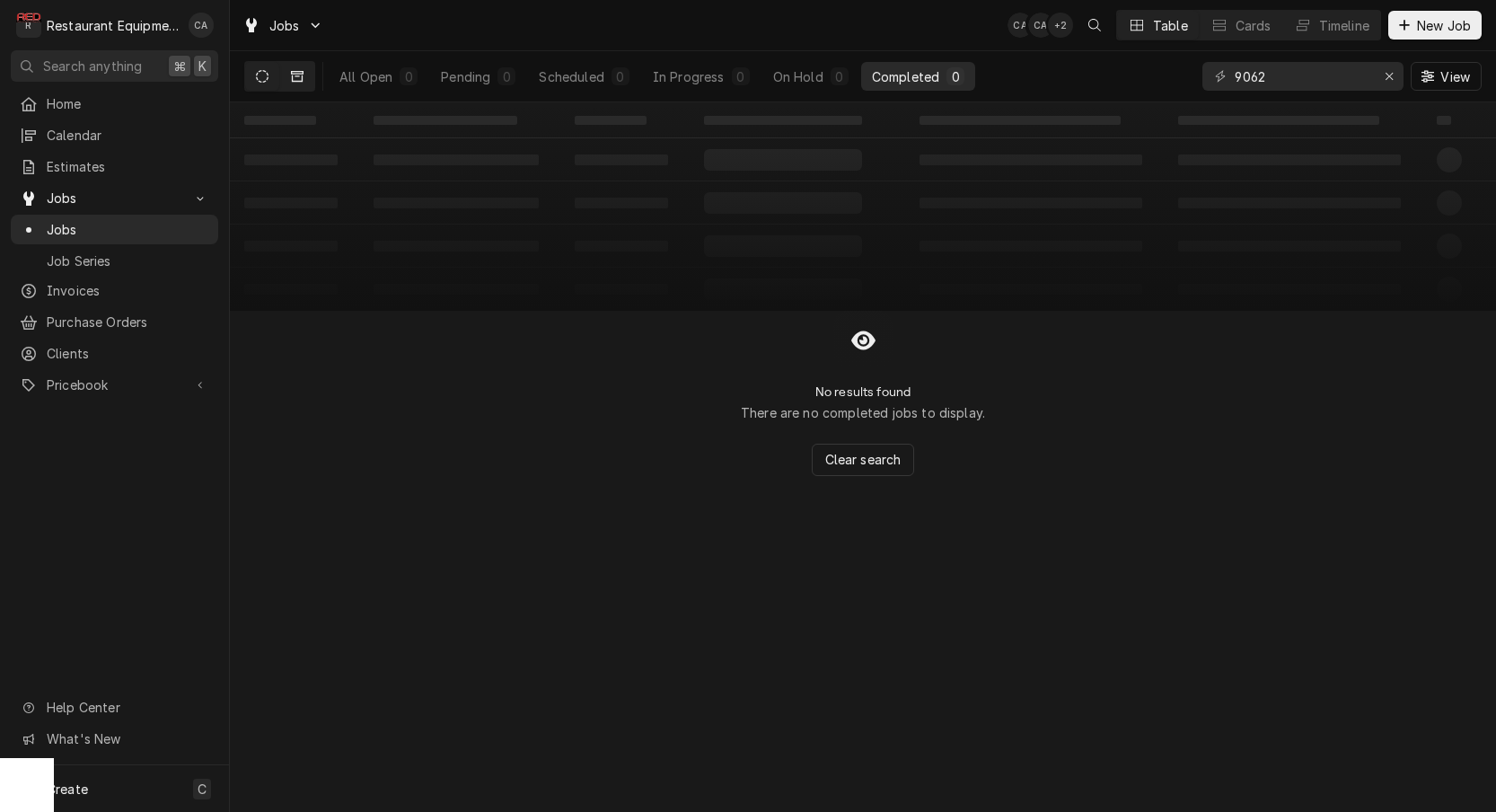
click at [299, 73] on icon "Dynamic Content Wrapper" at bounding box center [297, 76] width 13 height 11
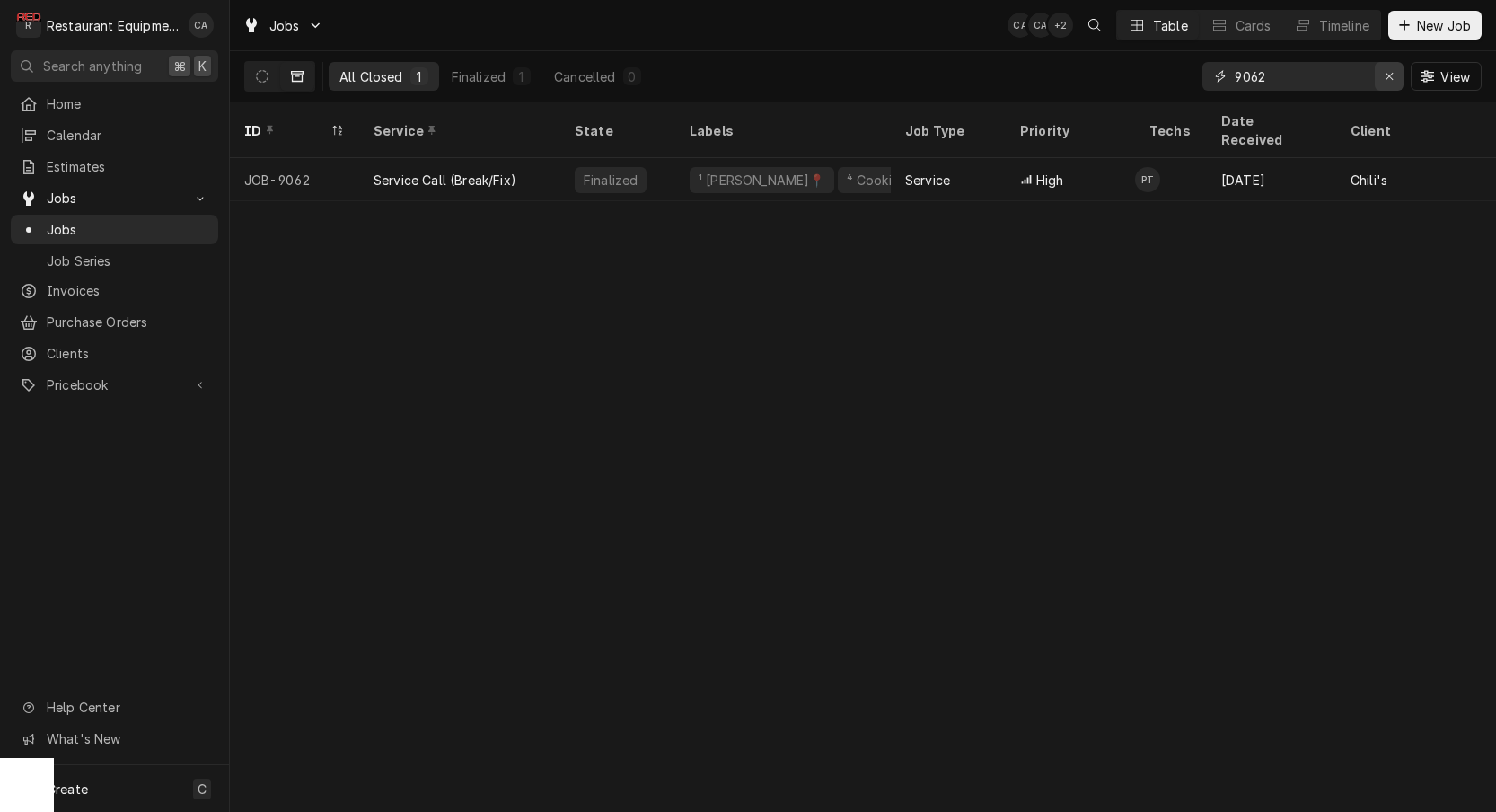
click at [1384, 78] on icon "Erase input" at bounding box center [1389, 76] width 10 height 13
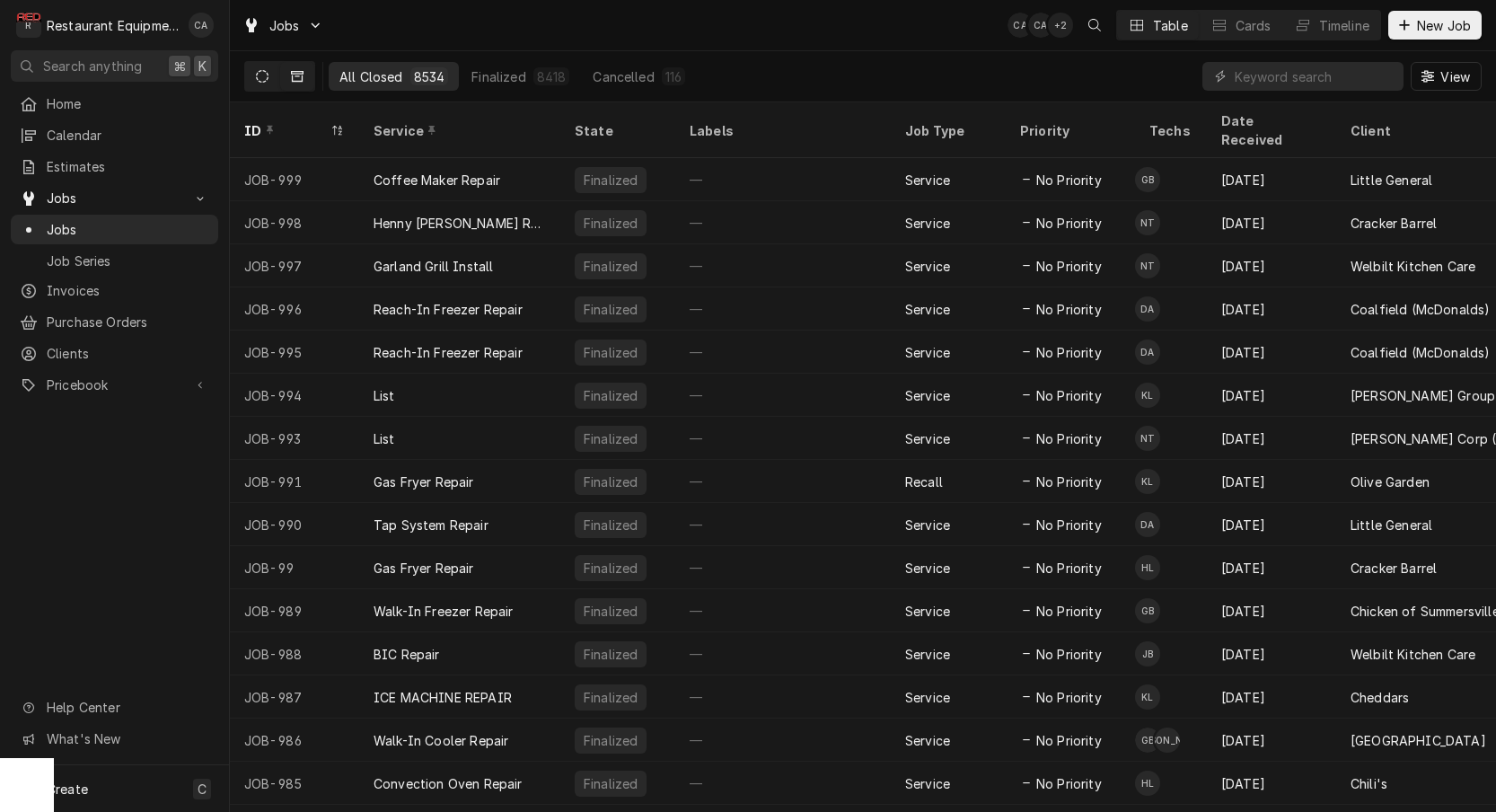
click at [264, 79] on icon "Dynamic Content Wrapper" at bounding box center [262, 76] width 13 height 13
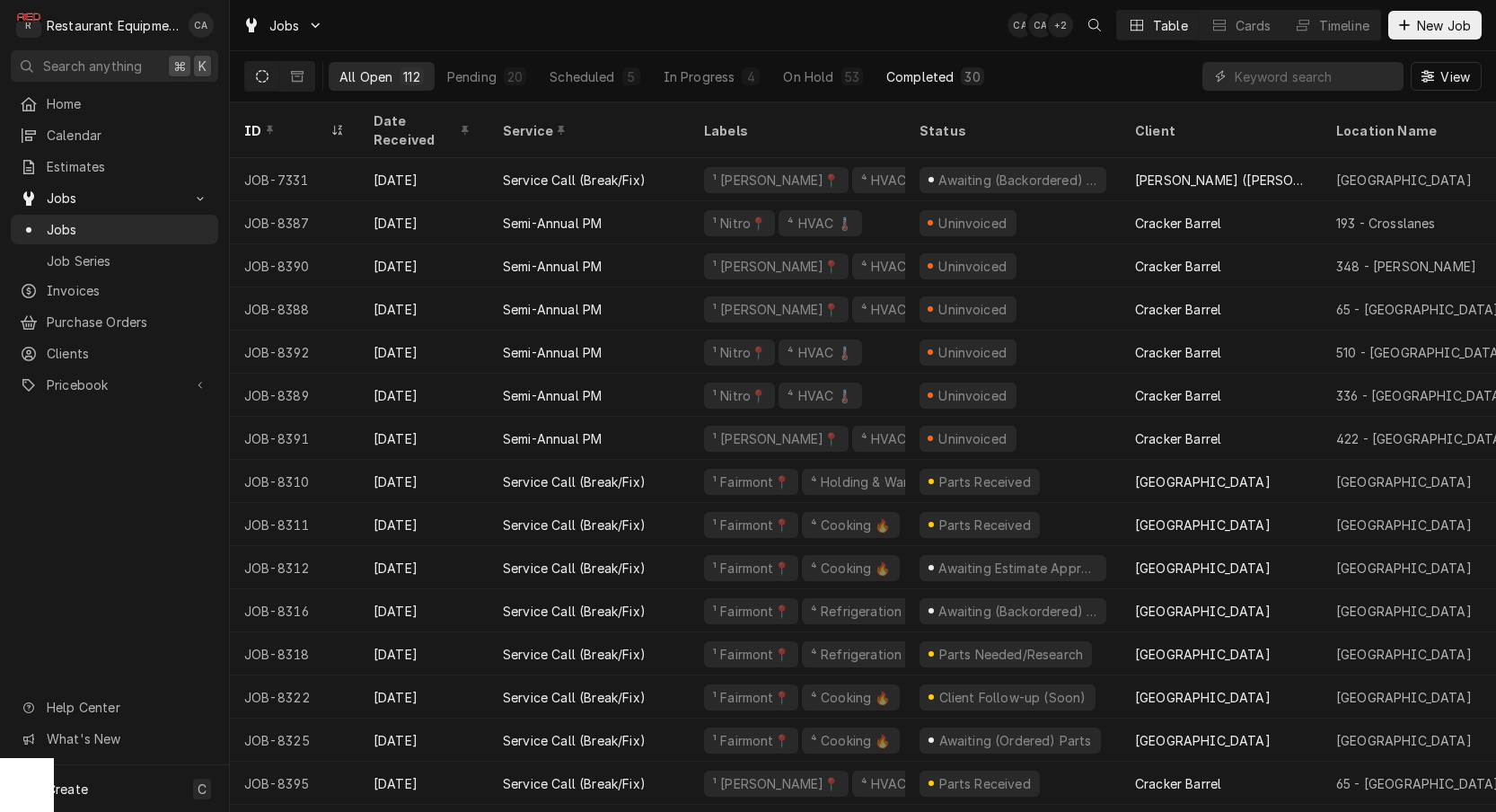
click at [920, 79] on div "Completed" at bounding box center [920, 77] width 67 height 19
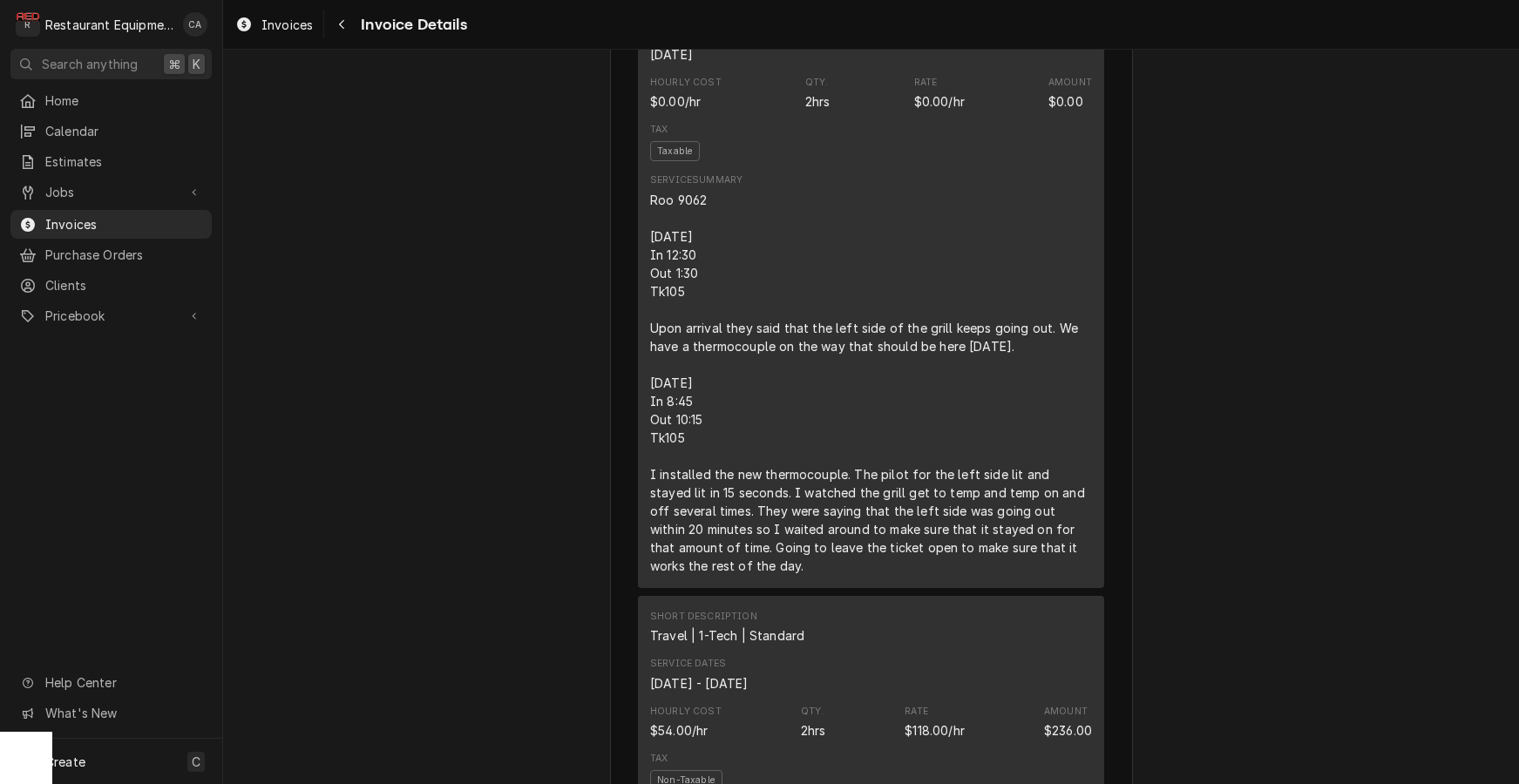
scroll to position [1177, 0]
